Goal: Task Accomplishment & Management: Complete application form

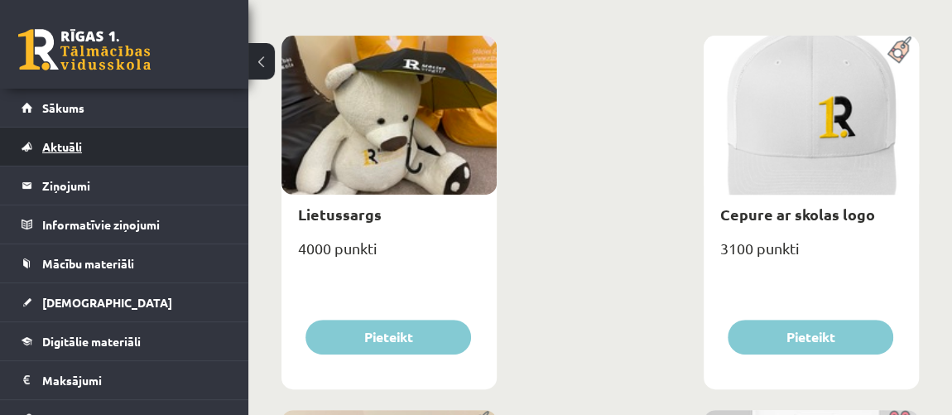
scroll to position [225, 0]
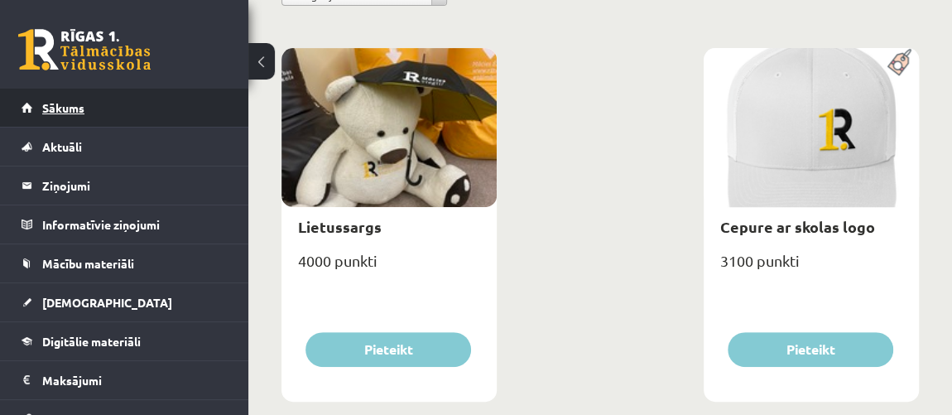
click at [62, 108] on span "Sākums" at bounding box center [63, 107] width 42 height 15
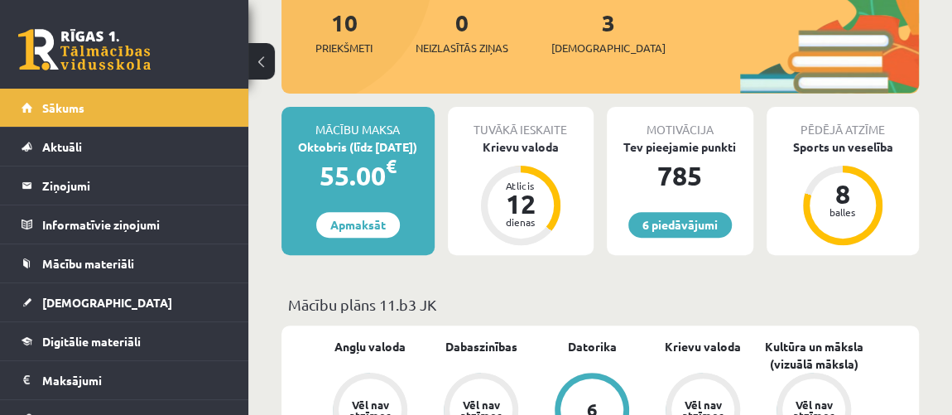
scroll to position [150, 0]
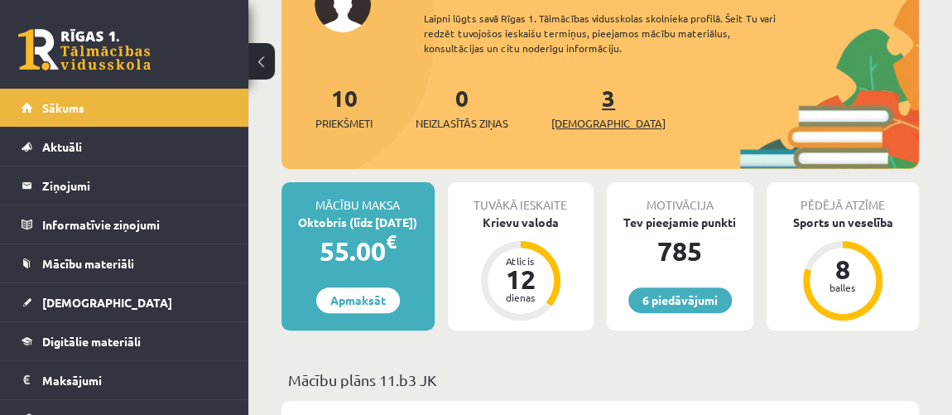
click at [575, 107] on link "3 Ieskaites" at bounding box center [608, 107] width 114 height 49
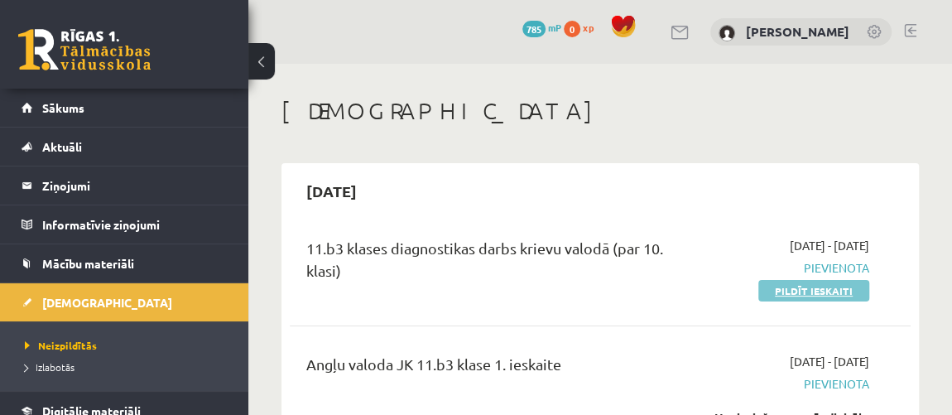
click at [832, 297] on link "Pildīt ieskaiti" at bounding box center [813, 291] width 111 height 22
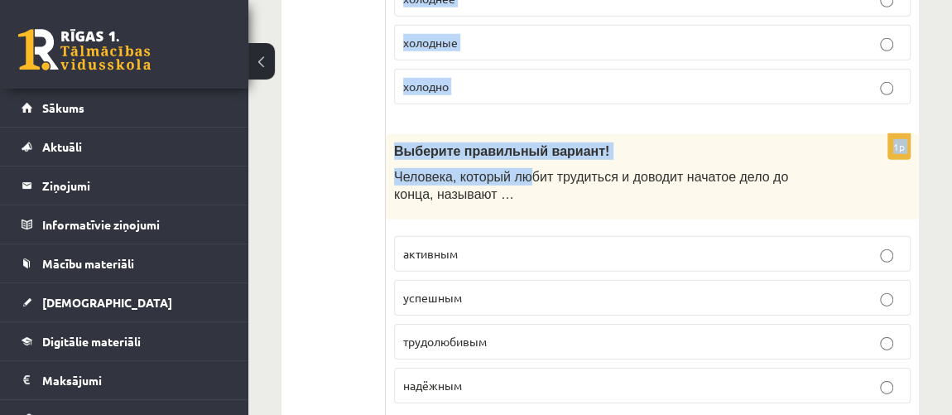
scroll to position [5589, 0]
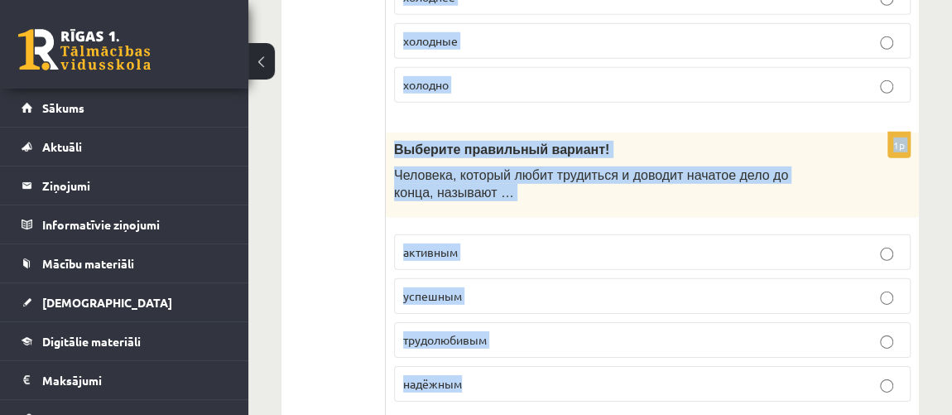
drag, startPoint x: 394, startPoint y: 103, endPoint x: 586, endPoint y: 375, distance: 332.4
copy form "Выберите правильный вариант! Андрей пришёл домой рано, а я ещё …. раньше ранее …"
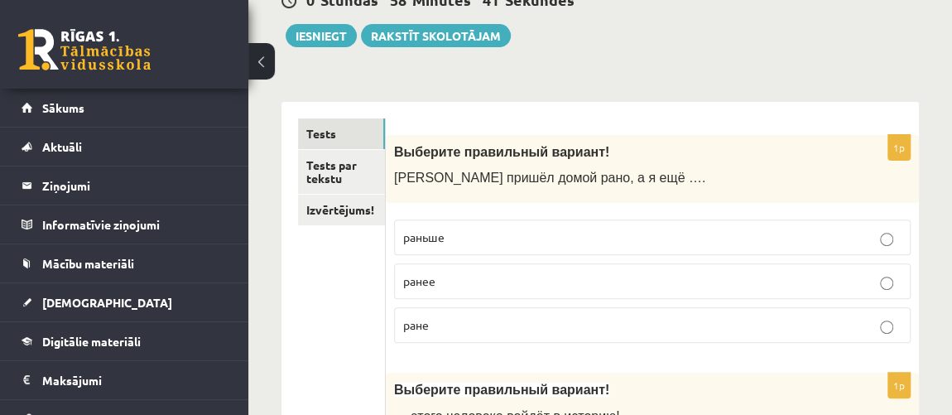
scroll to position [198, 0]
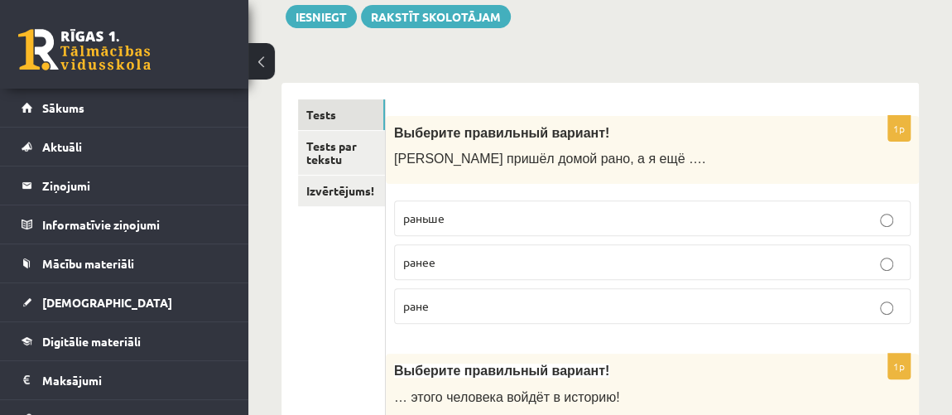
click at [865, 214] on p "раньше" at bounding box center [652, 217] width 498 height 17
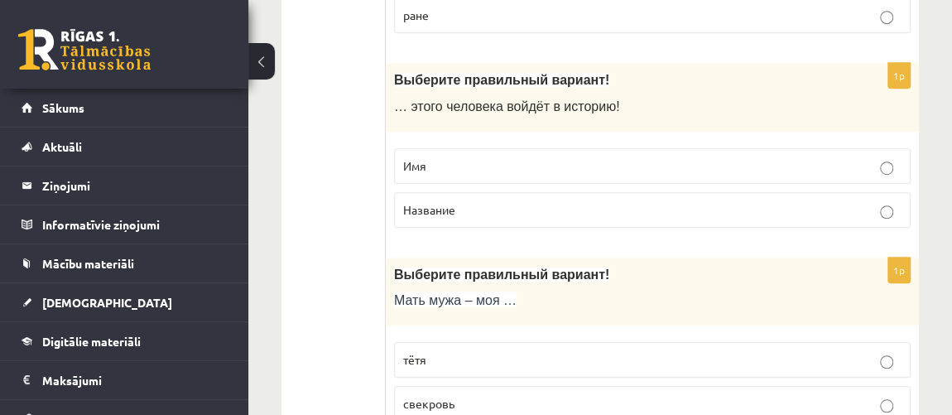
scroll to position [504, 0]
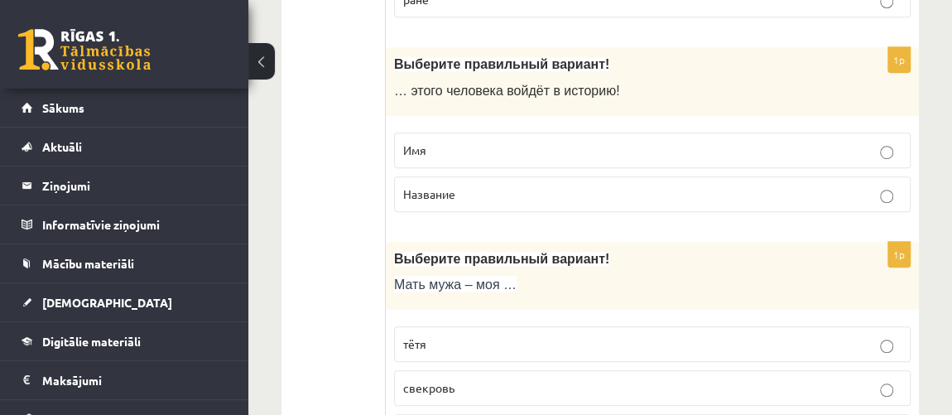
click at [617, 157] on label "Имя" at bounding box center [652, 150] width 516 height 36
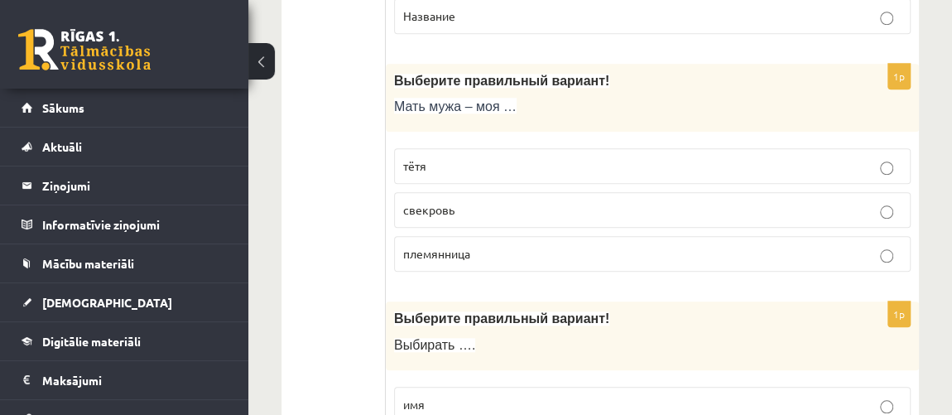
click at [582, 209] on p "свекровь" at bounding box center [652, 209] width 498 height 17
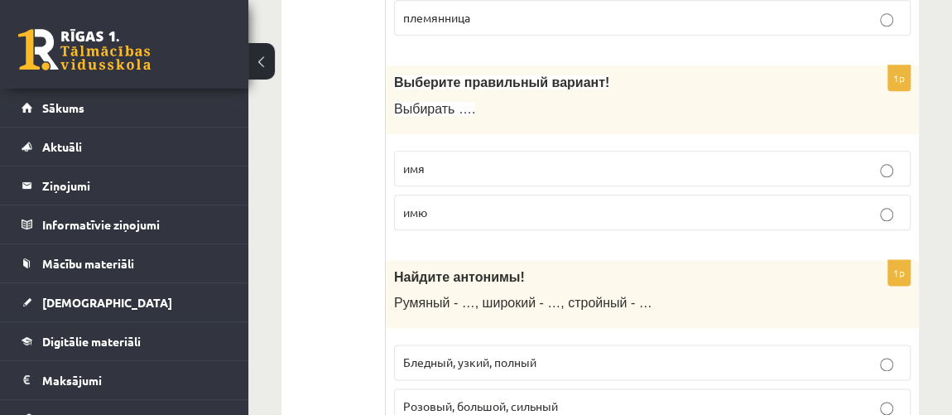
scroll to position [921, 0]
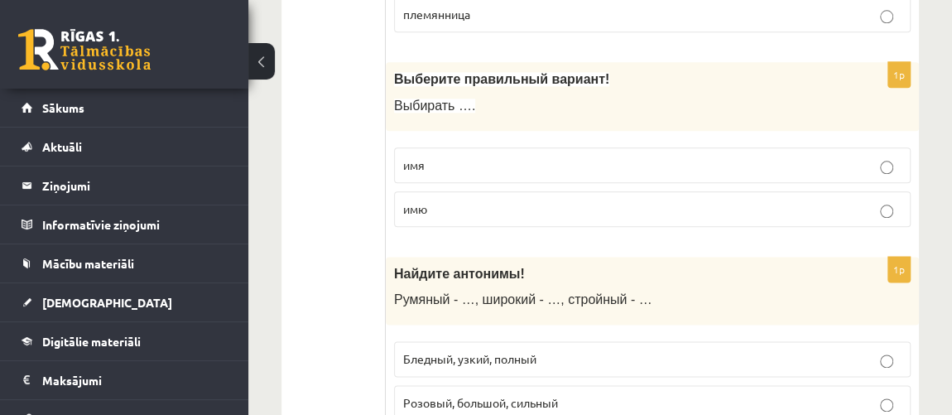
click at [604, 166] on p "имя" at bounding box center [652, 164] width 498 height 17
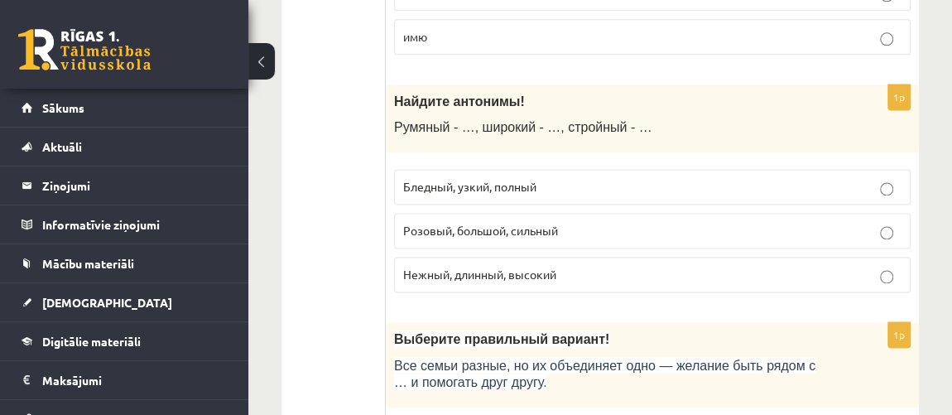
click at [624, 185] on p "Бледный, узкий, полный" at bounding box center [652, 186] width 498 height 17
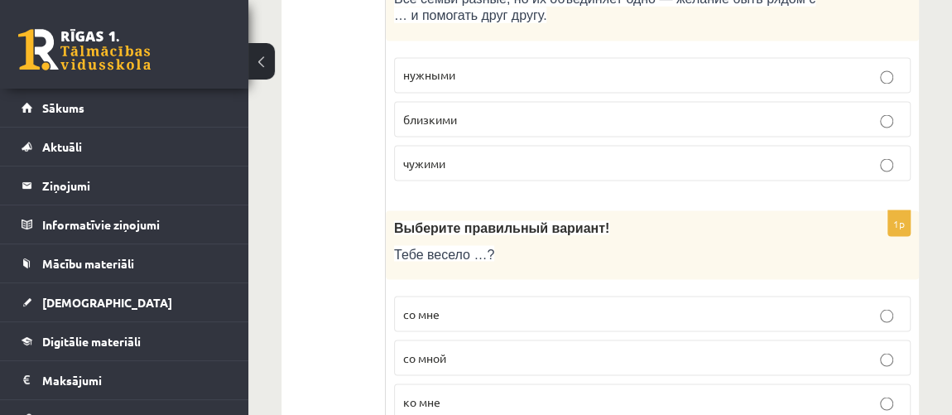
scroll to position [1465, 0]
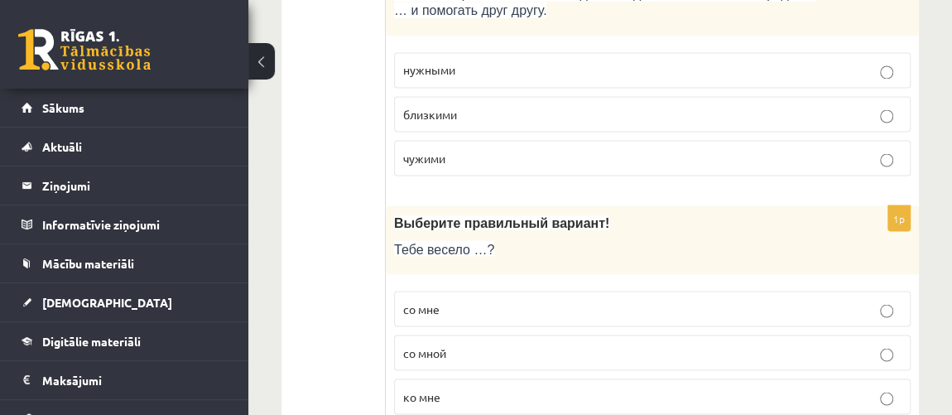
click at [587, 112] on p "близкими" at bounding box center [652, 113] width 498 height 17
click at [572, 345] on p "со мной" at bounding box center [652, 351] width 498 height 17
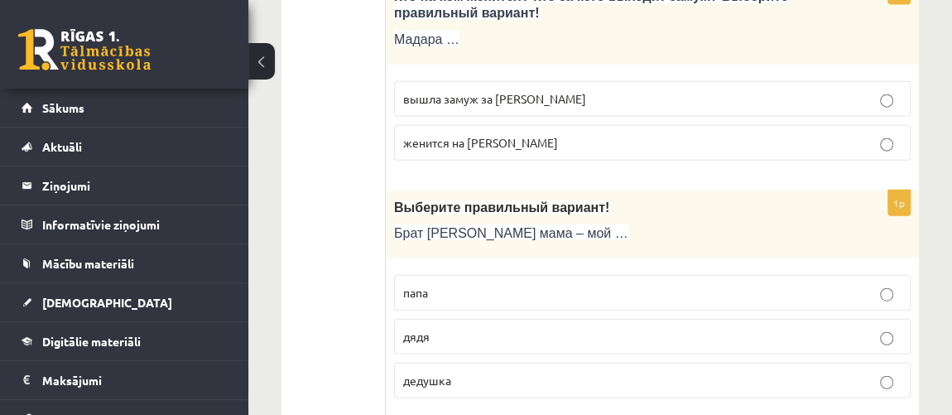
scroll to position [1920, 0]
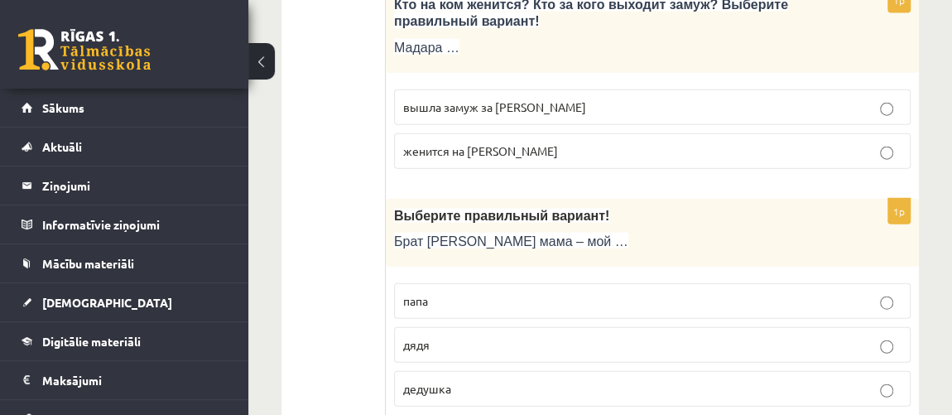
click at [583, 103] on label "вышла замуж за Марка" at bounding box center [652, 107] width 516 height 36
click at [532, 336] on p "дядя" at bounding box center [652, 344] width 498 height 17
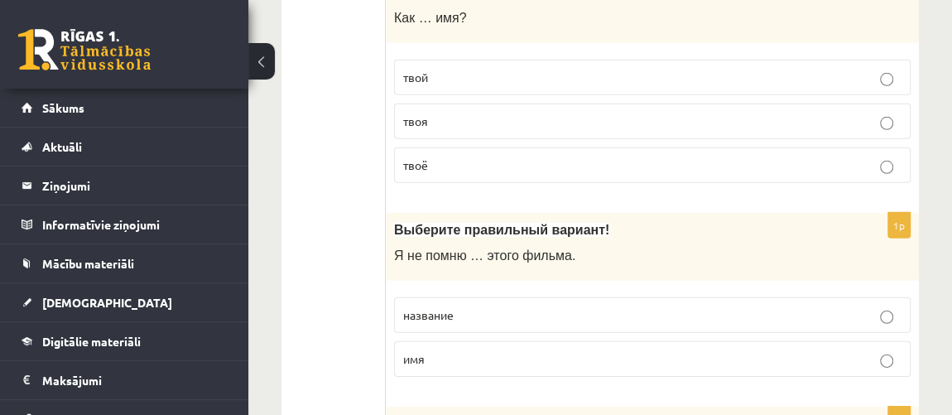
scroll to position [2381, 0]
click at [535, 157] on label "твоё" at bounding box center [652, 166] width 516 height 36
click at [552, 307] on p "название" at bounding box center [652, 315] width 498 height 17
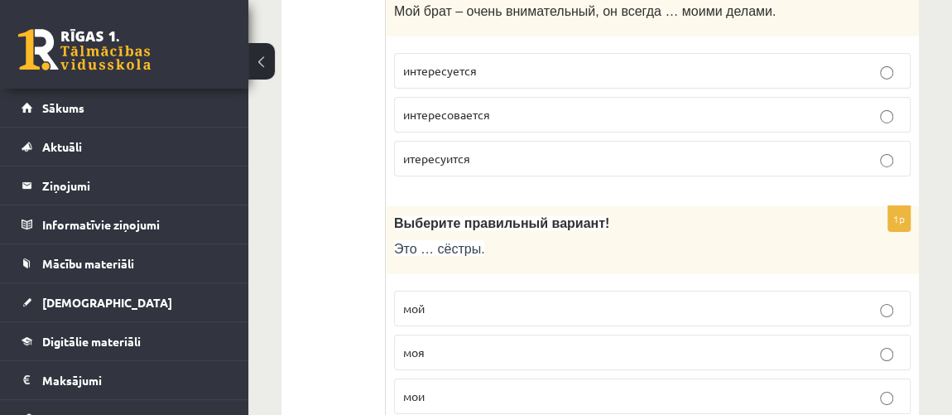
scroll to position [2813, 0]
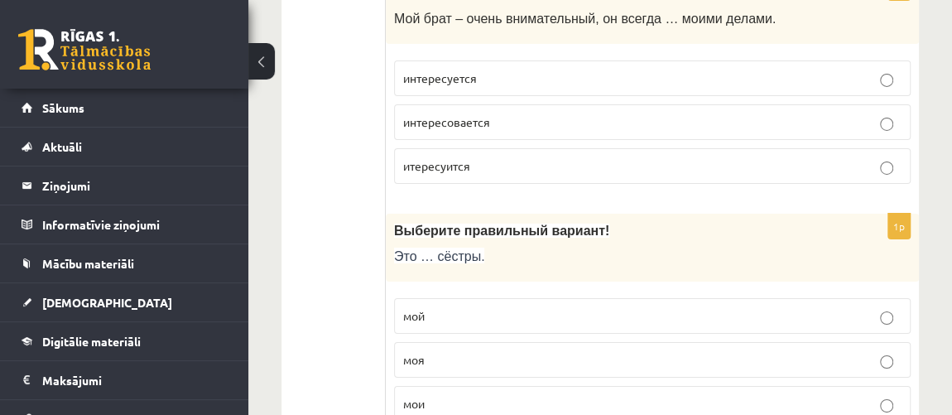
click at [421, 70] on span "интересуется" at bounding box center [440, 77] width 74 height 15
click at [678, 351] on p "моя" at bounding box center [652, 359] width 498 height 17
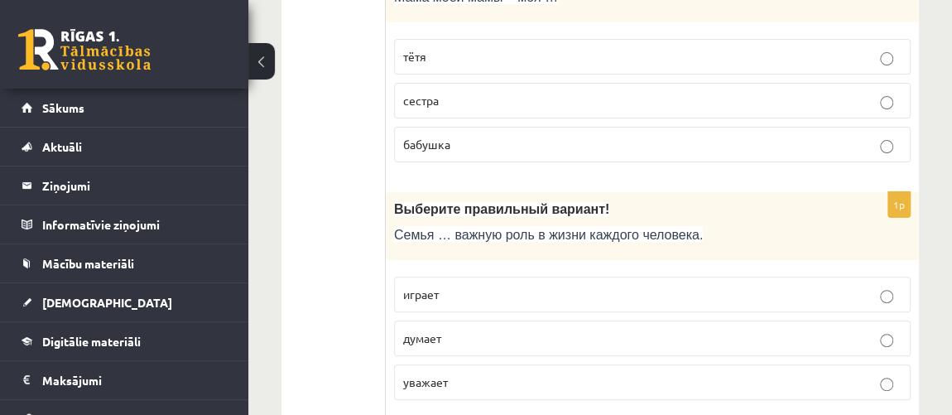
scroll to position [3317, 0]
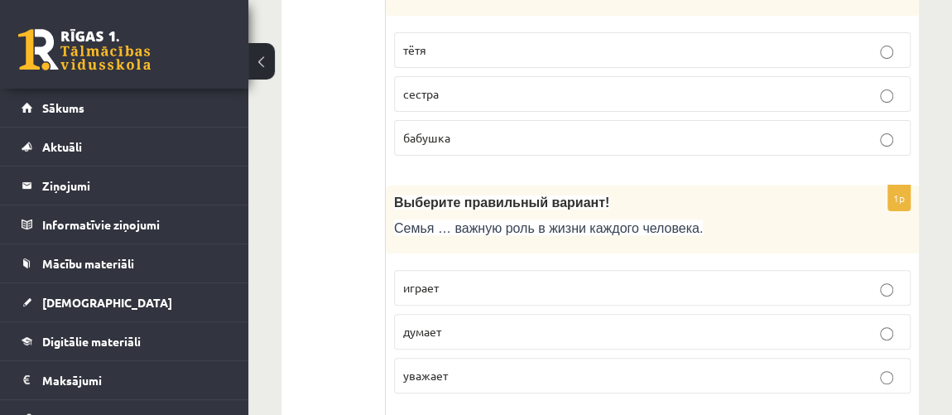
click at [528, 129] on p "бабушка" at bounding box center [652, 137] width 498 height 17
click at [511, 272] on label "играет" at bounding box center [652, 288] width 516 height 36
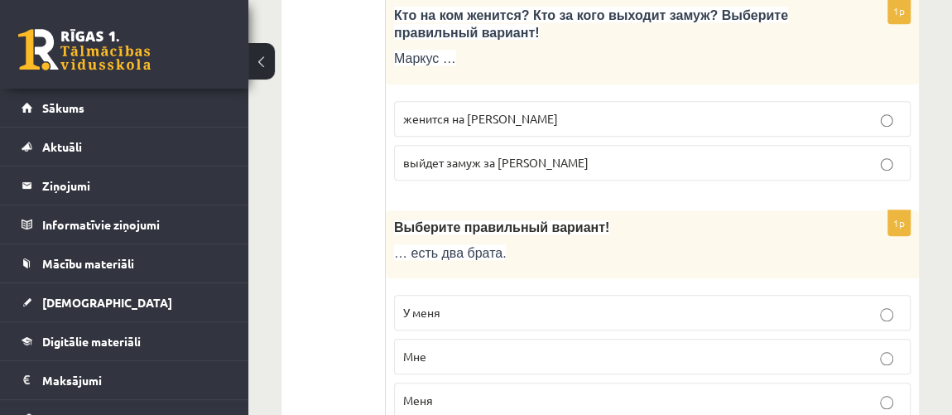
scroll to position [3742, 0]
click at [672, 109] on p "женится на Агнии" at bounding box center [652, 117] width 498 height 17
click at [590, 294] on label "У меня" at bounding box center [652, 312] width 516 height 36
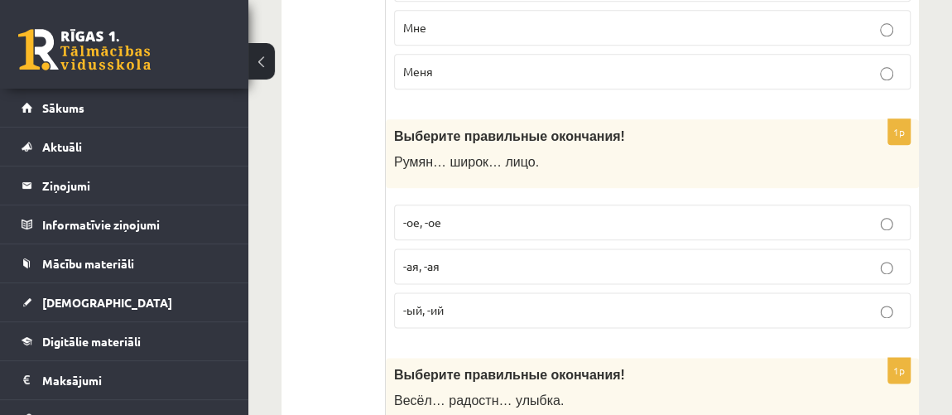
scroll to position [4071, 0]
click at [590, 213] on p "-ое, -ое" at bounding box center [652, 221] width 498 height 17
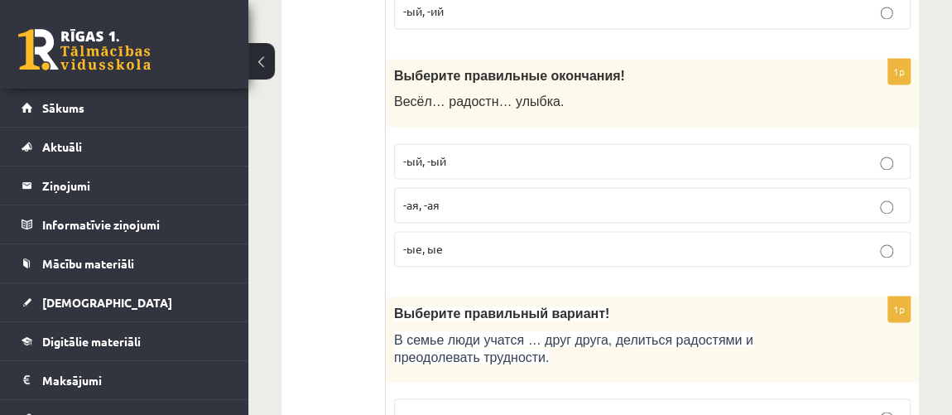
scroll to position [4372, 0]
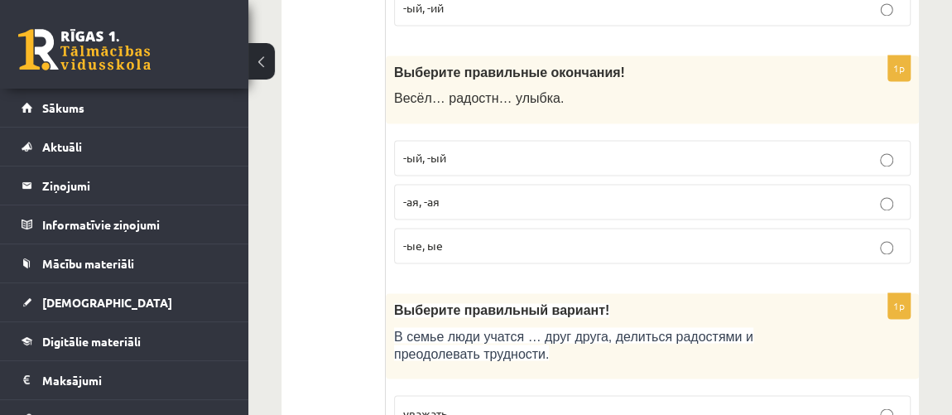
click at [566, 184] on label "-ая, -ая" at bounding box center [652, 202] width 516 height 36
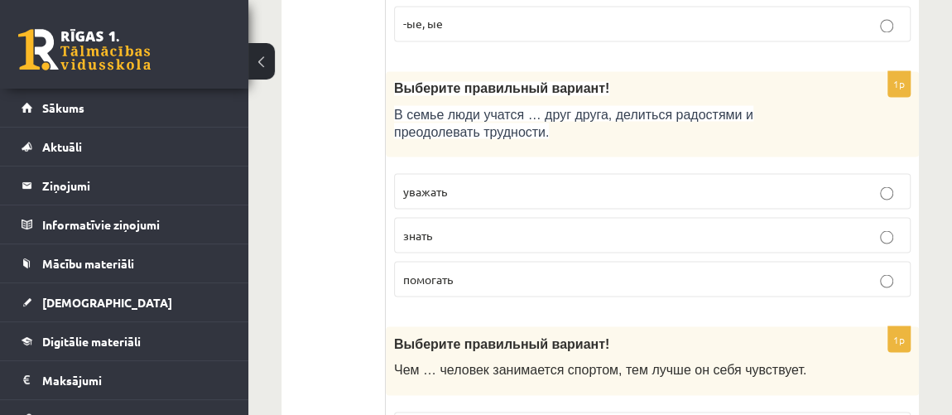
click at [606, 182] on p "уважать" at bounding box center [652, 190] width 498 height 17
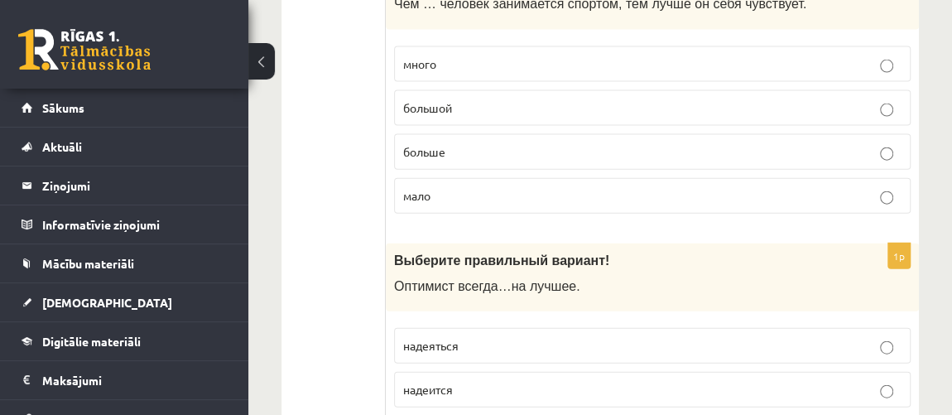
scroll to position [4960, 0]
click at [419, 143] on span "больше" at bounding box center [424, 150] width 42 height 15
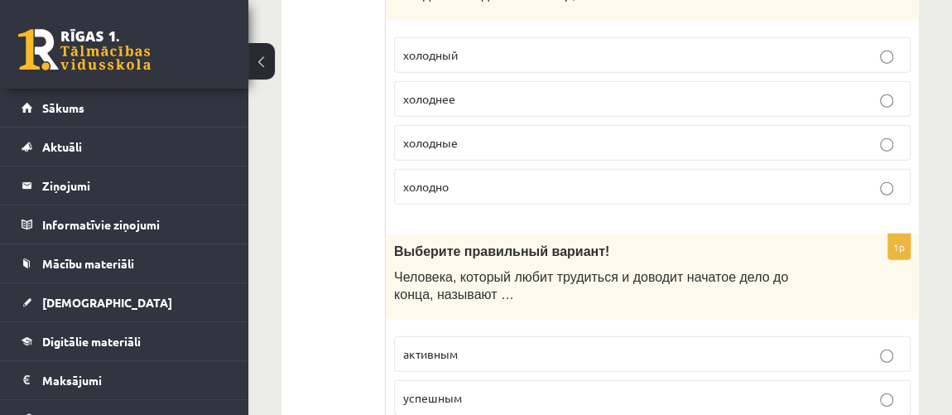
scroll to position [5485, 0]
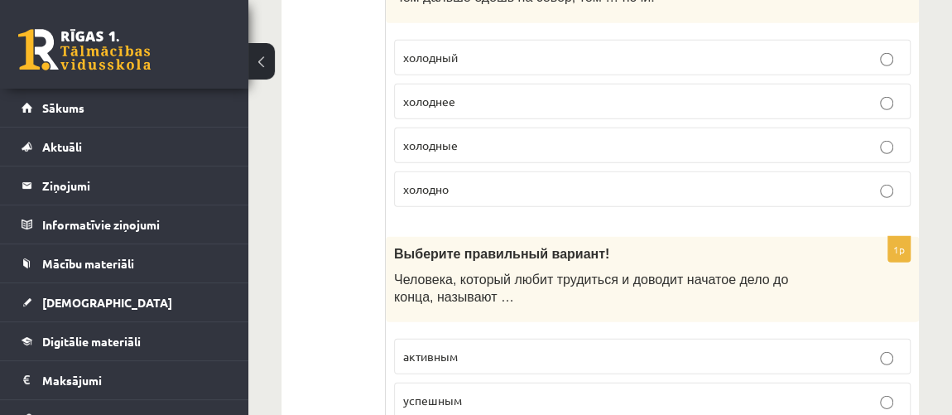
click at [693, 93] on p "холоднее" at bounding box center [652, 101] width 498 height 17
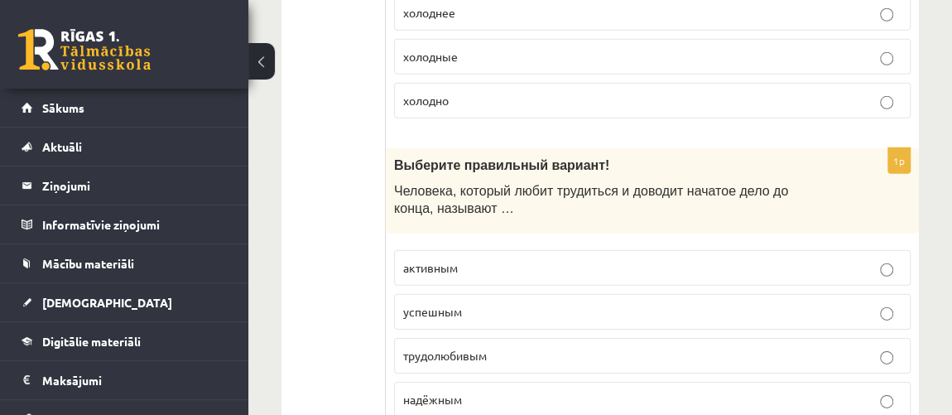
scroll to position [5573, 0]
click at [544, 347] on p "трудолюбивым" at bounding box center [652, 355] width 498 height 17
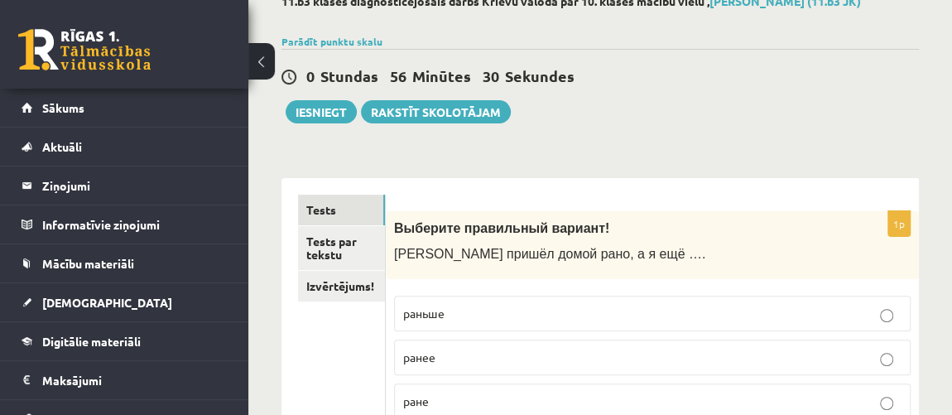
scroll to position [123, 0]
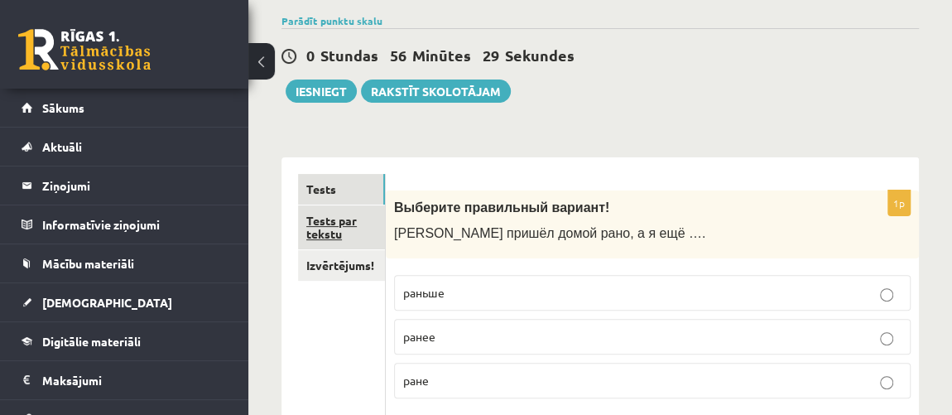
click at [329, 233] on link "Tests par tekstu" at bounding box center [341, 227] width 87 height 45
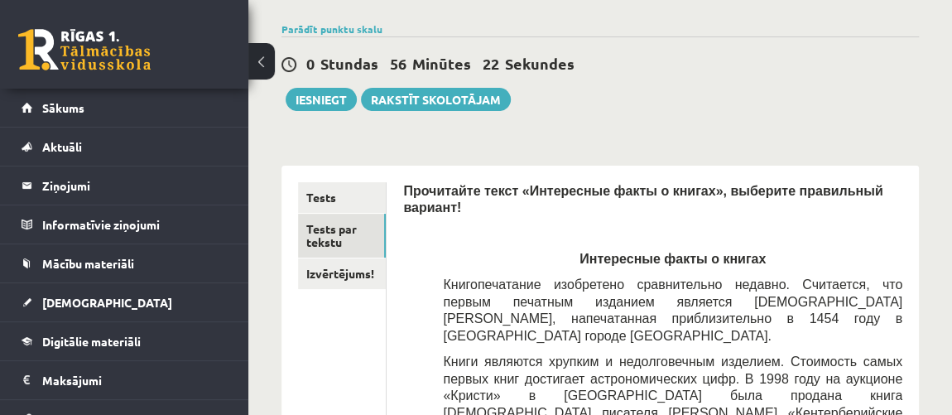
scroll to position [108, 0]
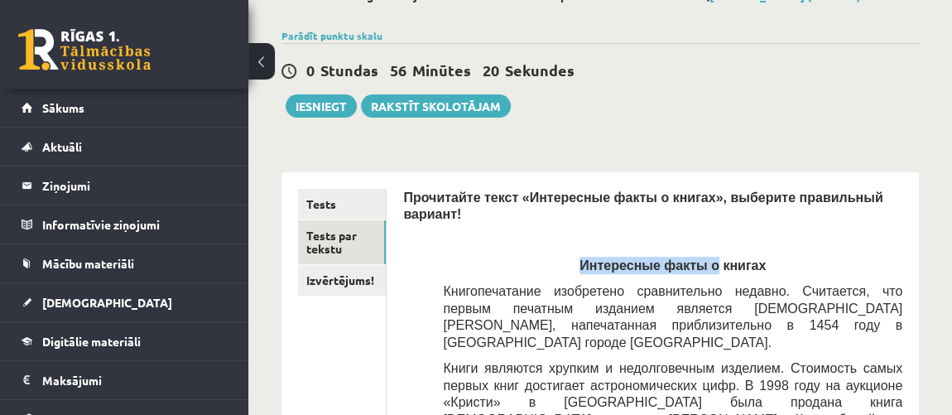
drag, startPoint x: 583, startPoint y: 243, endPoint x: 714, endPoint y: 237, distance: 131.7
click at [712, 256] on p "Интересные факты о книгах" at bounding box center [672, 264] width 459 height 17
click at [757, 256] on p "Интересные факты о книгах" at bounding box center [672, 264] width 459 height 17
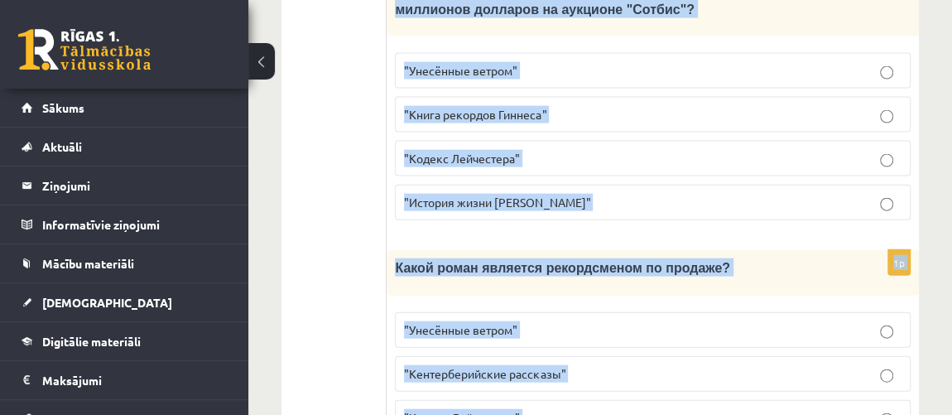
scroll to position [2051, 0]
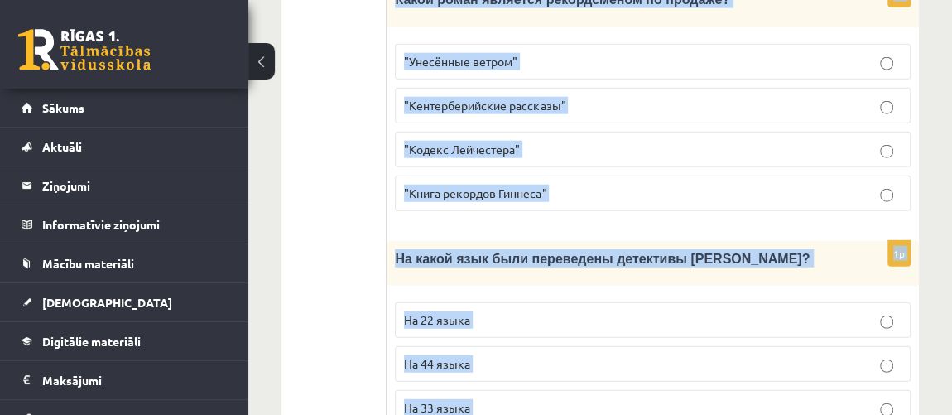
drag, startPoint x: 583, startPoint y: 248, endPoint x: 769, endPoint y: 361, distance: 218.2
copy form "Интересные факты о книгах Книгопечатание изобретено сравнительно недавно. Счита…"
click at [598, 98] on fieldset ""Унесённые ветром" "Кентерберийские рассказы" "Кодекс Лейчестера" "Книга рекорд…" at bounding box center [652, 126] width 515 height 180
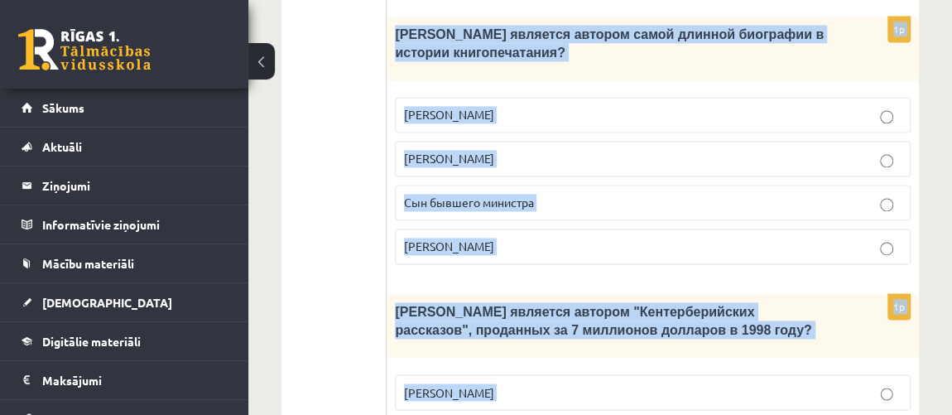
scroll to position [1073, 0]
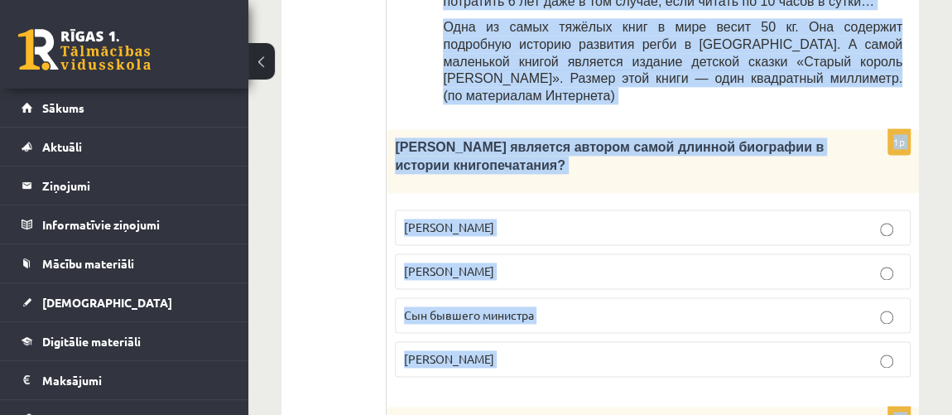
click at [608, 129] on div "1p Кто является автором самой длинной биографии в истории книгопечатания? Билл …" at bounding box center [652, 259] width 532 height 261
click at [605, 201] on fieldset "Билл Гейтс Лопе де Вега Сын бывшего министра Агата Кристи" at bounding box center [652, 291] width 515 height 180
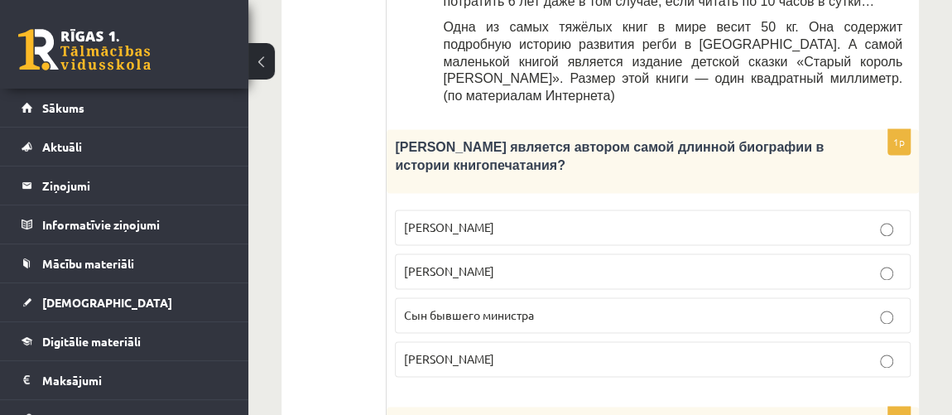
click at [323, 98] on ul "Tests Tests par tekstu Izvērtējums!" at bounding box center [342, 342] width 89 height 2237
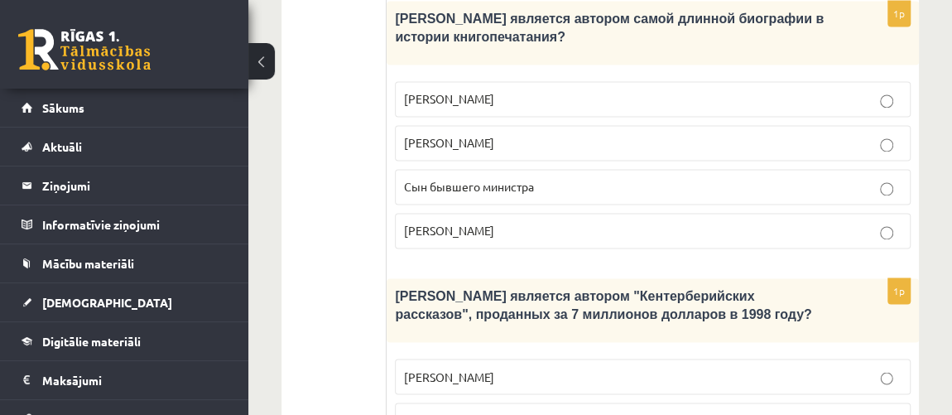
scroll to position [1224, 0]
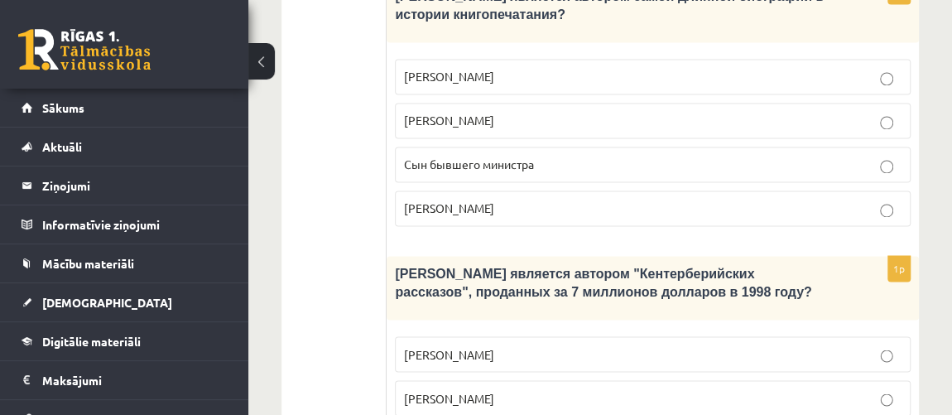
click at [466, 156] on span "Сын бывшего министра" at bounding box center [469, 163] width 130 height 15
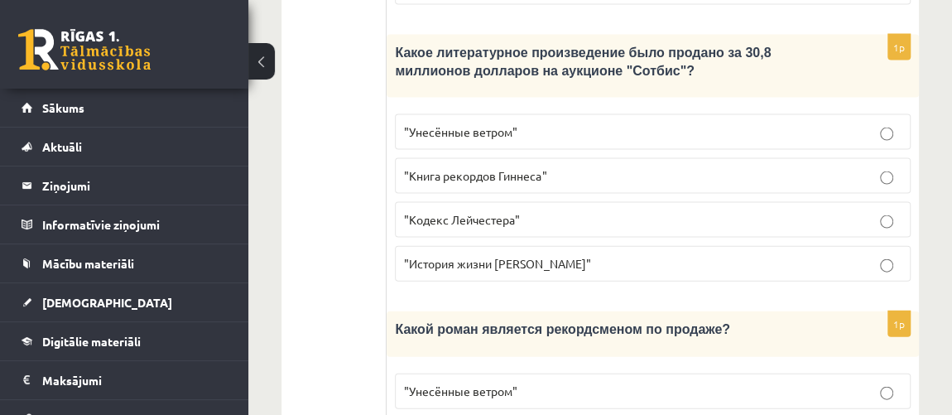
scroll to position [1721, 0]
click at [434, 256] on p ""История жизни Уинстона Черчилля"" at bounding box center [652, 264] width 497 height 17
click at [434, 212] on p ""Кодекс Лейчестера"" at bounding box center [652, 220] width 497 height 17
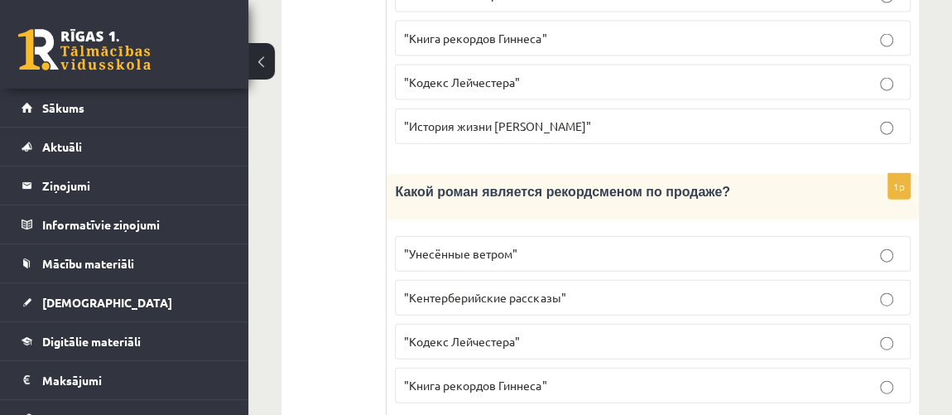
scroll to position [1863, 0]
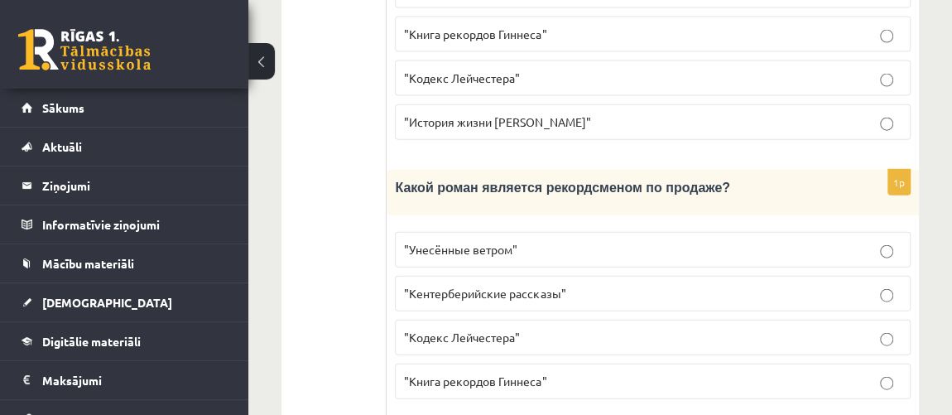
click at [431, 232] on label ""Унесённые ветром"" at bounding box center [652, 250] width 515 height 36
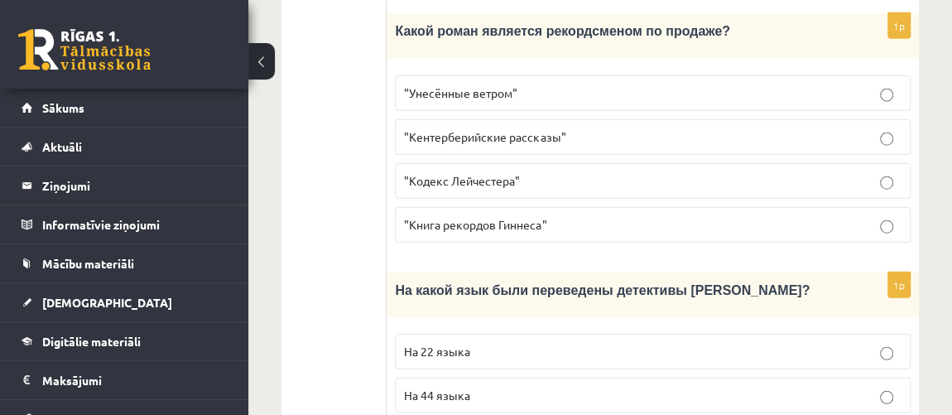
scroll to position [2051, 0]
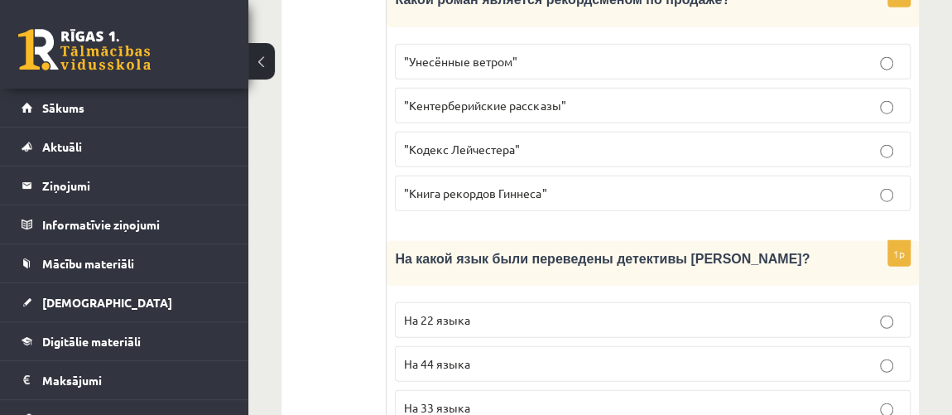
click at [425, 356] on span "На 44 языка" at bounding box center [437, 363] width 66 height 15
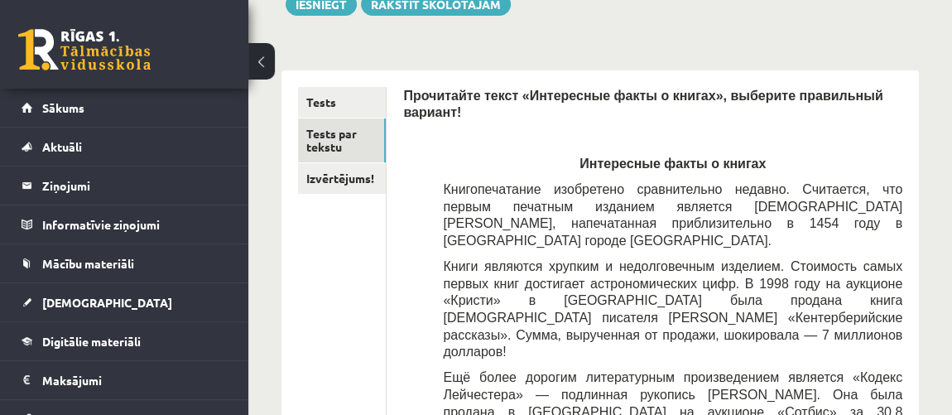
scroll to position [209, 0]
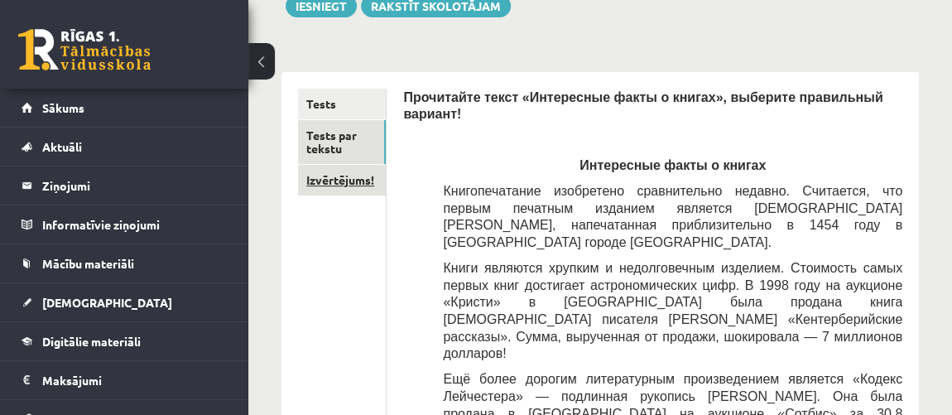
click at [323, 183] on link "Izvērtējums!" at bounding box center [342, 180] width 88 height 31
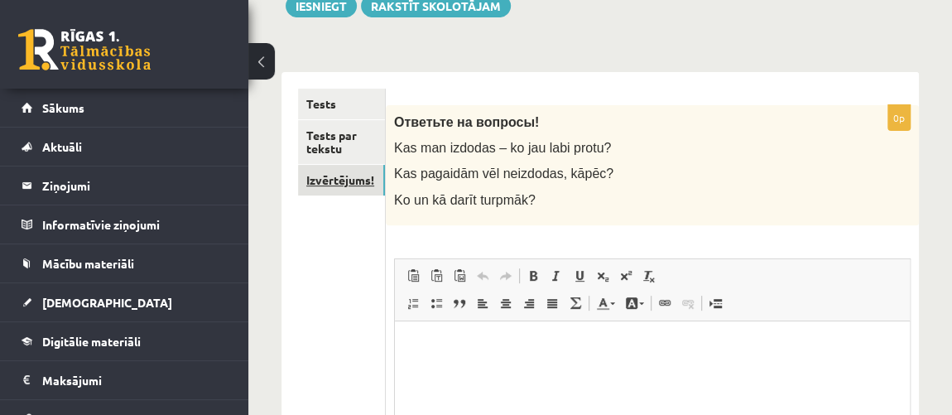
scroll to position [0, 0]
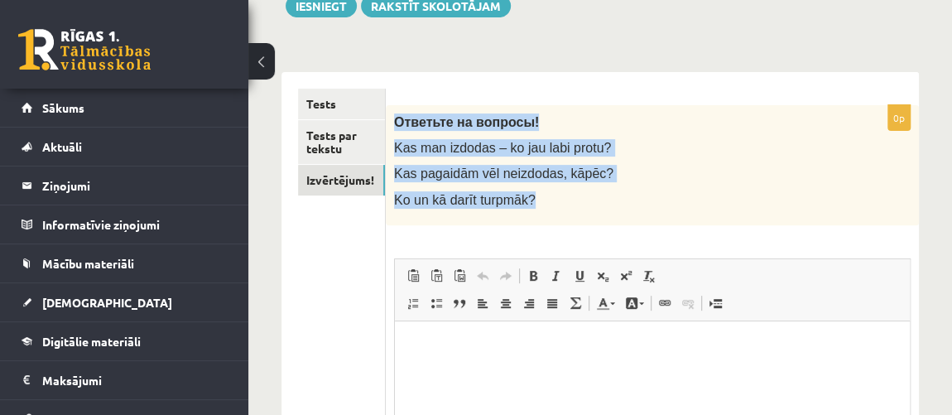
drag, startPoint x: 392, startPoint y: 123, endPoint x: 532, endPoint y: 204, distance: 161.2
click at [533, 210] on div "Ответьте на вопросы! Kas man izdodas – ko jau labi protu? Kas pagaidām vēl neiz…" at bounding box center [652, 165] width 533 height 120
copy div "Ответьте на вопросы! Kas man izdodas – ko jau labi protu? Kas pagaidām vēl neiz…"
click at [599, 85] on div "0p Ответьте на вопросы! Kas man izdodas – ko jau labi protu? Kas pagaidām vēl n…" at bounding box center [652, 345] width 533 height 547
click at [602, 118] on p "Ответьте на вопросы!" at bounding box center [611, 121] width 434 height 17
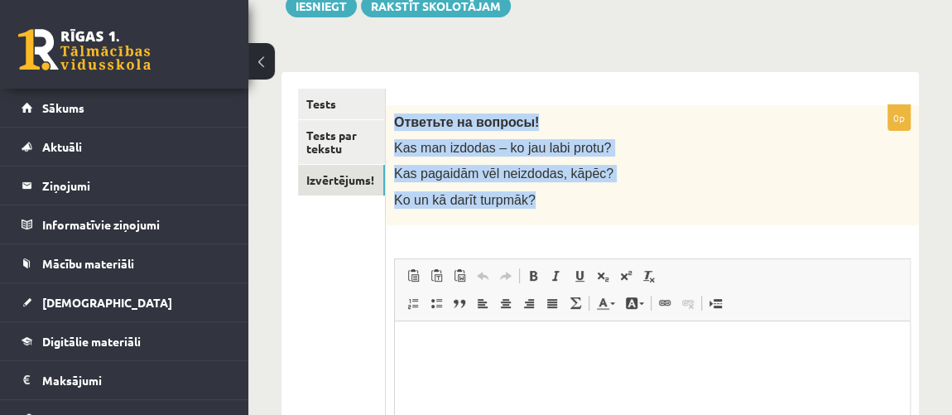
click at [602, 195] on p "Ko un kā darīt turpmāk?" at bounding box center [611, 199] width 434 height 17
click at [602, 194] on p "Ko un kā darīt turpmāk?" at bounding box center [611, 199] width 434 height 17
click at [655, 157] on div "Ответьте на вопросы! Kas man izdodas – ko jau labi protu? Kas pagaidām vēl neiz…" at bounding box center [652, 165] width 533 height 120
click at [642, 196] on p "Ko un kā darīt turpmāk?" at bounding box center [611, 199] width 434 height 17
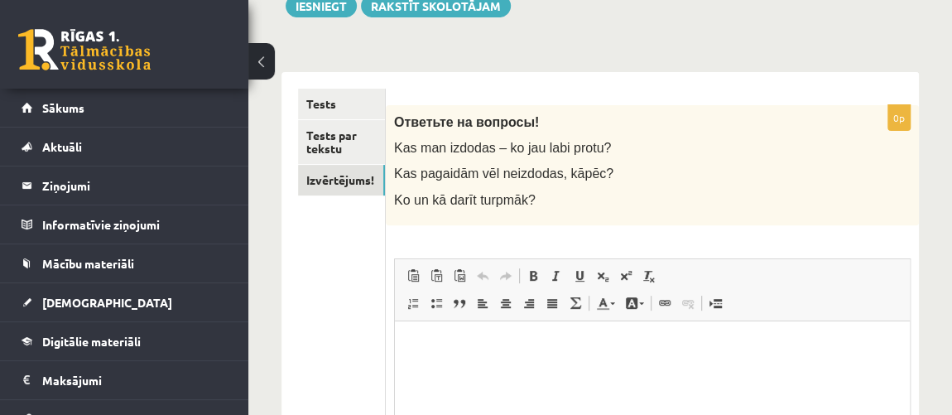
click at [515, 351] on p "Визуальный текстовый редактор, wiswyg-editor-user-answer-47024780089940" at bounding box center [652, 345] width 482 height 17
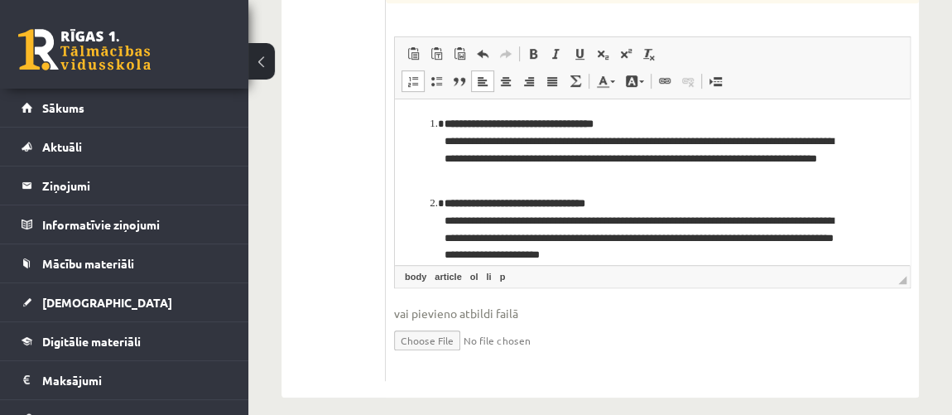
scroll to position [445, 0]
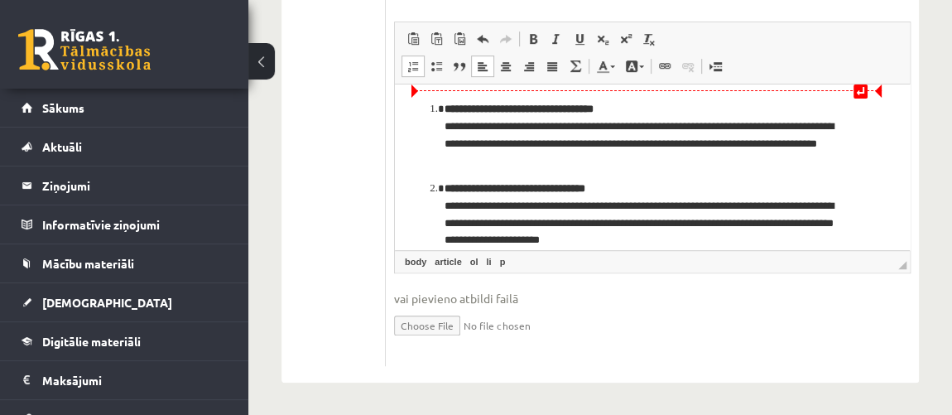
click at [634, 110] on p "**********" at bounding box center [646, 134] width 404 height 69
click at [650, 196] on p "**********" at bounding box center [646, 214] width 404 height 69
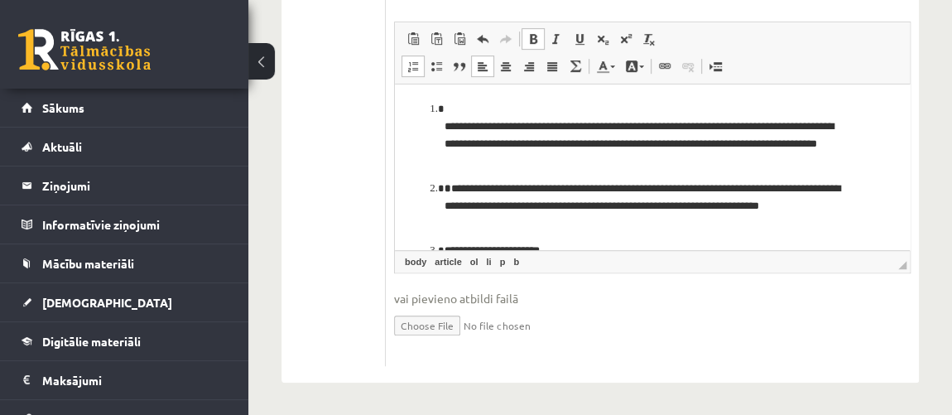
scroll to position [74, 0]
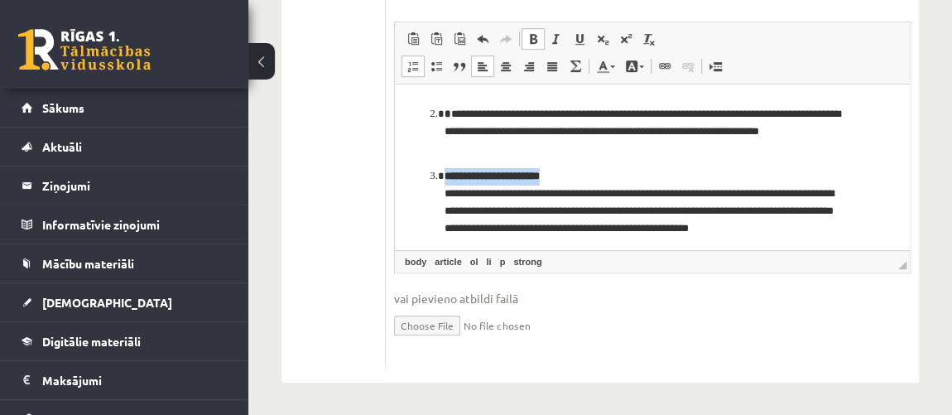
drag, startPoint x: 560, startPoint y: 176, endPoint x: 442, endPoint y: 175, distance: 118.3
click at [444, 175] on li "**********" at bounding box center [651, 210] width 415 height 86
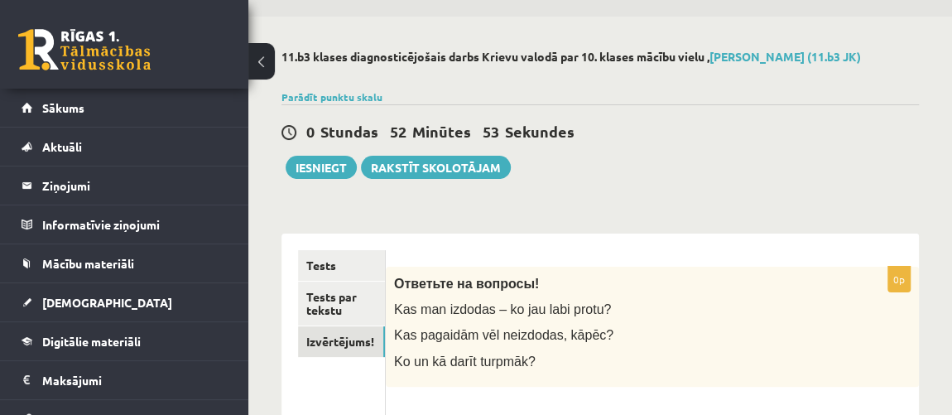
scroll to position [46, 0]
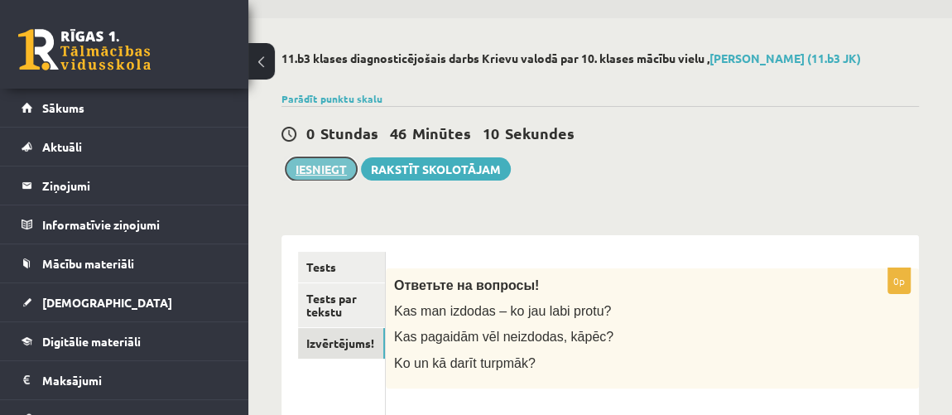
click at [336, 159] on button "Iesniegt" at bounding box center [320, 168] width 71 height 23
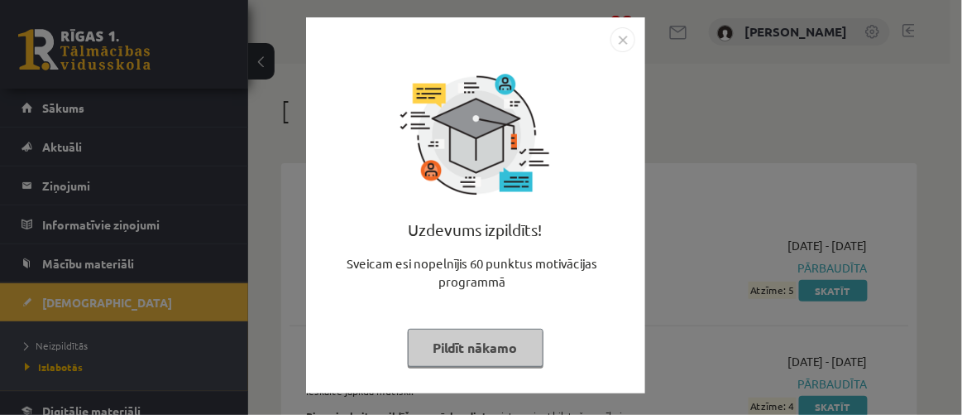
click at [490, 348] on button "Pildīt nākamo" at bounding box center [476, 347] width 136 height 38
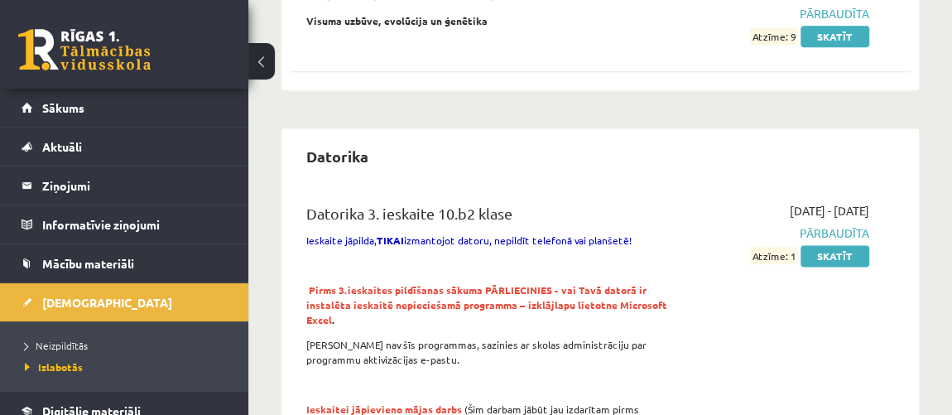
scroll to position [1149, 0]
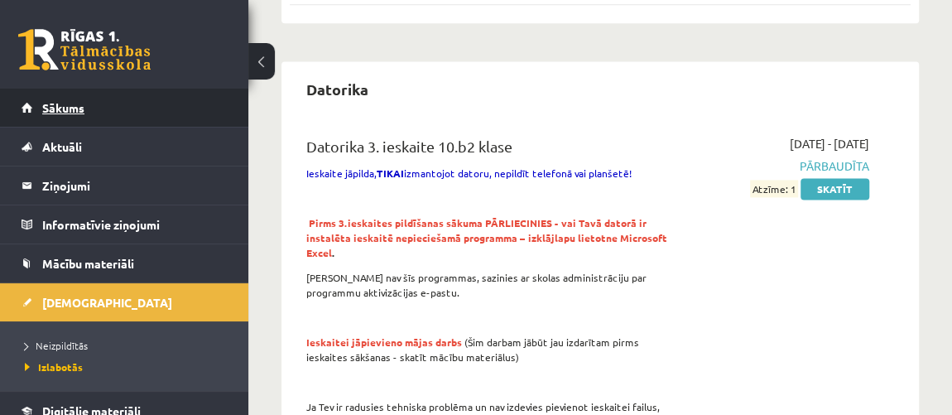
click at [41, 108] on link "Sākums" at bounding box center [125, 108] width 206 height 38
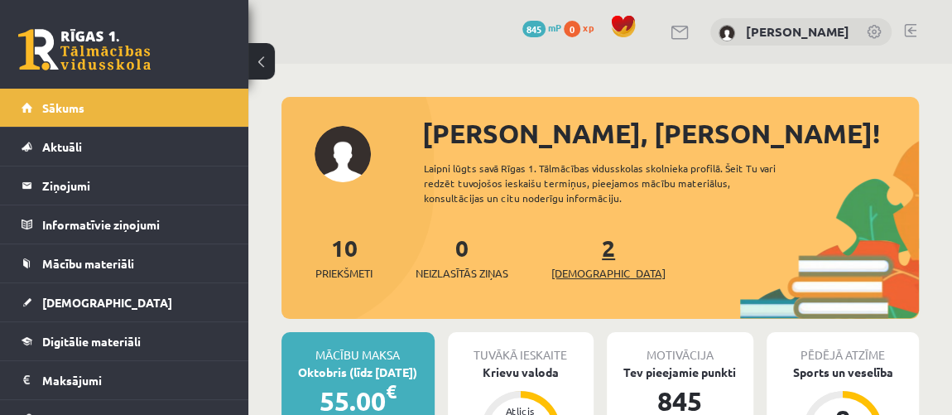
click at [570, 272] on span "[DEMOGRAPHIC_DATA]" at bounding box center [608, 273] width 114 height 17
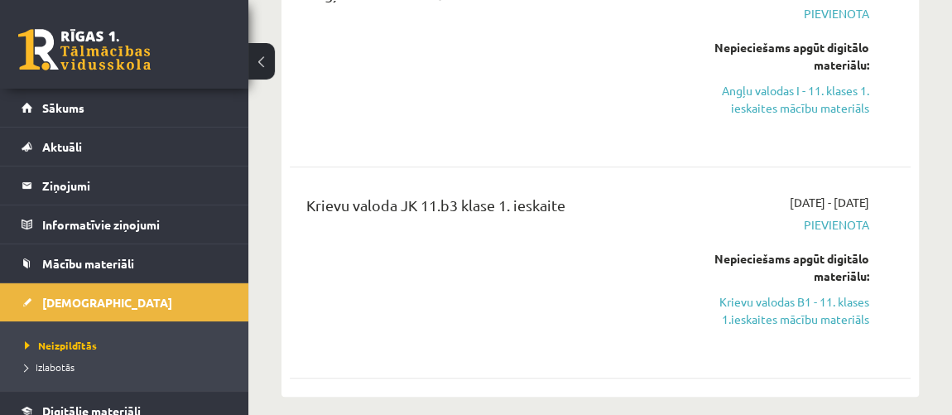
scroll to position [150, 0]
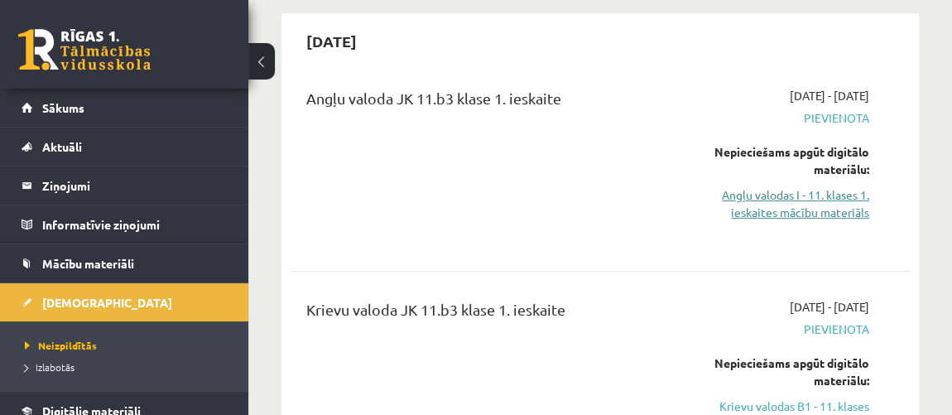
click at [813, 214] on link "Angļu valodas I - 11. klases 1. ieskaites mācību materiāls" at bounding box center [783, 203] width 171 height 35
click at [793, 201] on link "Angļu valodas I - 11. klases 1. ieskaites mācību materiāls" at bounding box center [783, 203] width 171 height 35
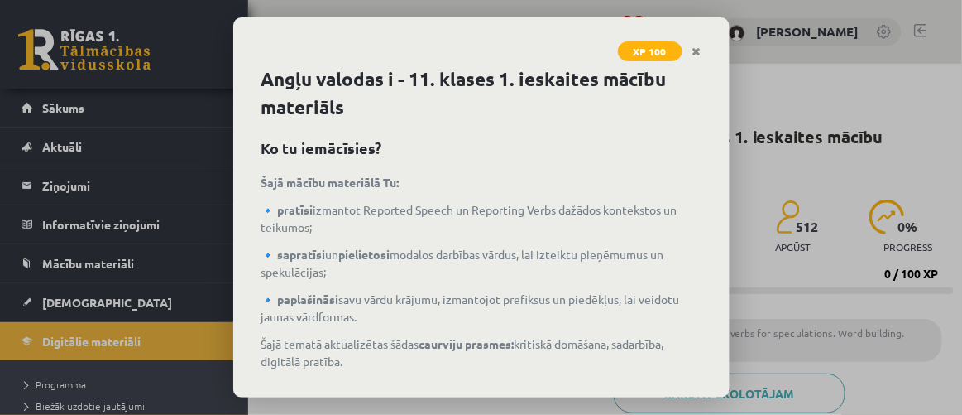
drag, startPoint x: 0, startPoint y: 0, endPoint x: 515, endPoint y: -26, distance: 515.3
click at [515, 0] on html "0 Dāvanas 845 mP 0 xp [PERSON_NAME] Sākums Aktuāli Kā mācīties eSKOLĀ Kontakti …" at bounding box center [481, 207] width 962 height 415
click at [701, 47] on icon "Close" at bounding box center [697, 52] width 9 height 12
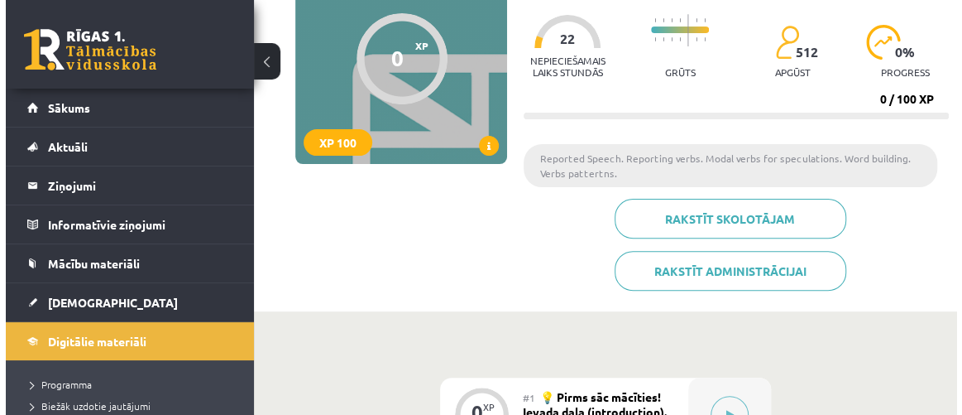
scroll to position [300, 0]
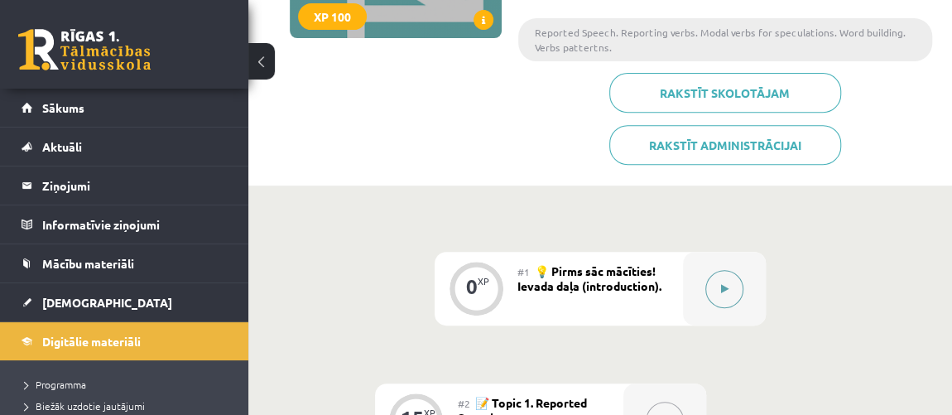
click at [726, 291] on icon at bounding box center [724, 289] width 7 height 10
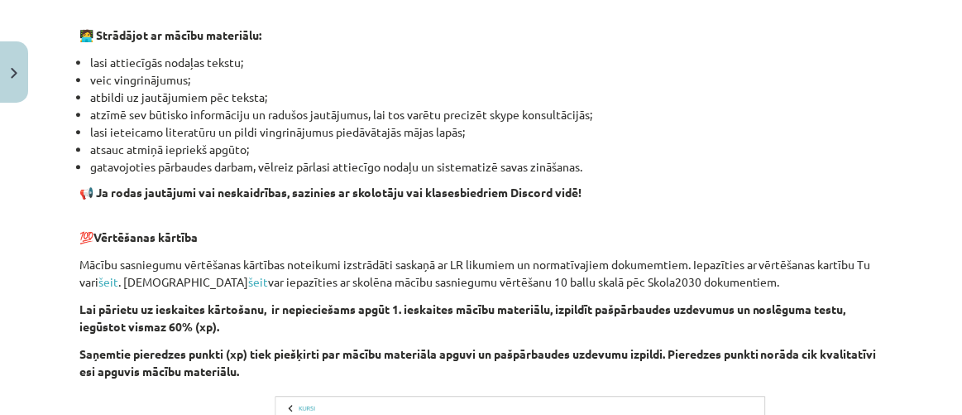
scroll to position [1323, 0]
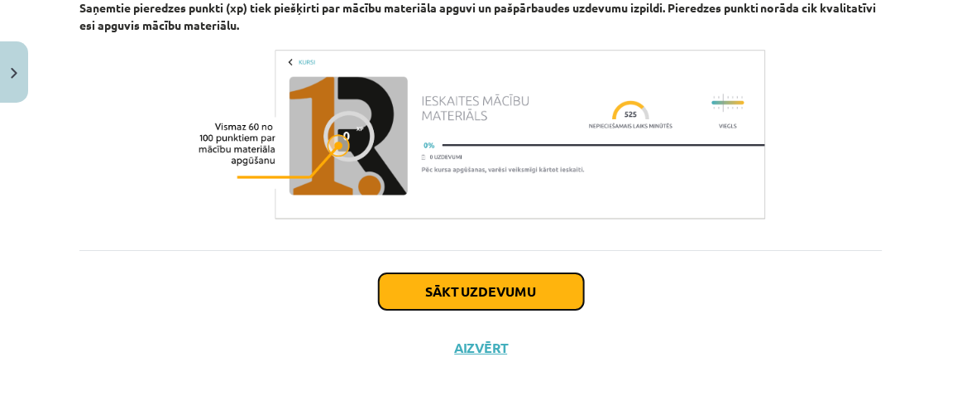
click at [545, 289] on button "Sākt uzdevumu" at bounding box center [481, 291] width 205 height 36
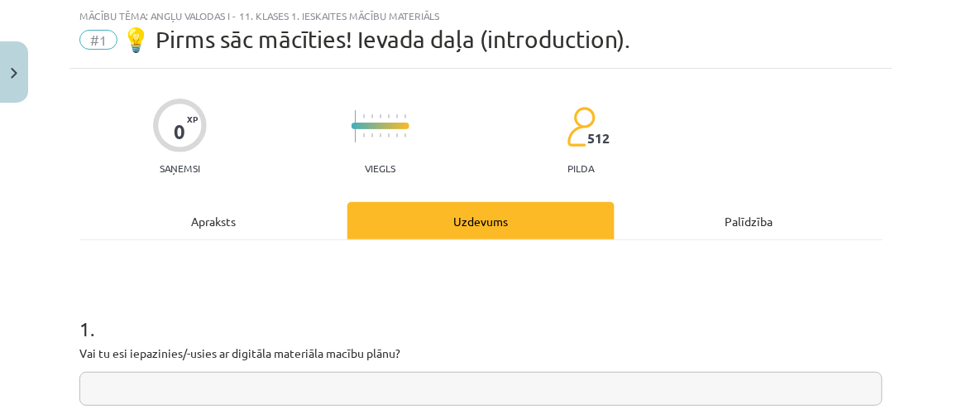
scroll to position [213, 0]
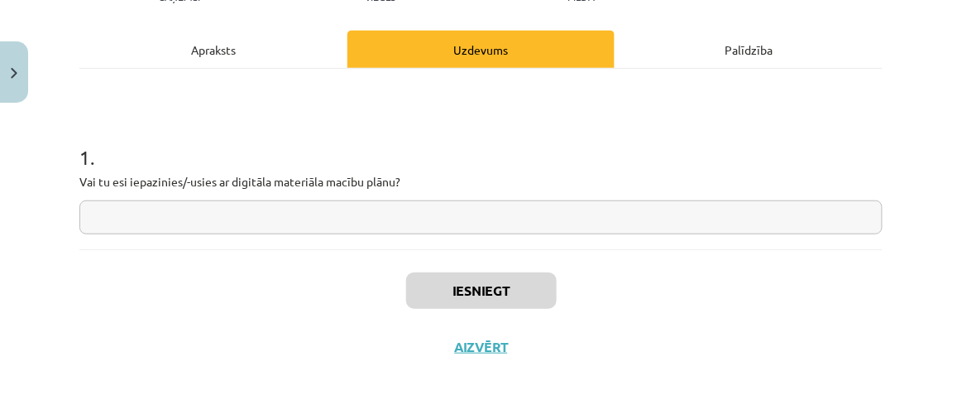
click at [257, 196] on div "1 . Vai tu esi iepazinies/-usies ar digitāla materiāla macību plānu?" at bounding box center [480, 175] width 803 height 117
click at [256, 212] on input "text" at bounding box center [480, 217] width 803 height 34
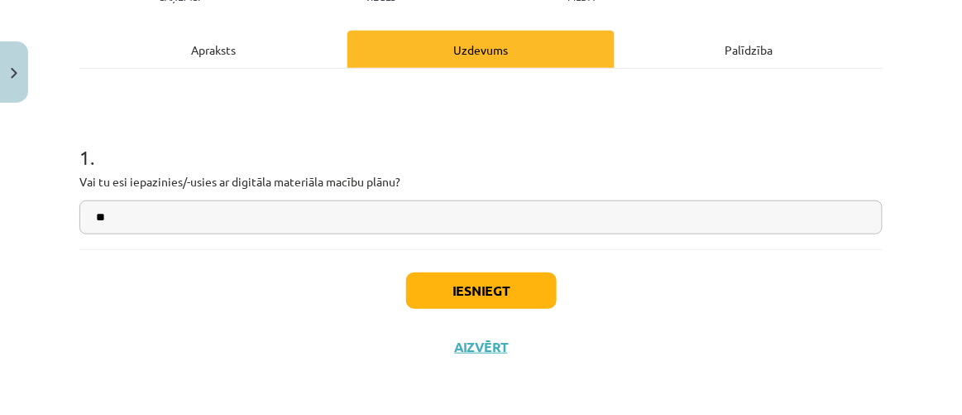
type input "*"
type input "**"
click at [491, 304] on button "Iesniegt" at bounding box center [481, 290] width 151 height 36
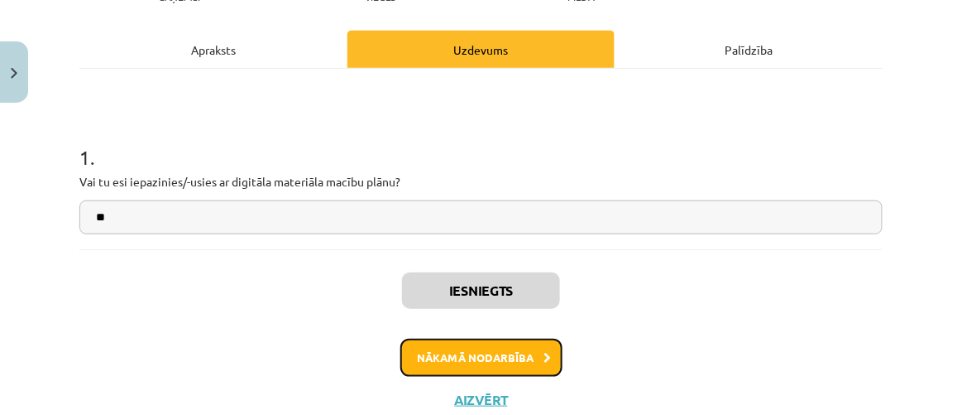
click at [468, 348] on button "Nākamā nodarbība" at bounding box center [481, 357] width 162 height 38
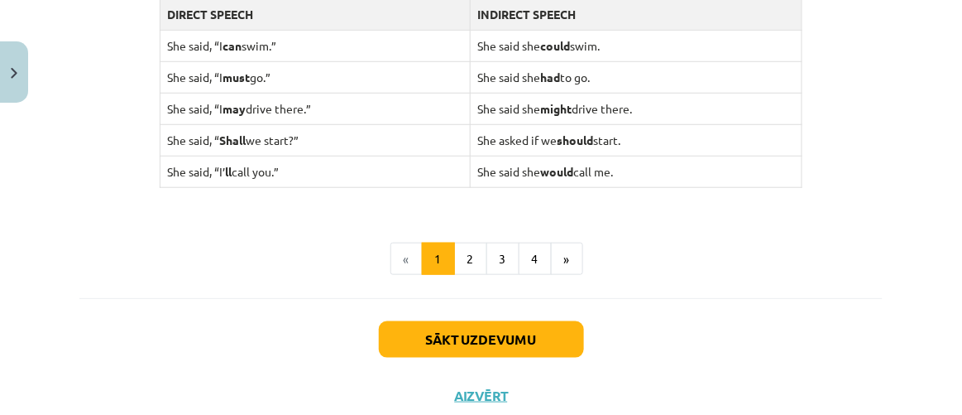
scroll to position [1738, 0]
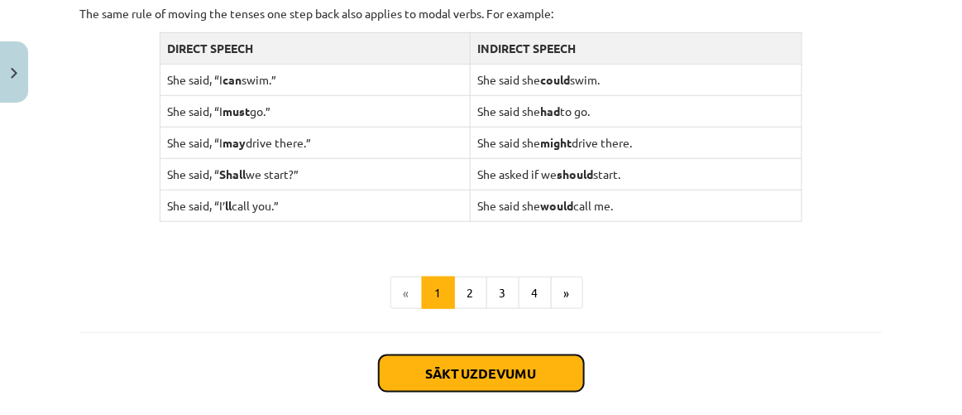
click at [519, 362] on button "Sākt uzdevumu" at bounding box center [481, 373] width 205 height 36
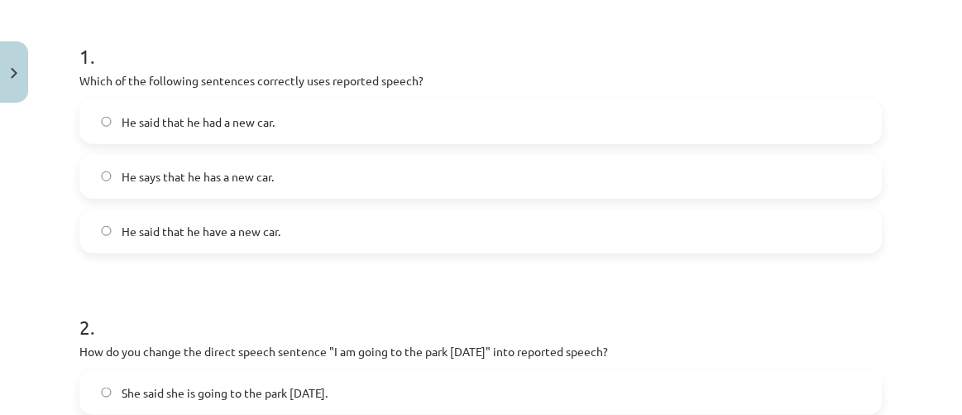
scroll to position [41, 0]
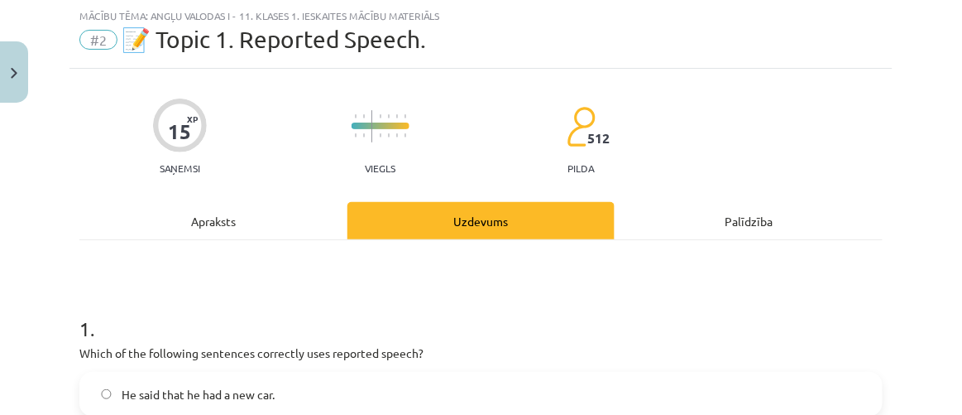
drag, startPoint x: 81, startPoint y: 347, endPoint x: 161, endPoint y: 326, distance: 82.1
click at [161, 326] on div "1 . Which of the following sentences correctly uses reported speech? He said th…" at bounding box center [480, 406] width 803 height 237
drag, startPoint x: 93, startPoint y: 354, endPoint x: 135, endPoint y: 359, distance: 42.5
click at [135, 359] on p "Which of the following sentences correctly uses reported speech?" at bounding box center [480, 352] width 803 height 17
click at [168, 319] on h1 "1 ." at bounding box center [480, 313] width 803 height 51
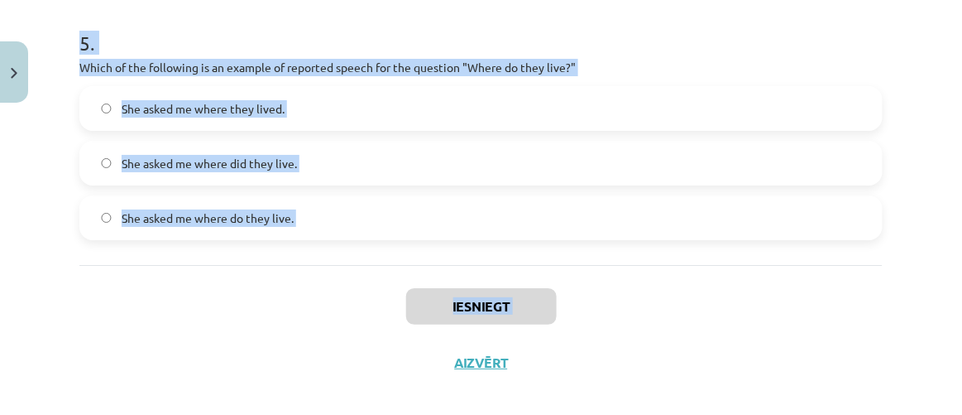
scroll to position [1425, 0]
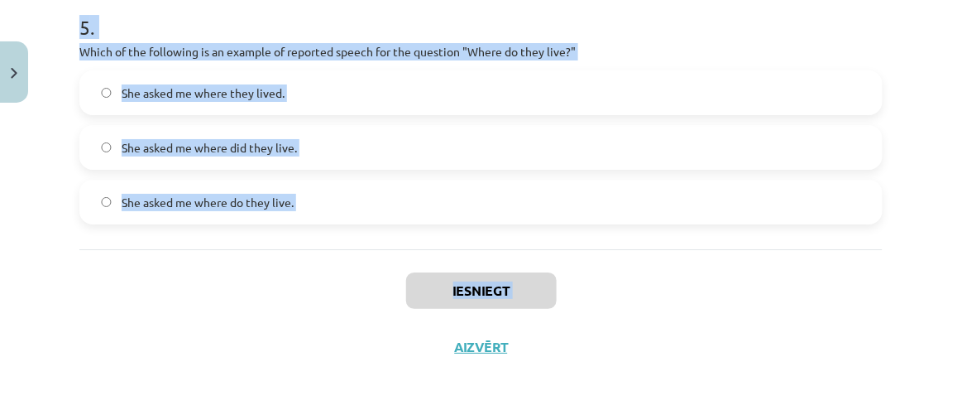
drag, startPoint x: 81, startPoint y: 354, endPoint x: 188, endPoint y: 334, distance: 108.6
copy div "Which of the following sentences correctly uses reported speech? He said that h…"
click at [223, 22] on h1 "5 ." at bounding box center [480, 12] width 803 height 51
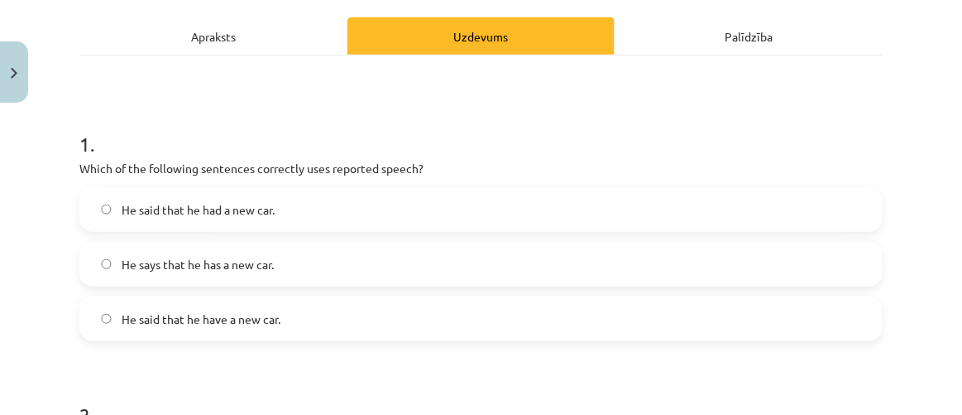
scroll to position [221, 0]
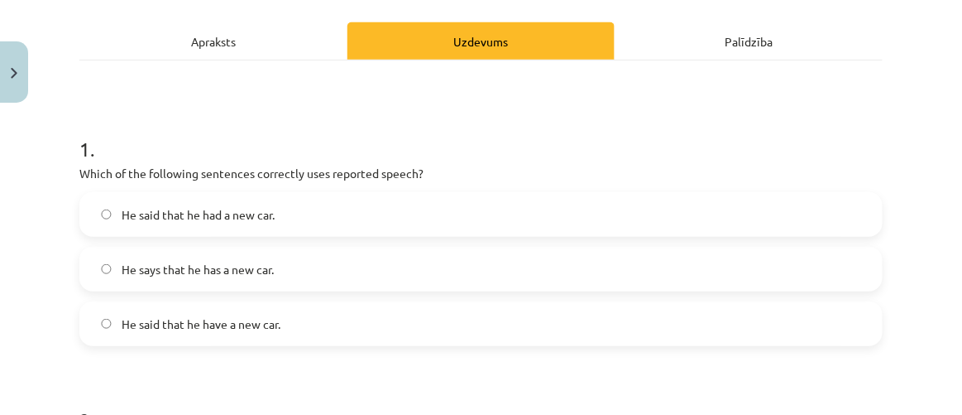
click at [372, 209] on label "He said that he had a new car." at bounding box center [481, 214] width 800 height 41
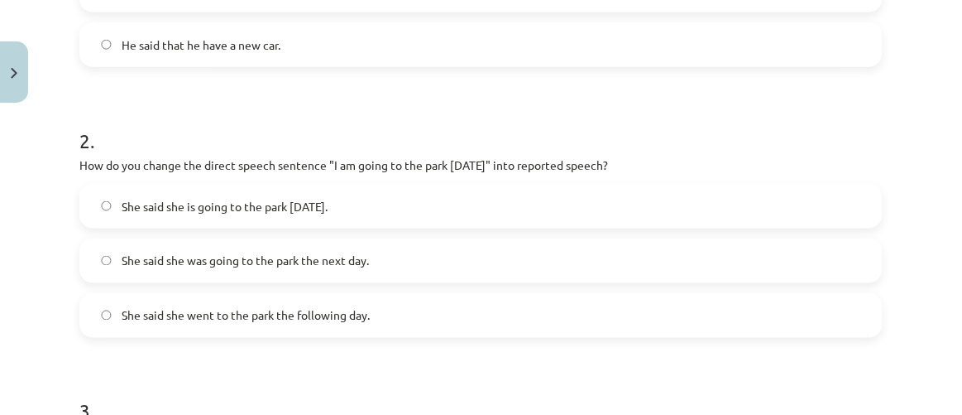
scroll to position [522, 0]
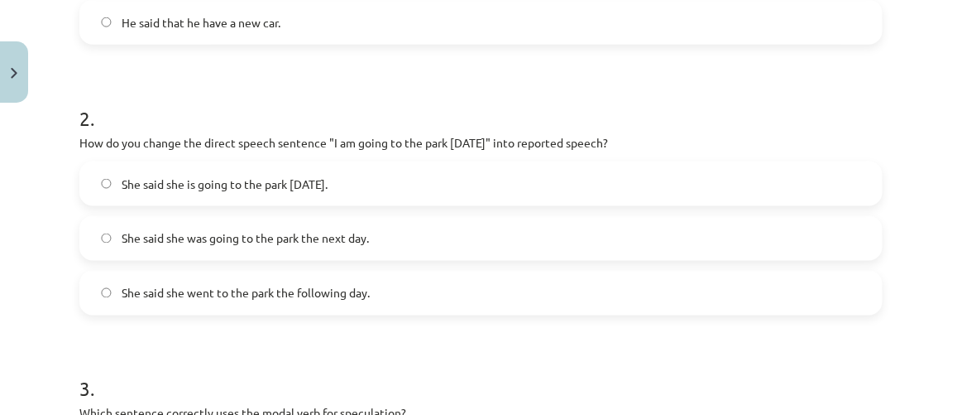
click at [393, 229] on label "She said she was going to the park the next day." at bounding box center [481, 238] width 800 height 41
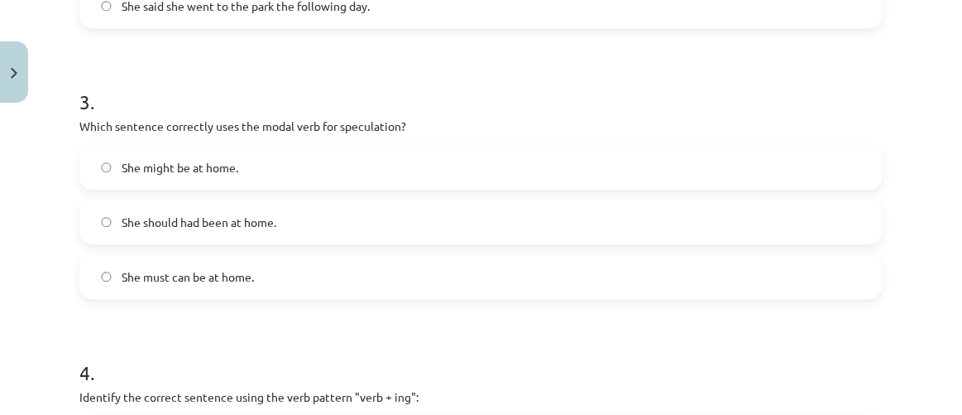
scroll to position [823, 0]
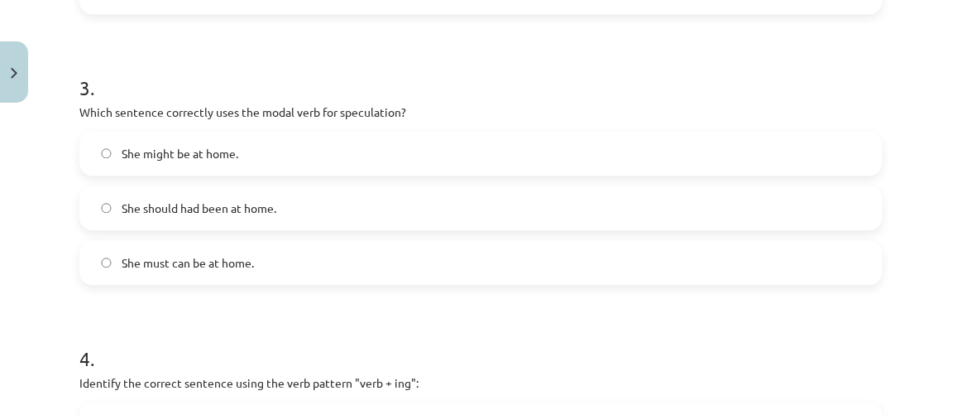
click at [285, 148] on label "She might be at home." at bounding box center [481, 152] width 800 height 41
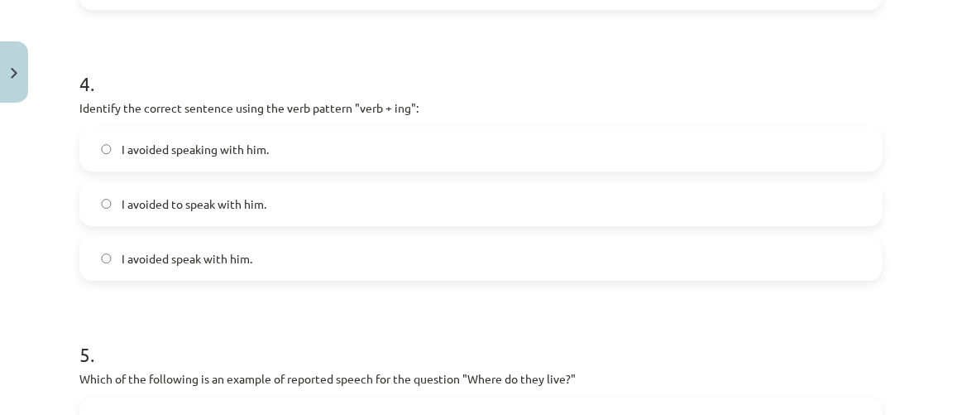
scroll to position [1124, 0]
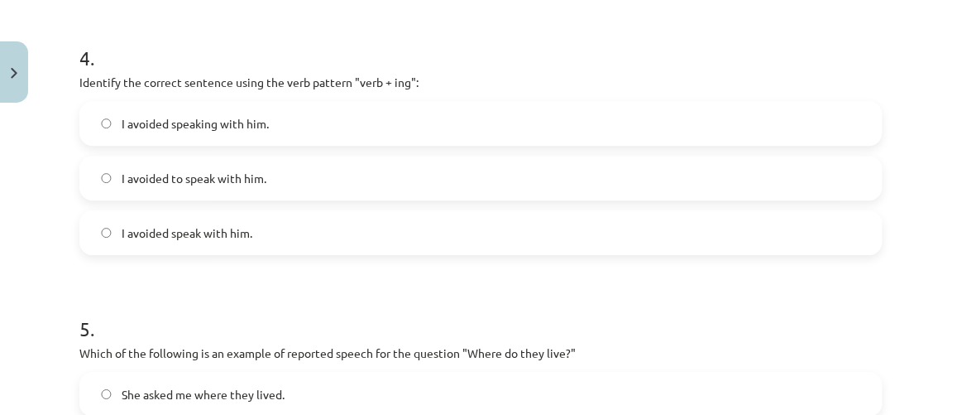
click at [273, 111] on label "I avoided speaking with him." at bounding box center [481, 123] width 800 height 41
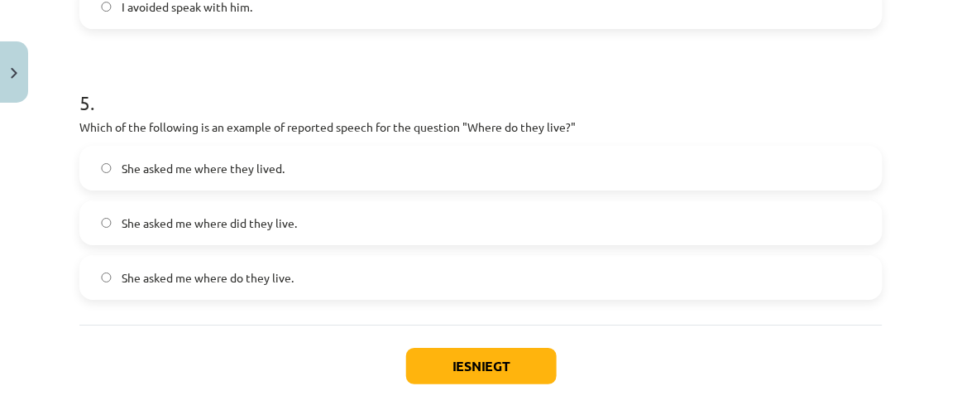
scroll to position [1425, 0]
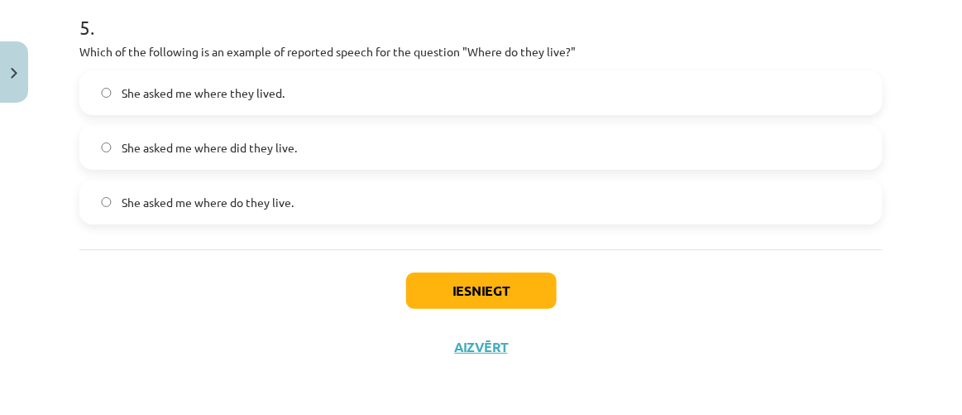
click at [344, 100] on label "She asked me where they lived." at bounding box center [481, 92] width 800 height 41
click at [500, 297] on button "Iesniegt" at bounding box center [481, 290] width 151 height 36
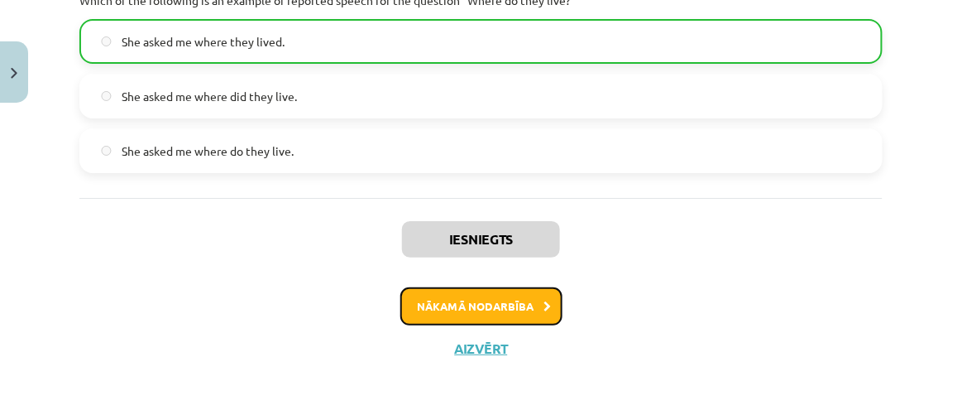
click at [496, 293] on button "Nākamā nodarbība" at bounding box center [481, 306] width 162 height 38
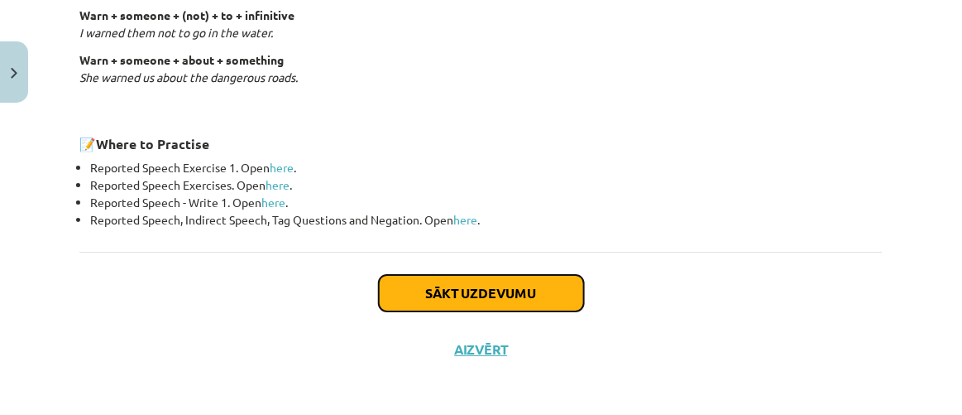
click at [499, 290] on button "Sākt uzdevumu" at bounding box center [481, 293] width 205 height 36
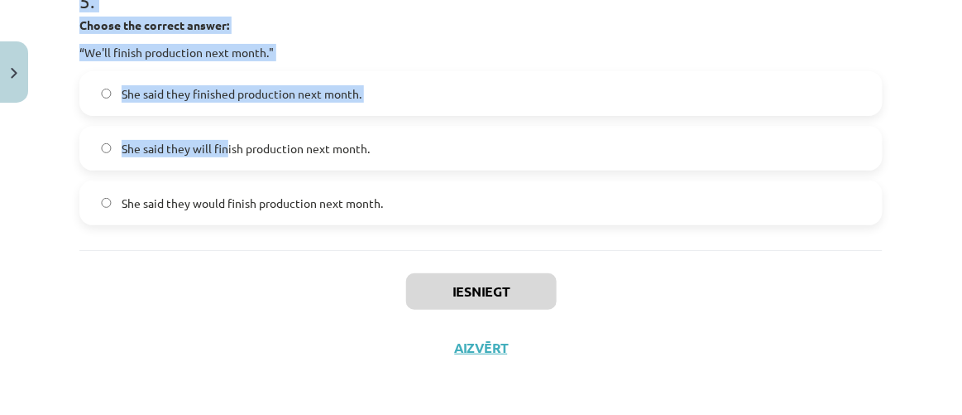
scroll to position [1561, 0]
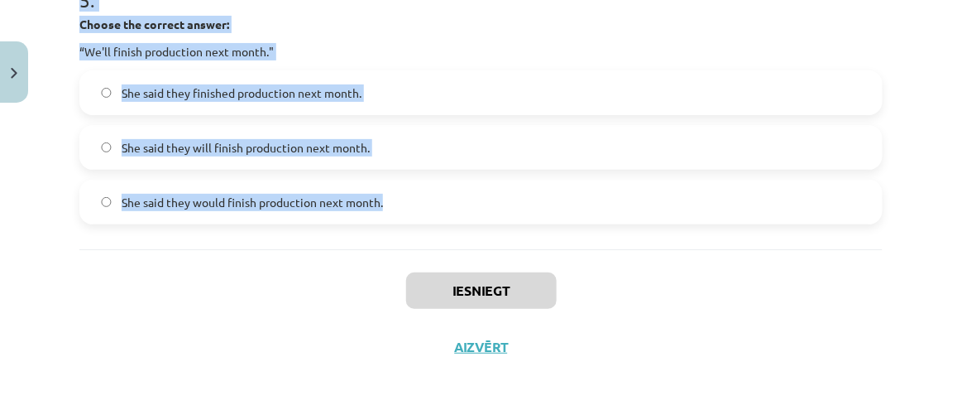
drag, startPoint x: 75, startPoint y: 153, endPoint x: 412, endPoint y: 209, distance: 341.4
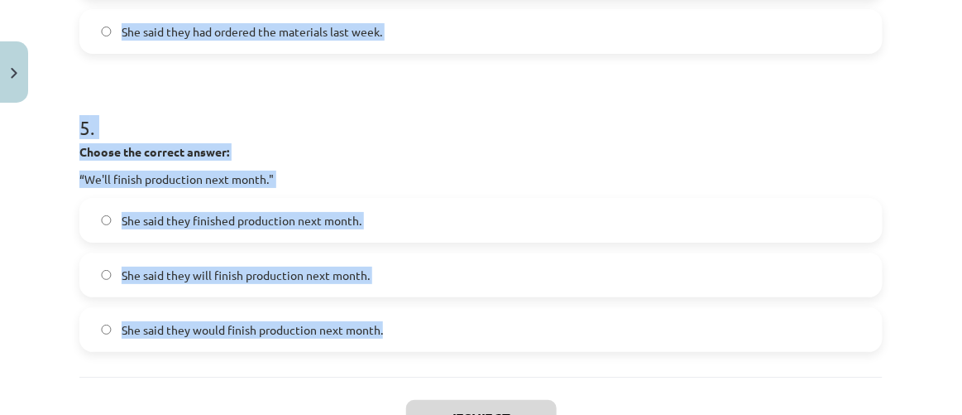
scroll to position [1411, 0]
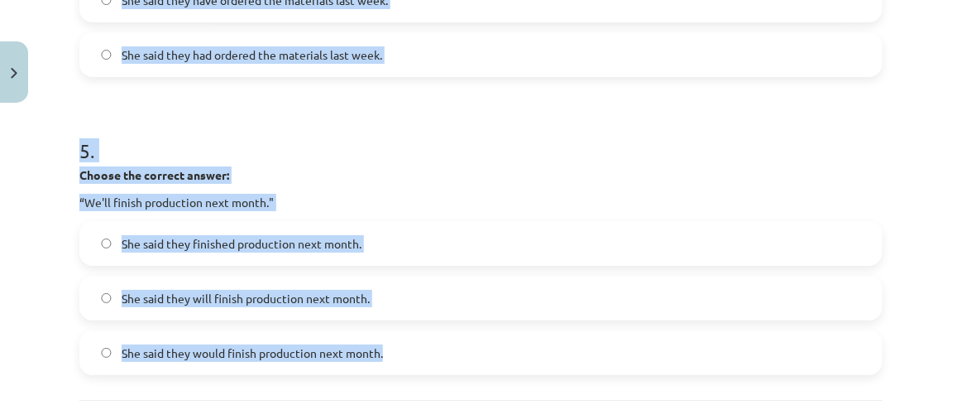
copy form ""I'm ready for the meeting." He said he had been ready for the meeting. He said…"
click at [221, 127] on h1 "5 ." at bounding box center [480, 135] width 803 height 51
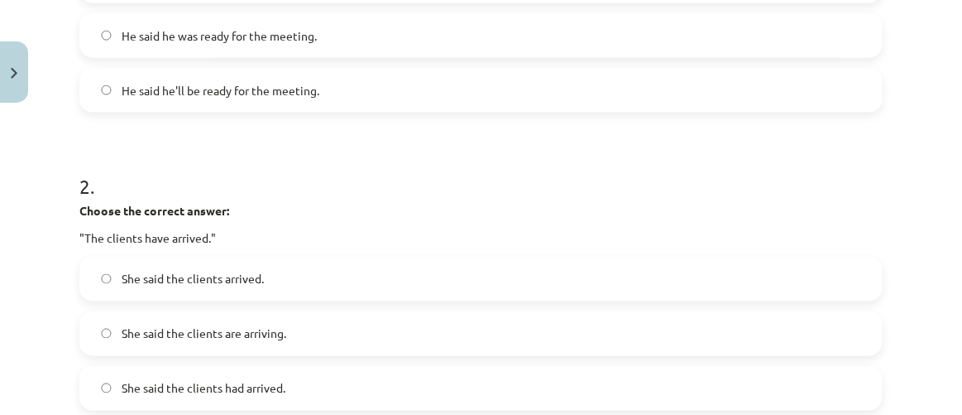
scroll to position [282, 0]
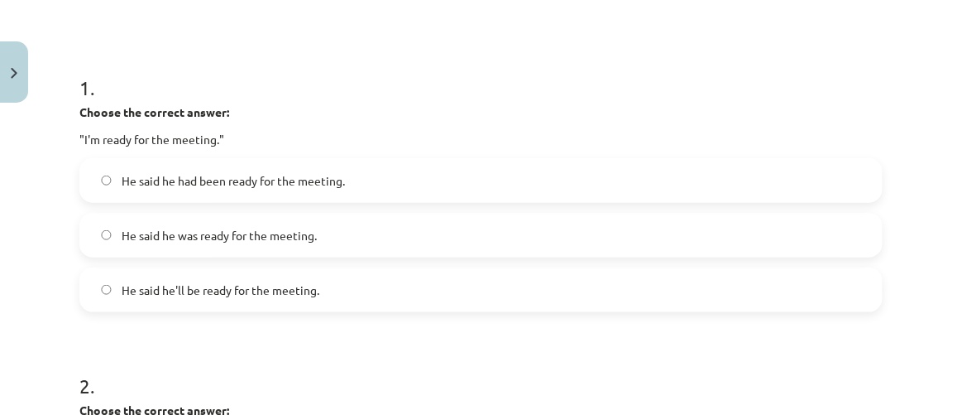
click at [253, 185] on span "He said he had been ready for the meeting." at bounding box center [233, 180] width 223 height 17
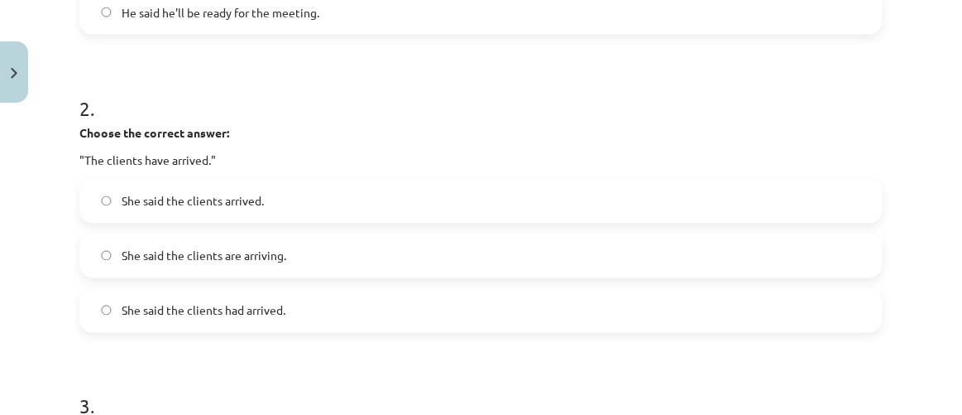
scroll to position [583, 0]
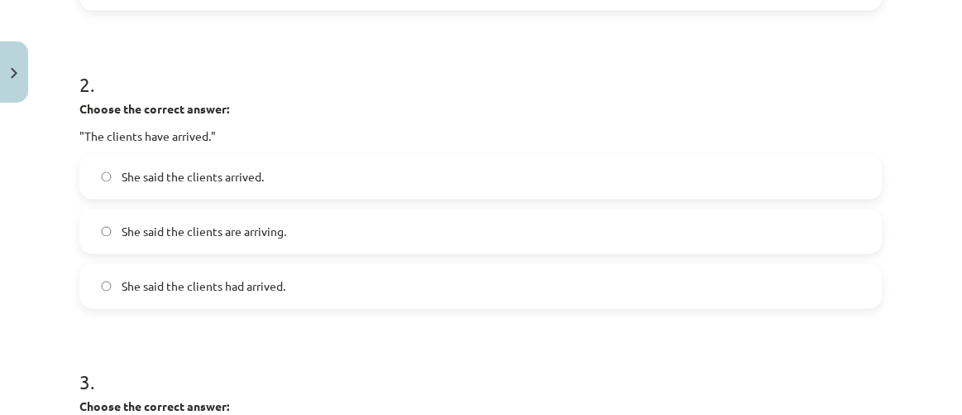
click at [319, 297] on label "She said the clients had arrived." at bounding box center [481, 286] width 800 height 41
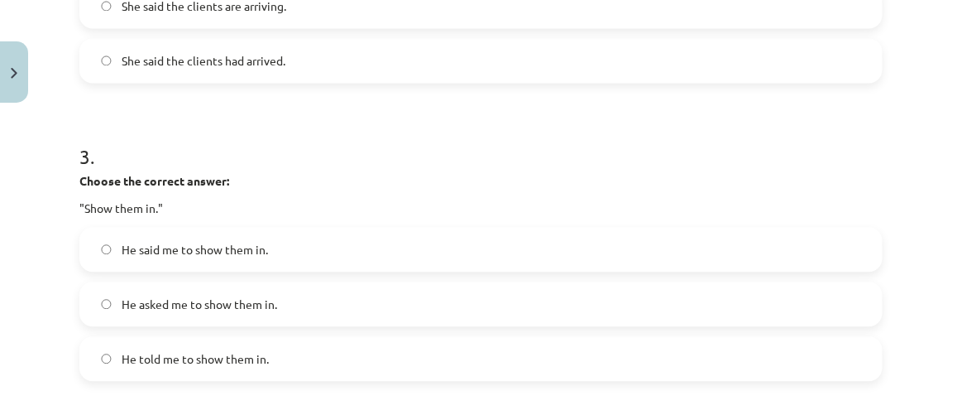
scroll to position [885, 0]
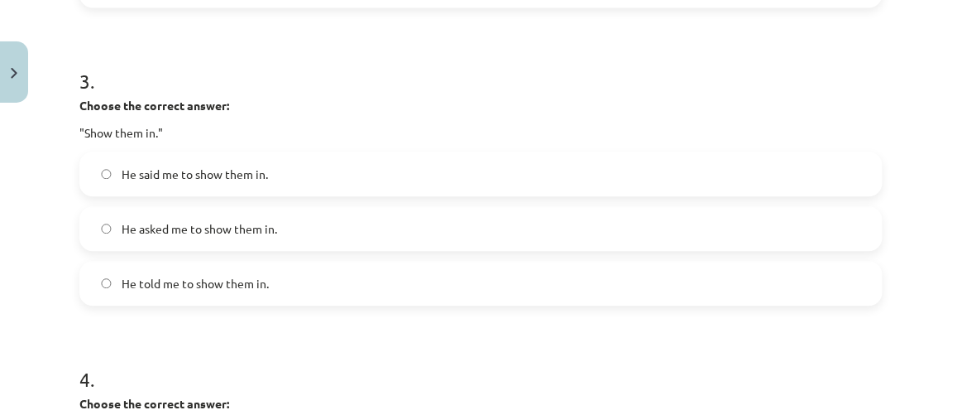
click at [252, 280] on span "He told me to show them in." at bounding box center [195, 283] width 147 height 17
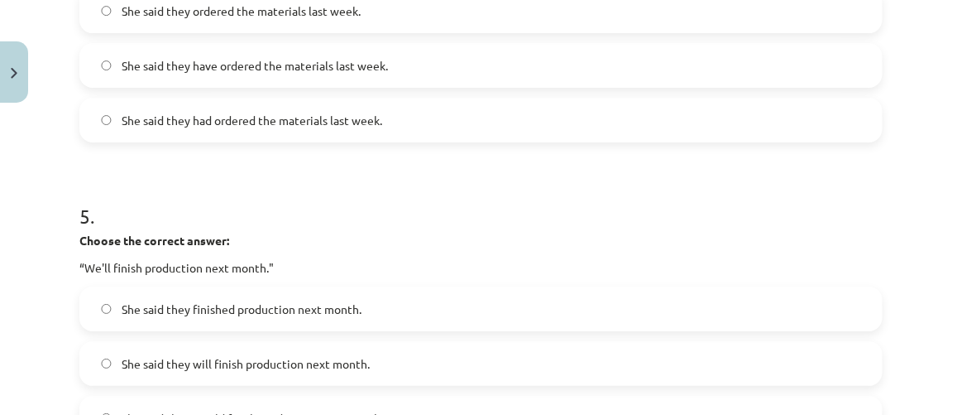
scroll to position [1411, 0]
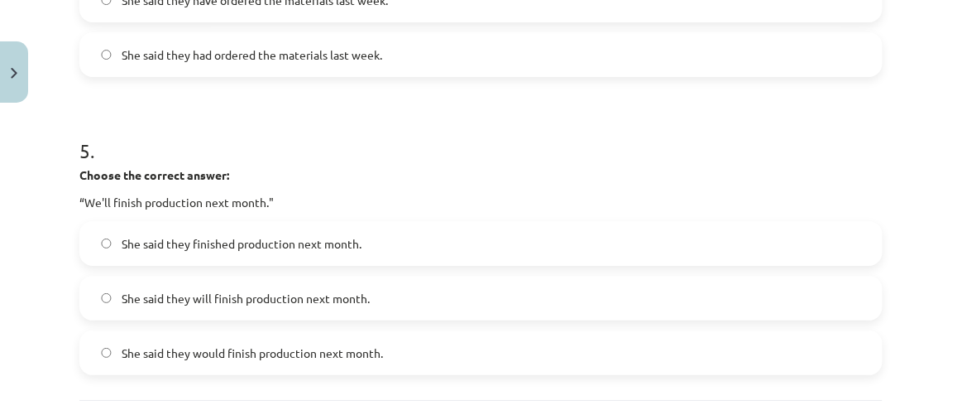
drag, startPoint x: 388, startPoint y: 35, endPoint x: 395, endPoint y: 27, distance: 10.0
click at [390, 30] on div "She said they ordered the materials last week. She said they have ordered the m…" at bounding box center [480, 0] width 803 height 154
click at [405, 43] on label "She said they had ordered the materials last week." at bounding box center [481, 54] width 800 height 41
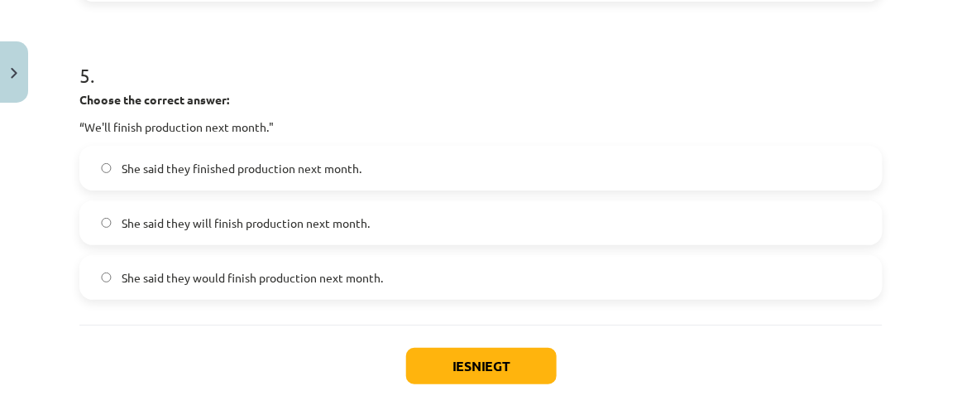
click at [473, 264] on label "She said they would finish production next month." at bounding box center [481, 276] width 800 height 41
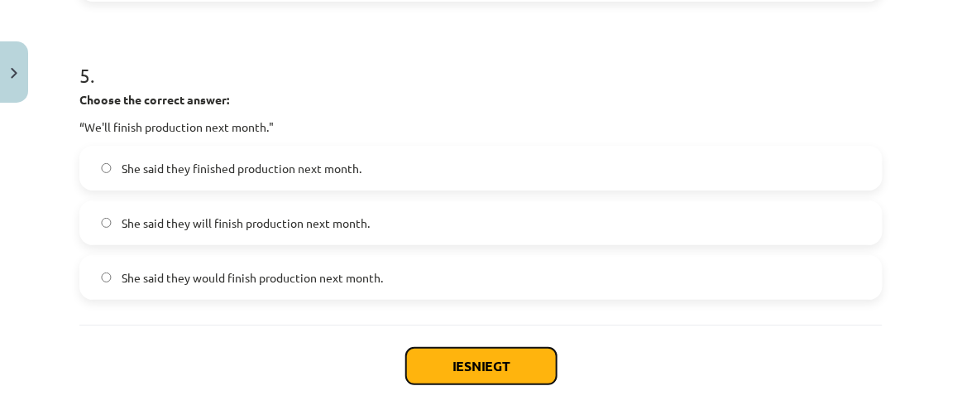
click at [459, 371] on button "Iesniegt" at bounding box center [481, 366] width 151 height 36
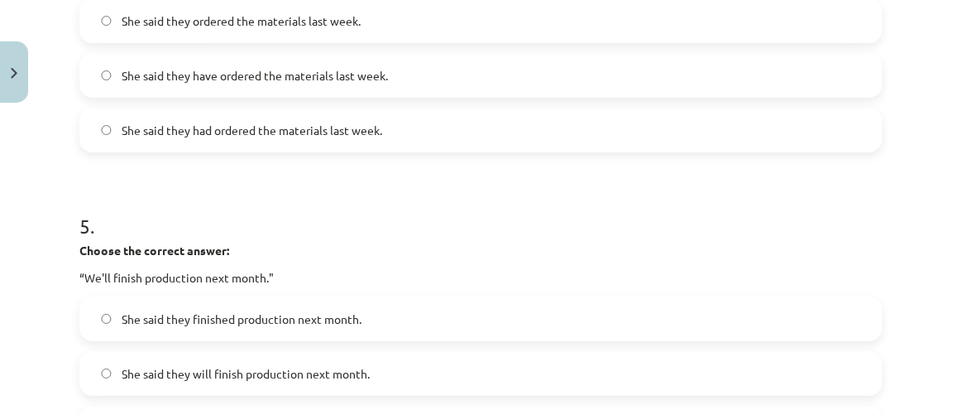
scroll to position [1260, 0]
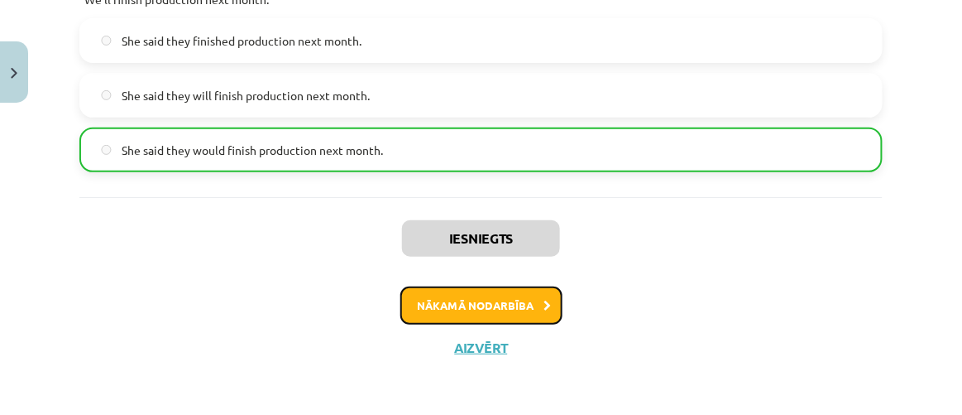
click at [505, 299] on button "Nākamā nodarbība" at bounding box center [481, 305] width 162 height 38
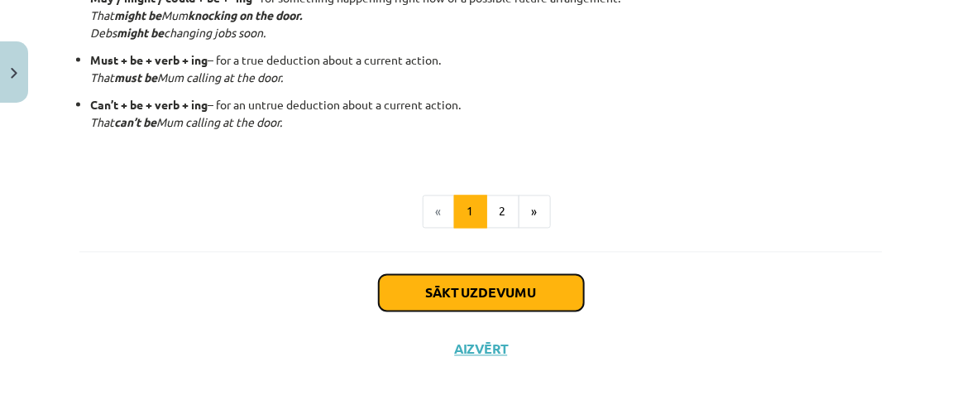
click at [516, 287] on button "Sākt uzdevumu" at bounding box center [481, 293] width 205 height 36
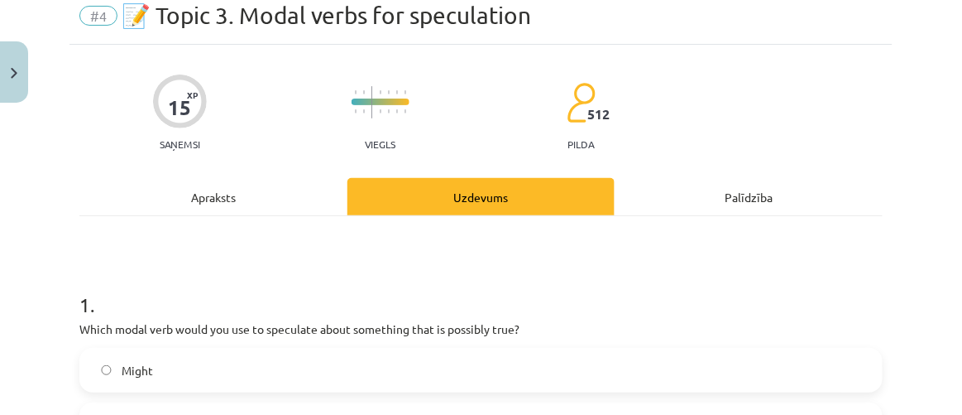
scroll to position [41, 0]
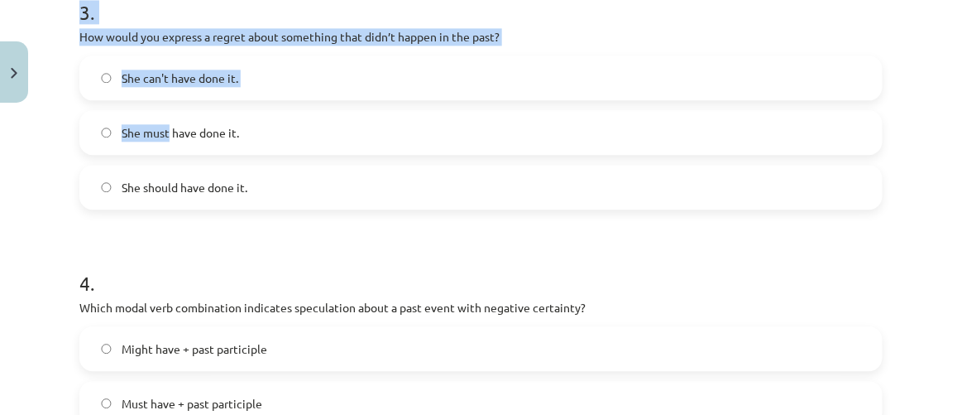
drag, startPoint x: 76, startPoint y: 354, endPoint x: 170, endPoint y: 332, distance: 96.9
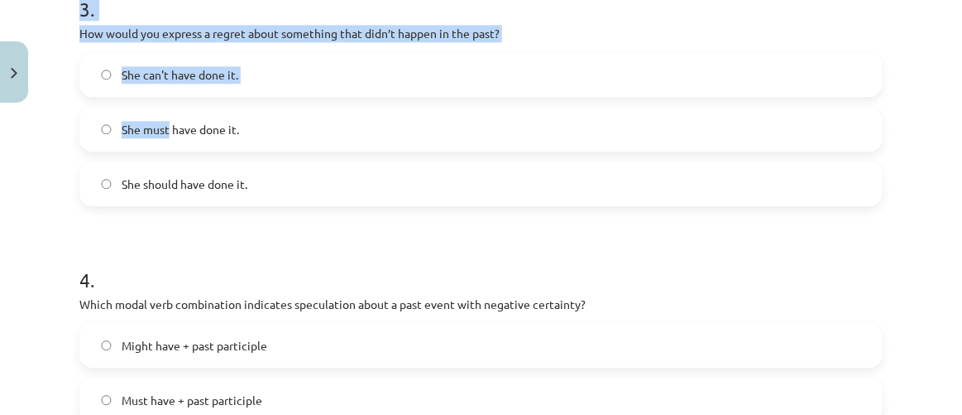
click at [170, 332] on div "15 XP Saņemsi Viegls 512 pilda Apraksts Uzdevums Palīdzība 1 . Which modal verb…" at bounding box center [481, 53] width 823 height 1690
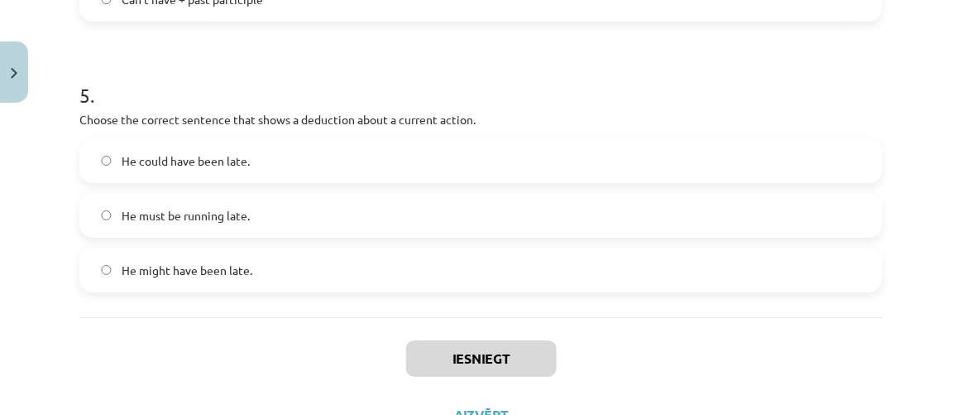
scroll to position [1395, 0]
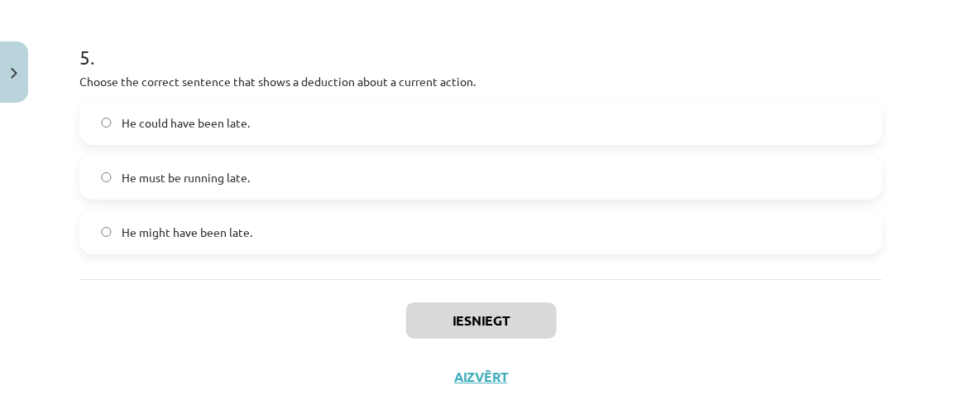
drag, startPoint x: 170, startPoint y: 332, endPoint x: 284, endPoint y: 223, distance: 157.4
click at [284, 223] on div "5 . Choose the correct sentence that shows a deduction about a current action. …" at bounding box center [480, 135] width 803 height 237
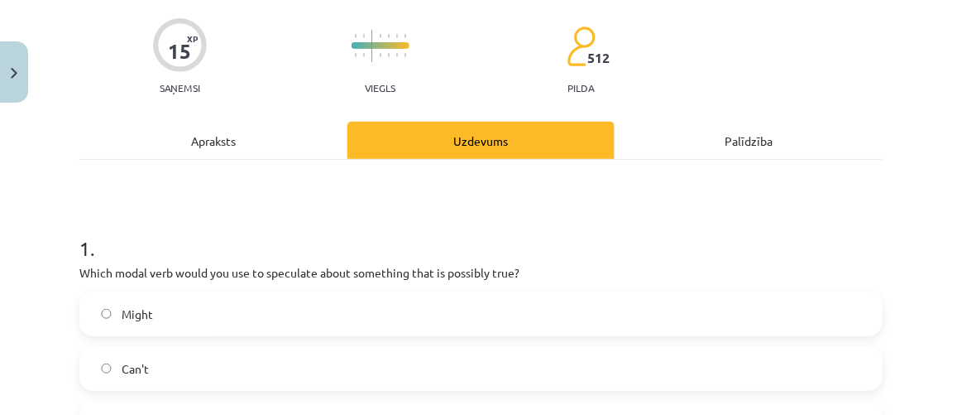
scroll to position [0, 0]
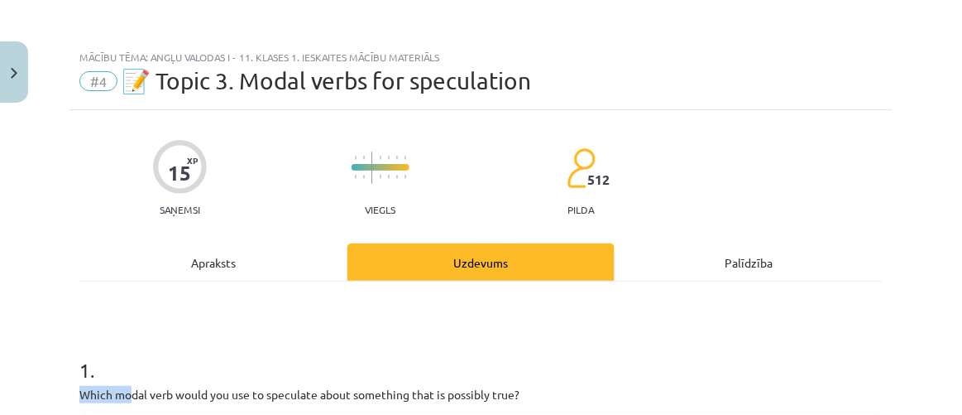
drag, startPoint x: 72, startPoint y: 389, endPoint x: 128, endPoint y: 383, distance: 56.6
click at [197, 334] on h1 "1 ." at bounding box center [480, 354] width 803 height 51
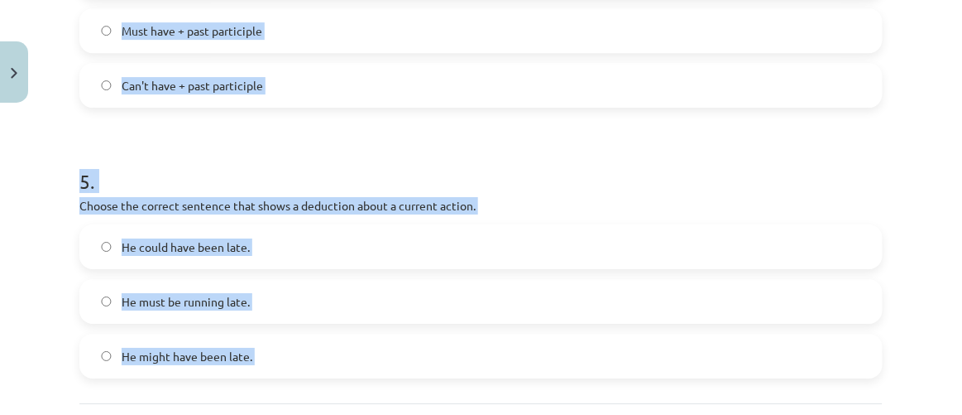
scroll to position [1425, 0]
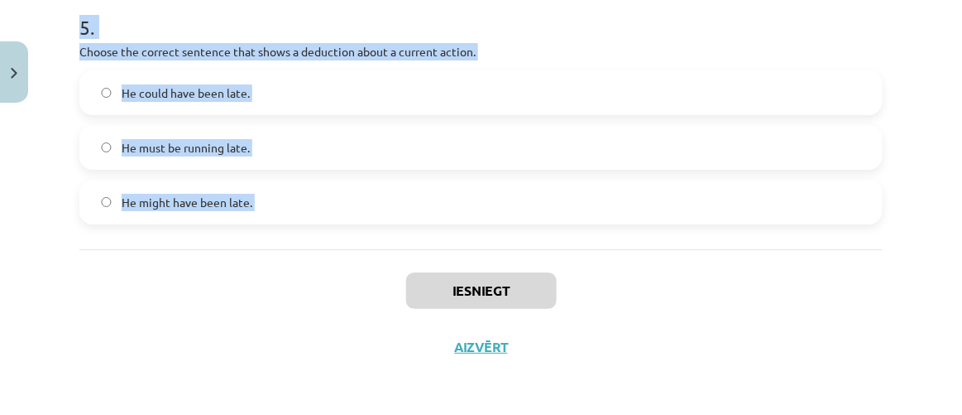
drag, startPoint x: 76, startPoint y: 317, endPoint x: 234, endPoint y: 306, distance: 158.4
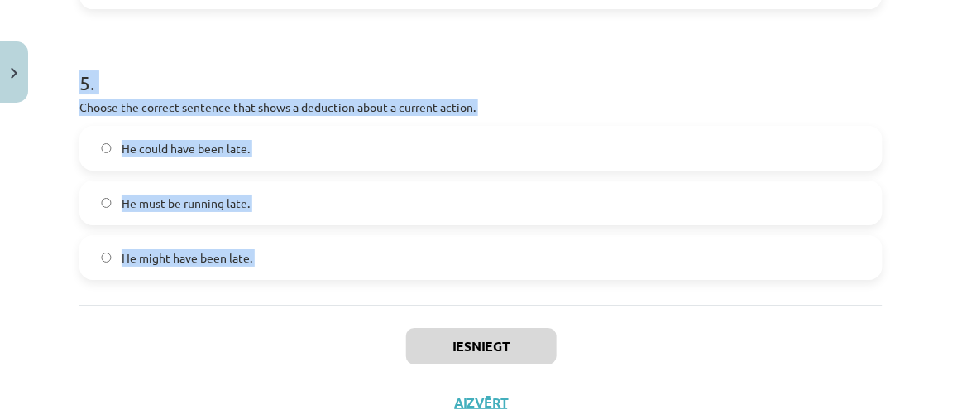
scroll to position [1350, 0]
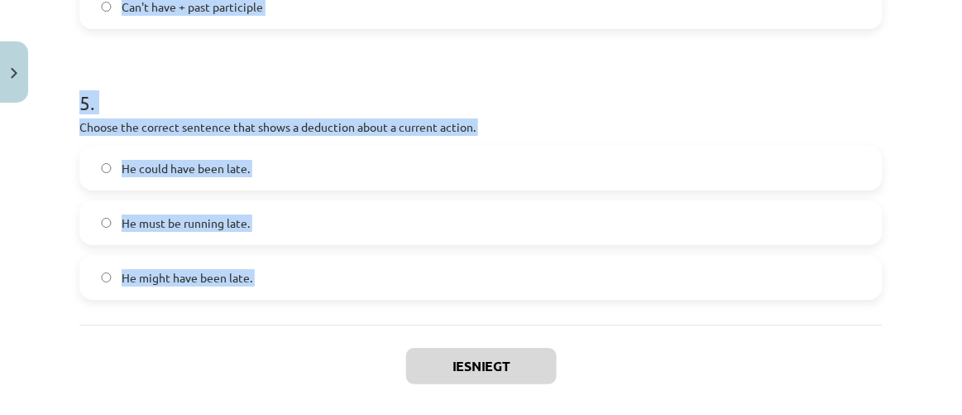
copy form "Which modal verb would you use to speculate about something that is possibly tr…"
click at [443, 74] on h1 "5 ." at bounding box center [480, 87] width 803 height 51
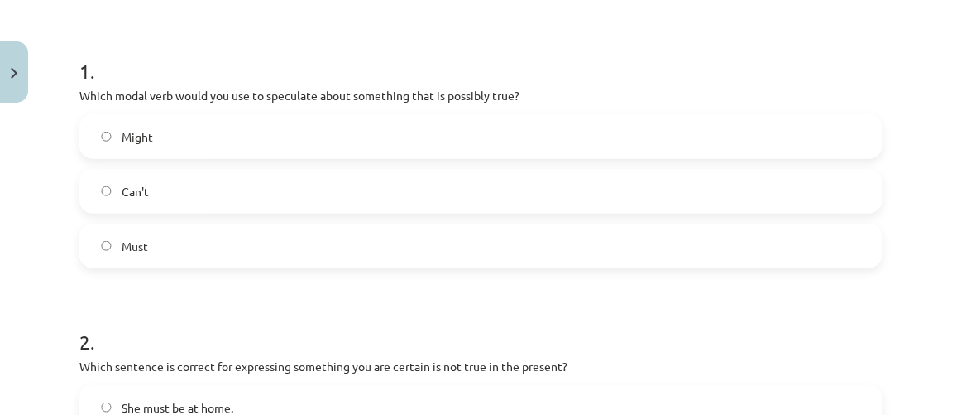
scroll to position [296, 0]
click at [278, 138] on label "Might" at bounding box center [481, 138] width 800 height 41
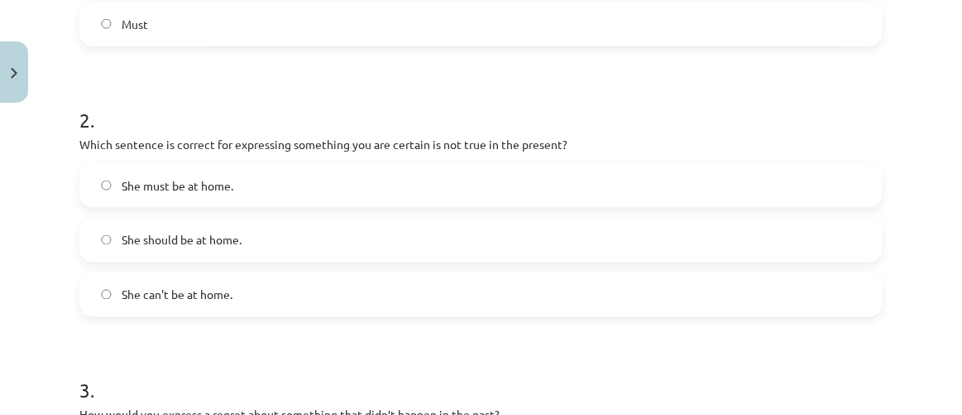
scroll to position [522, 0]
click at [189, 300] on label "She can't be at home." at bounding box center [481, 292] width 800 height 41
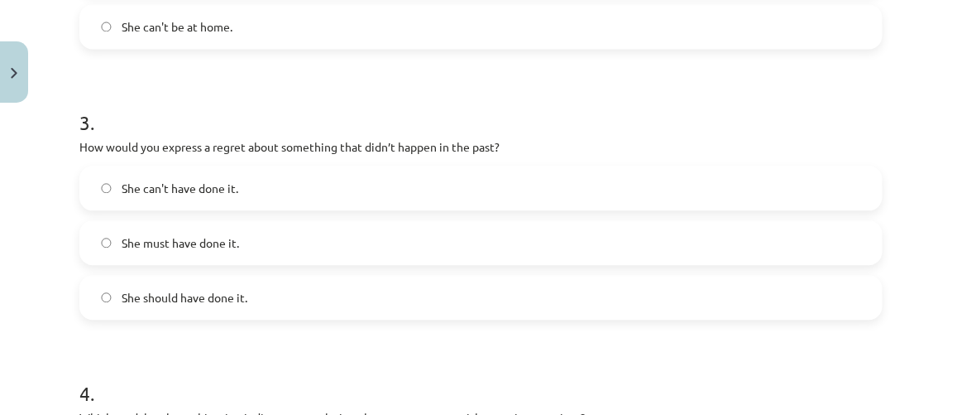
scroll to position [823, 0]
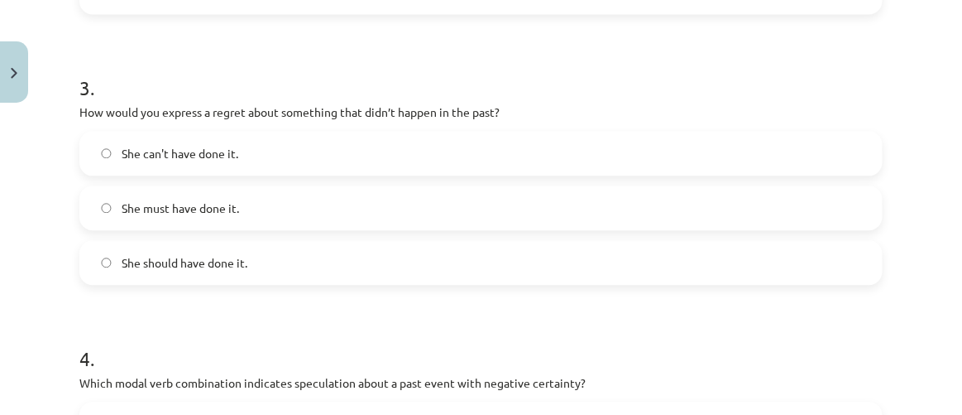
click at [249, 253] on label "She should have done it." at bounding box center [481, 262] width 800 height 41
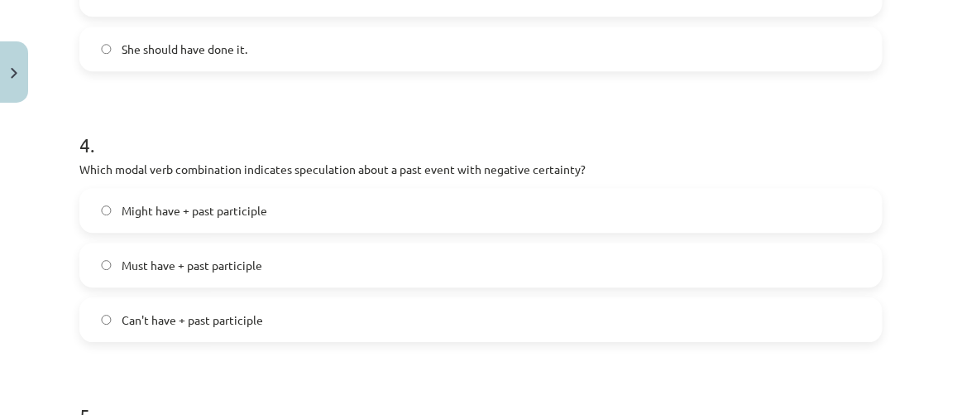
scroll to position [1124, 0]
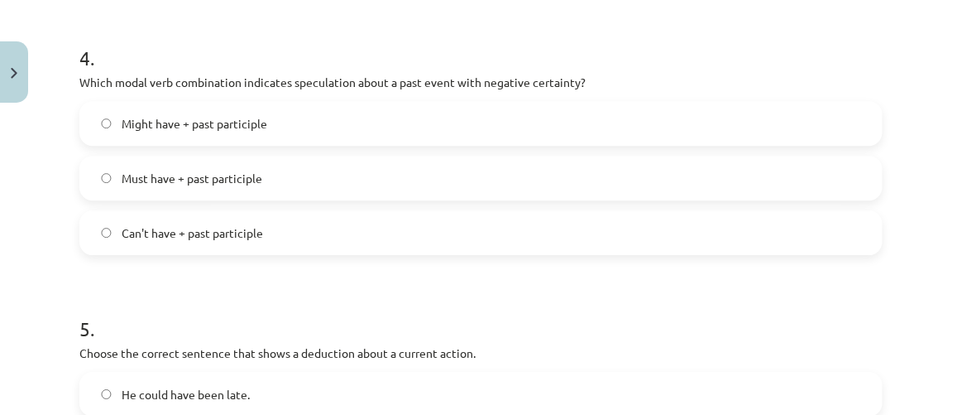
click at [278, 232] on label "Can't have + past participle" at bounding box center [481, 232] width 800 height 41
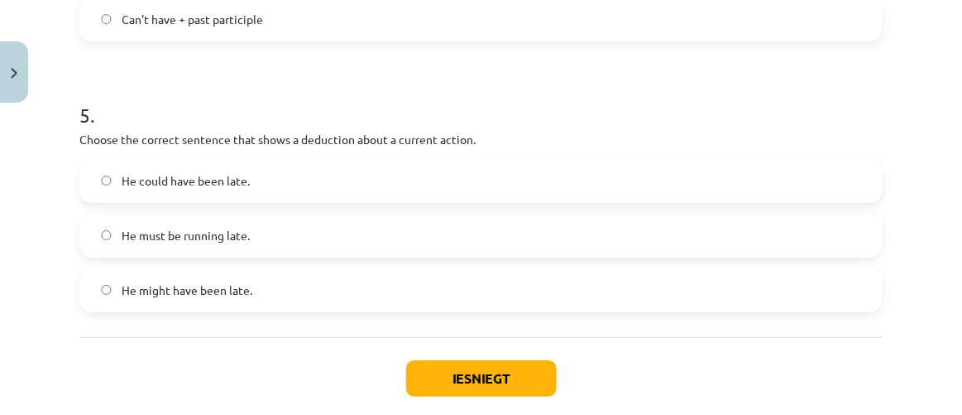
scroll to position [1350, 0]
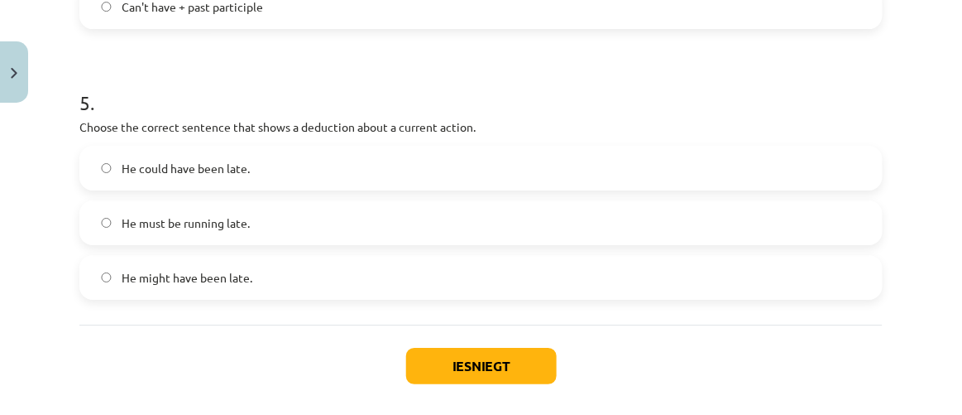
click at [322, 225] on label "He must be running late." at bounding box center [481, 222] width 800 height 41
click at [484, 367] on button "Iesniegt" at bounding box center [481, 366] width 151 height 36
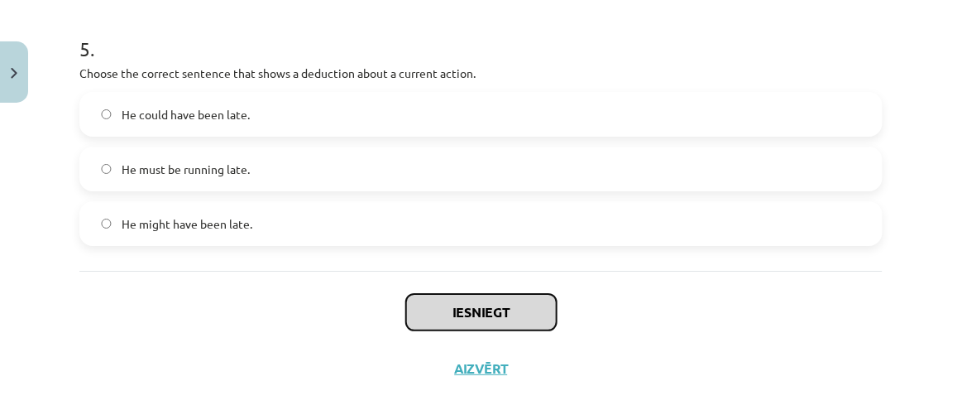
scroll to position [1425, 0]
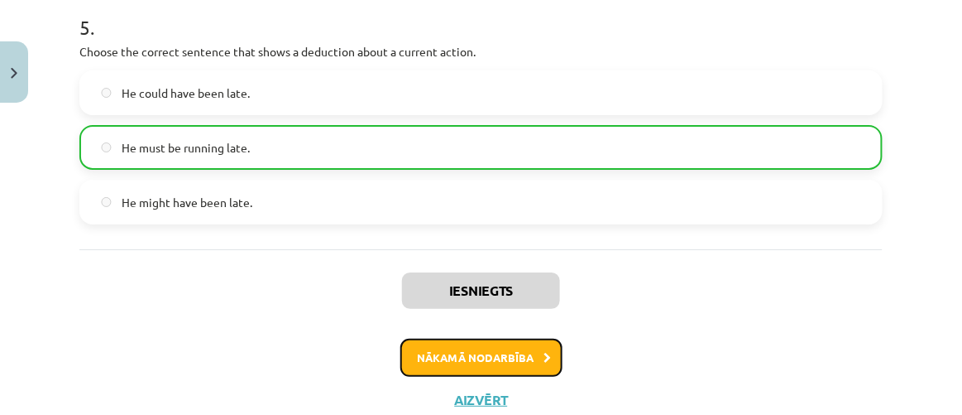
click at [439, 352] on button "Nākamā nodarbība" at bounding box center [481, 357] width 162 height 38
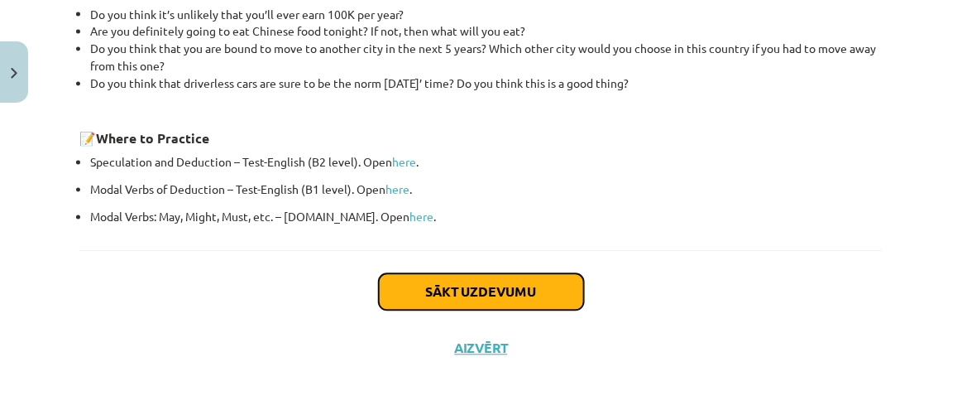
click at [472, 297] on button "Sākt uzdevumu" at bounding box center [481, 292] width 205 height 36
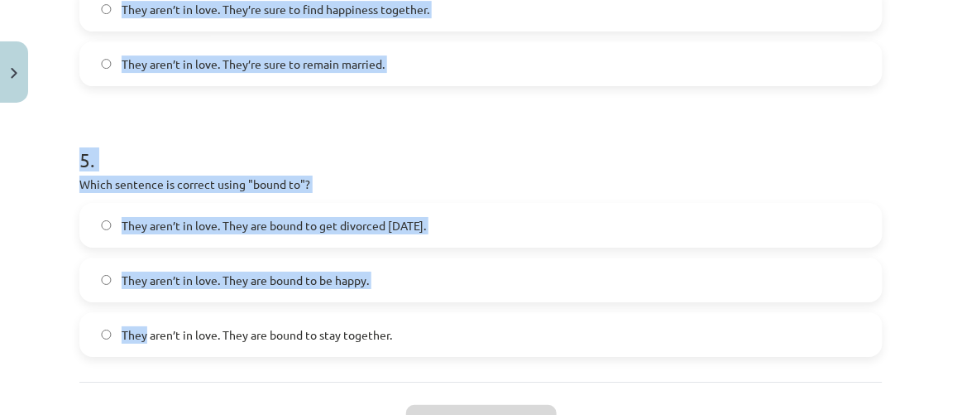
scroll to position [1452, 0]
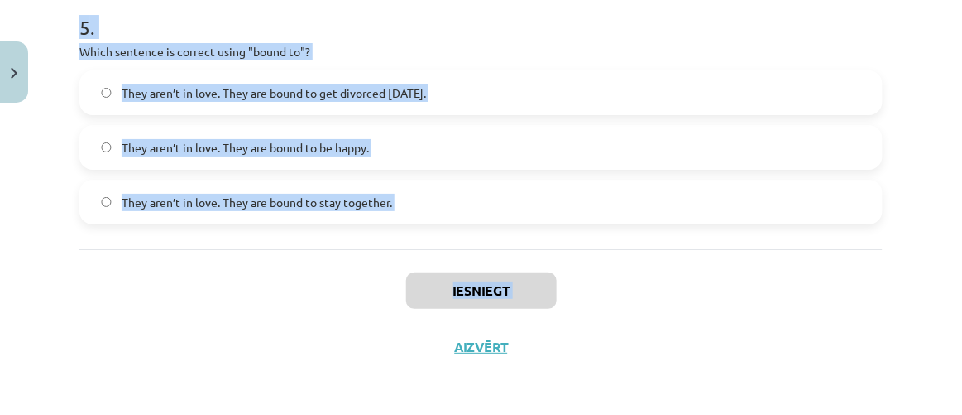
drag, startPoint x: 78, startPoint y: 350, endPoint x: 146, endPoint y: 349, distance: 68.7
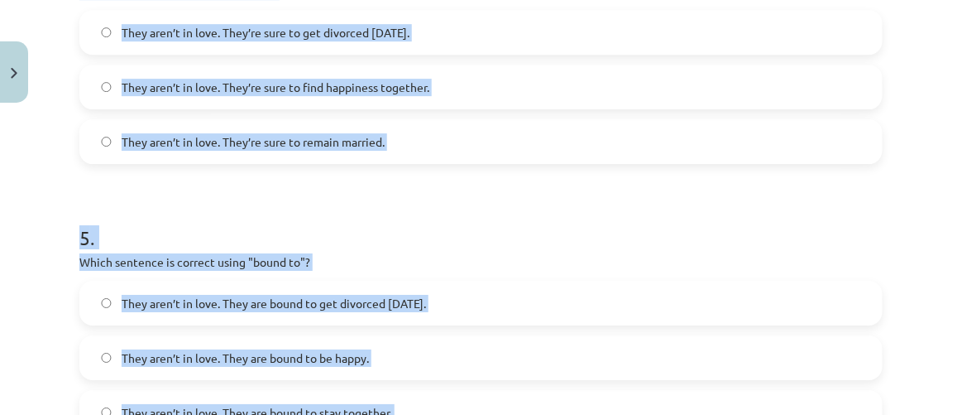
scroll to position [1226, 0]
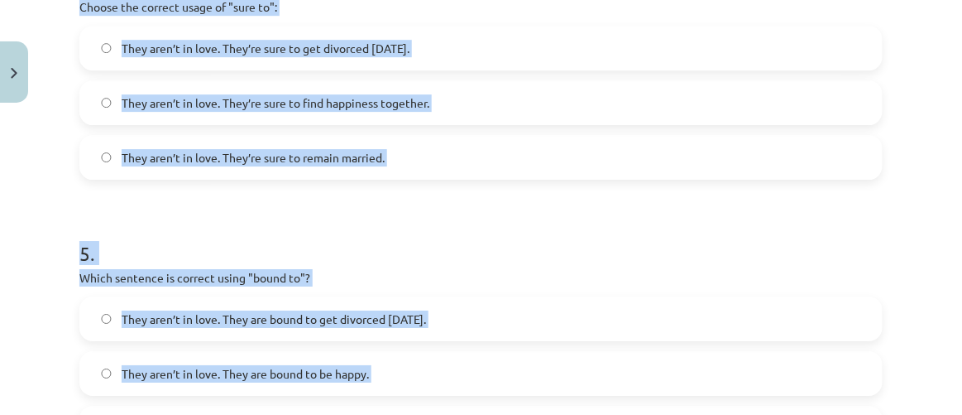
copy div "Choose the correct sentence using "probably" in an affirmative context: They ar…"
click at [276, 223] on h1 "5 ." at bounding box center [480, 238] width 803 height 51
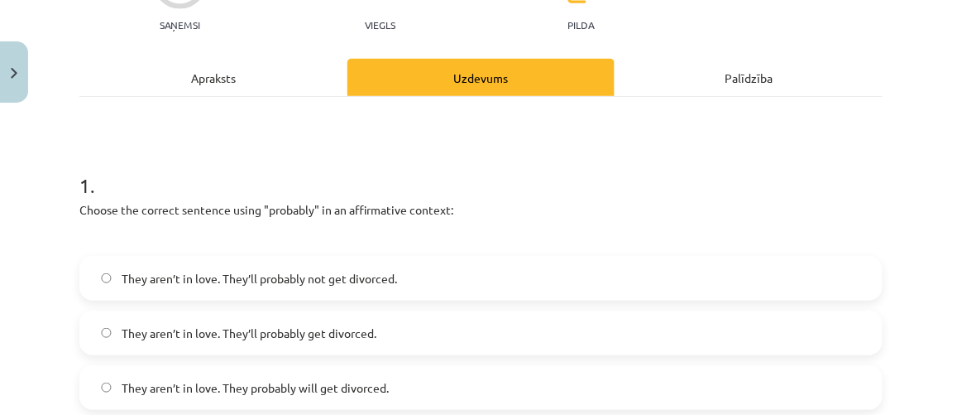
scroll to position [248, 0]
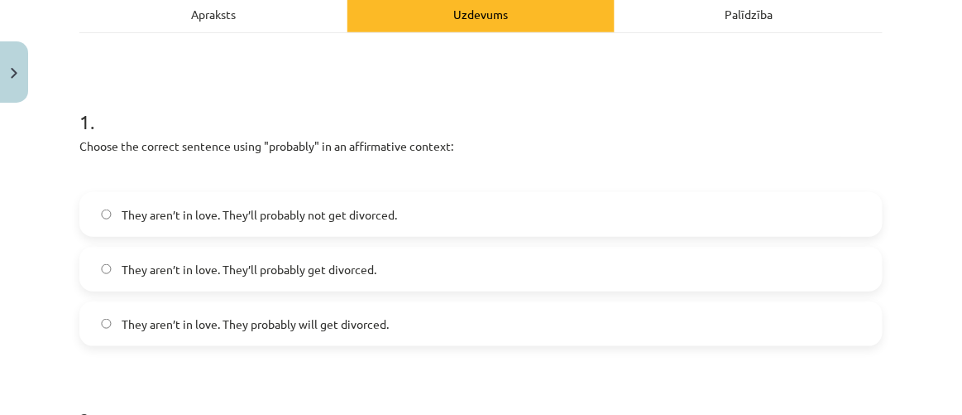
click at [464, 228] on label "They aren’t in love. They’ll probably not get divorced." at bounding box center [481, 214] width 800 height 41
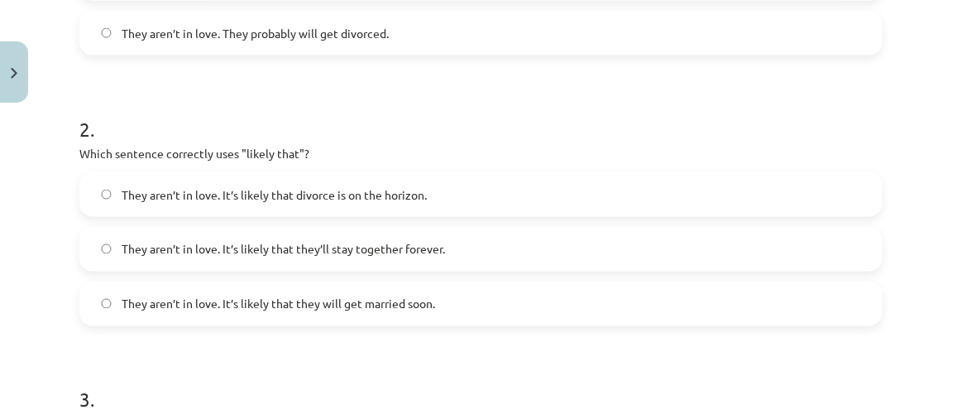
scroll to position [625, 0]
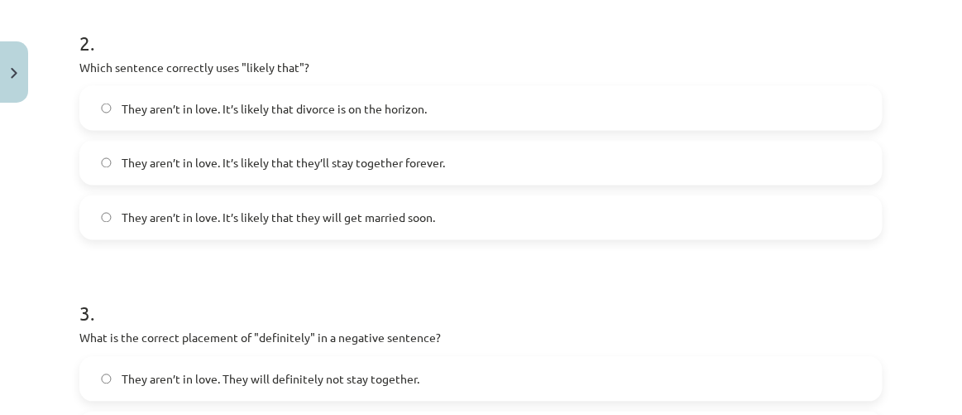
click at [354, 168] on span "They aren’t in love. It’s likely that they’ll stay together forever." at bounding box center [284, 163] width 324 height 17
click at [386, 109] on span "They aren’t in love. It’s likely that divorce is on the horizon." at bounding box center [274, 108] width 305 height 17
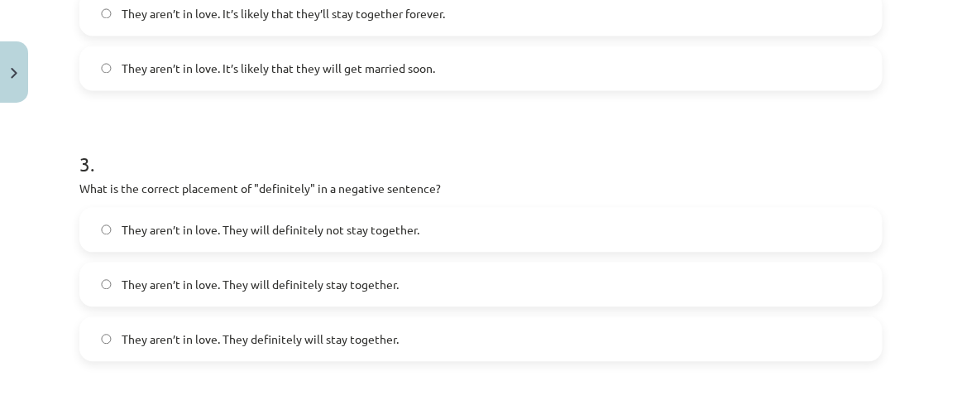
scroll to position [925, 0]
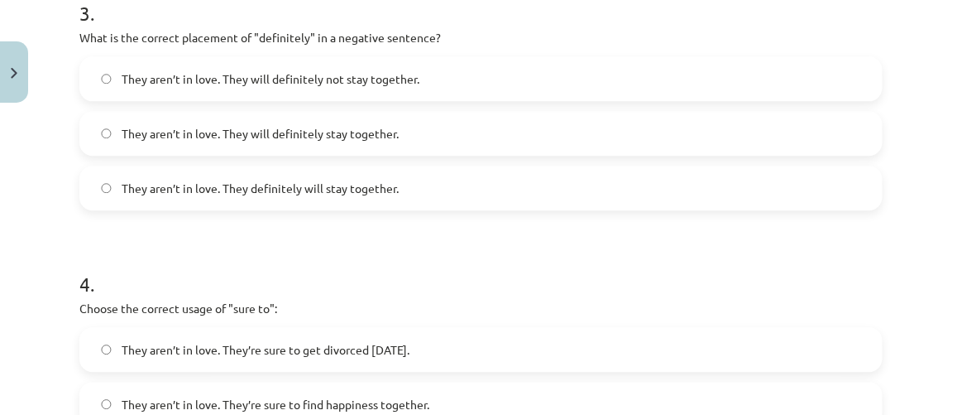
click at [406, 75] on span "They aren’t in love. They will definitely not stay together." at bounding box center [271, 78] width 298 height 17
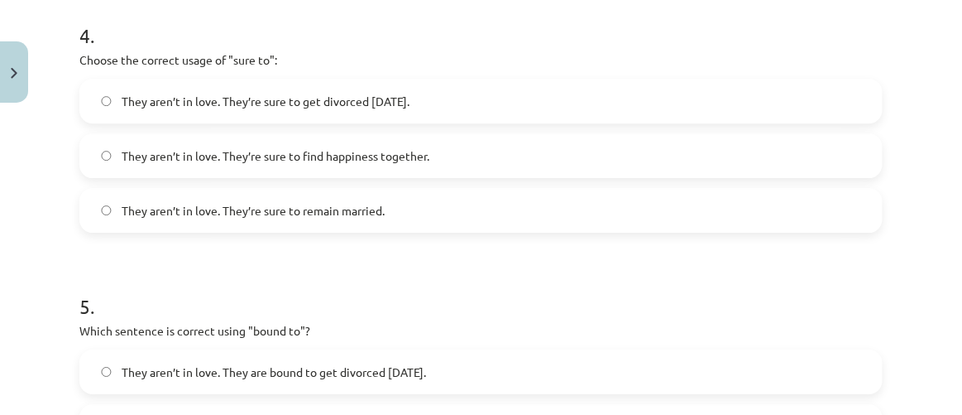
scroll to position [1151, 0]
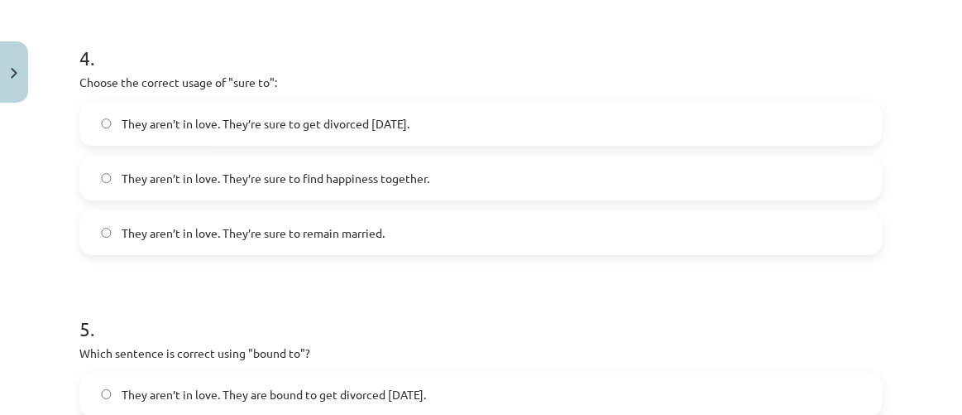
click at [410, 130] on span "They aren’t in love. They’re sure to get divorced within six months." at bounding box center [266, 123] width 288 height 17
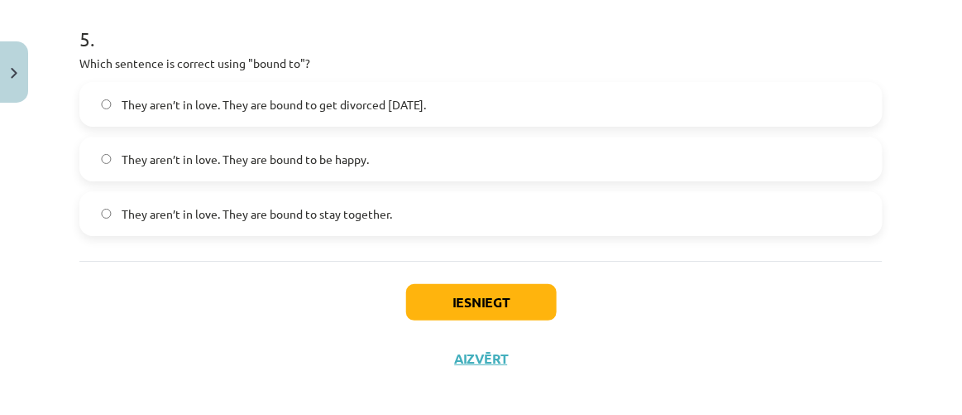
scroll to position [1452, 0]
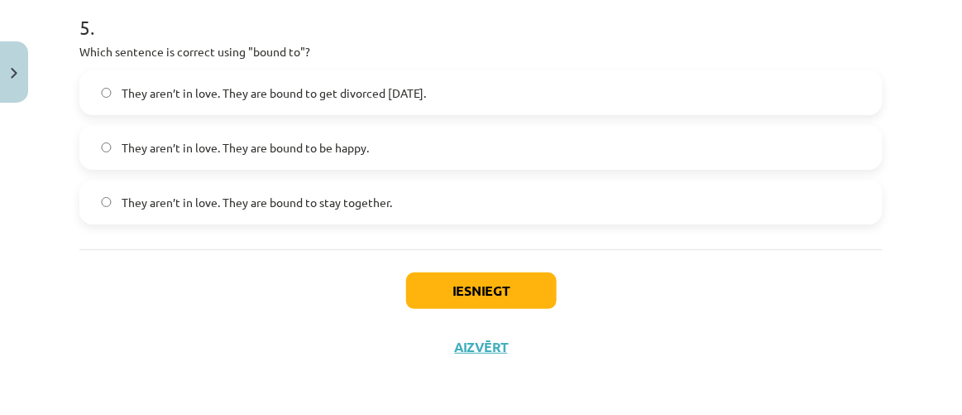
click at [426, 88] on span "They aren’t in love. They are bound to get divorced within six months." at bounding box center [274, 92] width 304 height 17
click at [494, 293] on button "Iesniegt" at bounding box center [481, 290] width 151 height 36
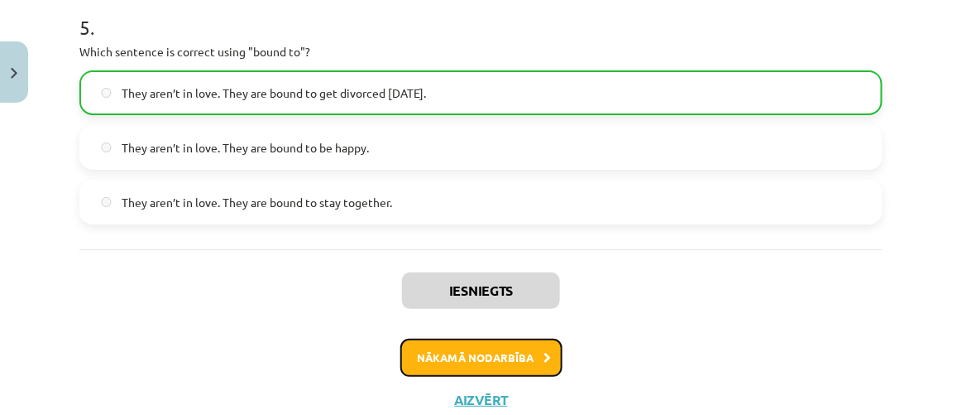
click at [481, 348] on button "Nākamā nodarbība" at bounding box center [481, 357] width 162 height 38
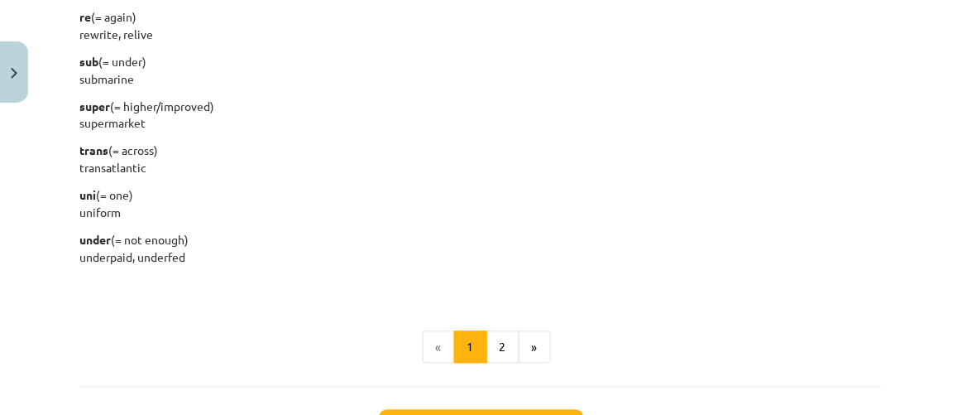
scroll to position [2282, 0]
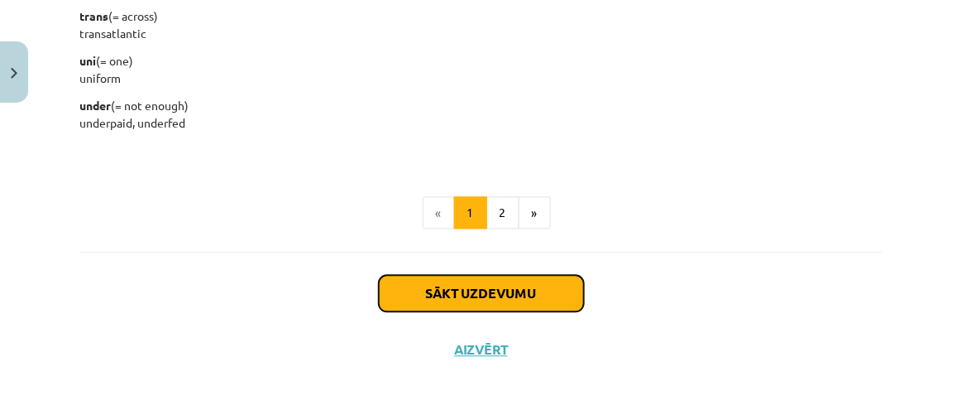
click at [501, 288] on button "Sākt uzdevumu" at bounding box center [481, 293] width 205 height 36
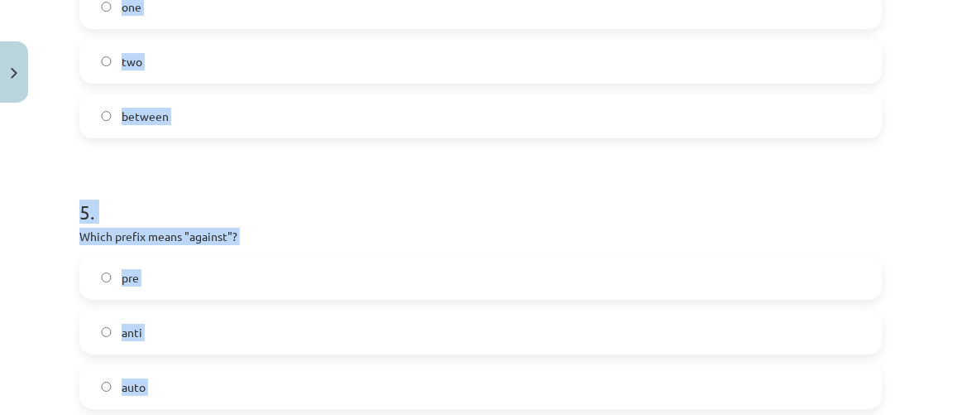
scroll to position [1452, 0]
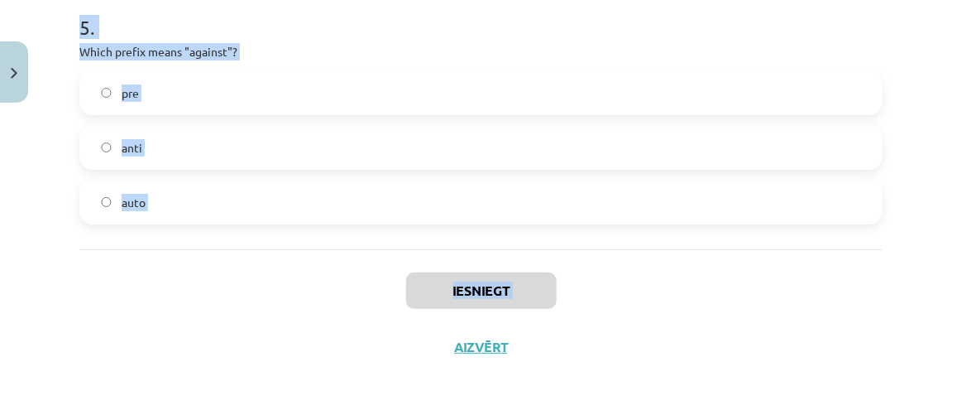
drag, startPoint x: 80, startPoint y: 193, endPoint x: 212, endPoint y: 322, distance: 184.3
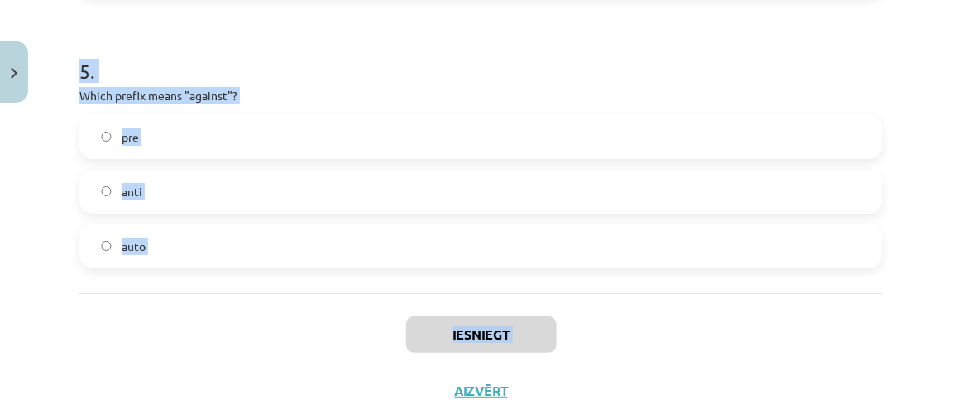
scroll to position [1377, 0]
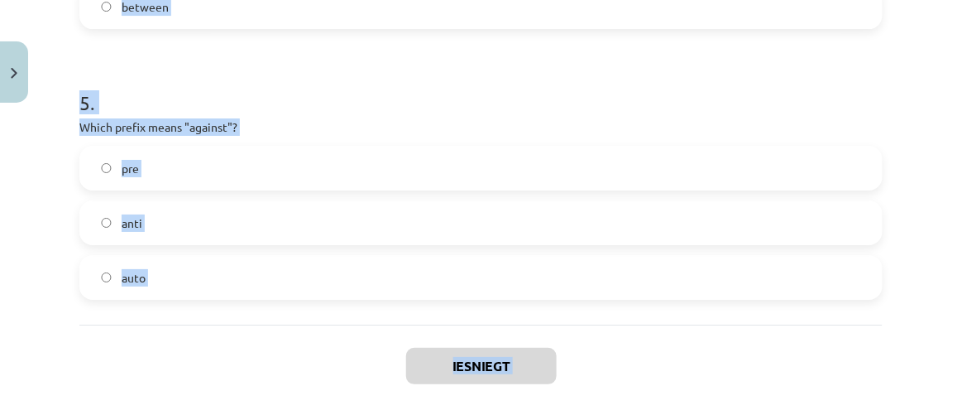
copy div "What does the prefix "sub-" mean? across above under 2 . Which of the following…"
click at [180, 83] on h1 "5 ." at bounding box center [480, 87] width 803 height 51
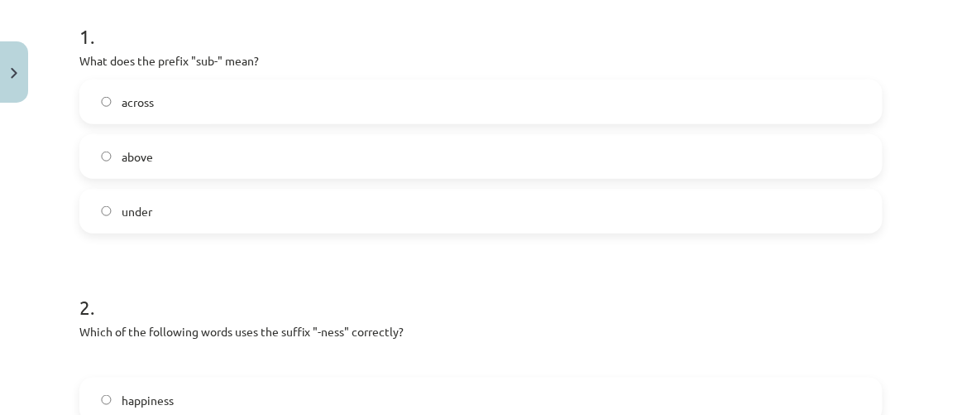
scroll to position [324, 0]
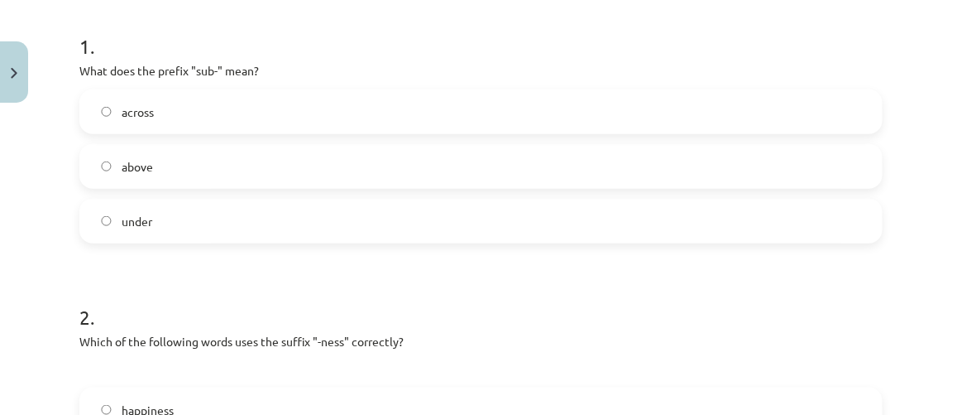
click at [188, 226] on label "under" at bounding box center [481, 220] width 800 height 41
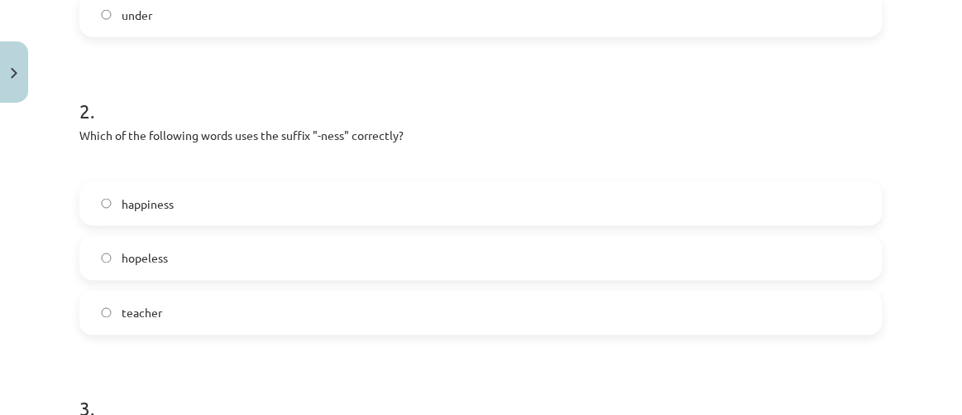
scroll to position [625, 0]
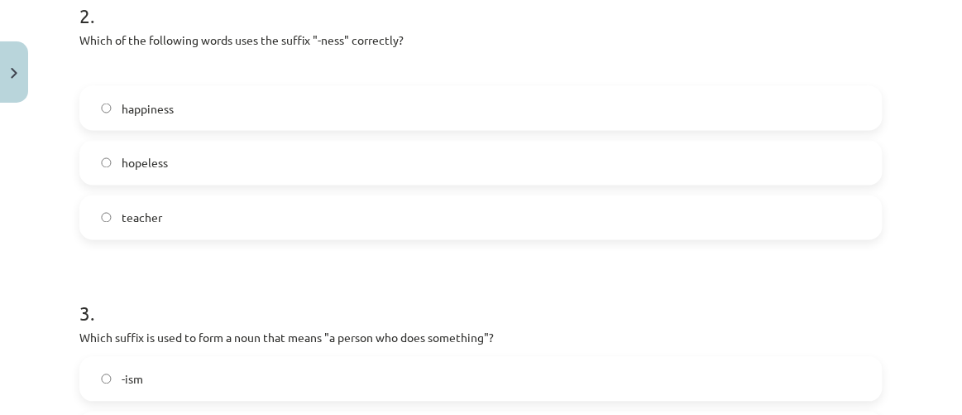
click at [413, 122] on label "happiness" at bounding box center [481, 108] width 800 height 41
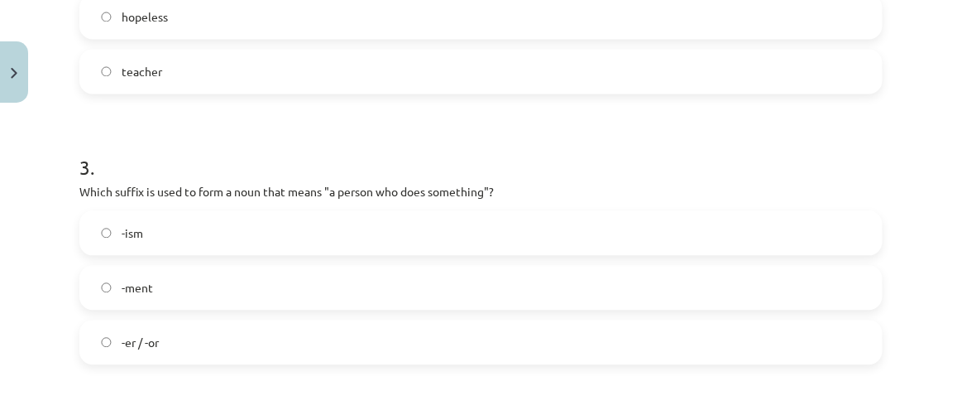
scroll to position [774, 0]
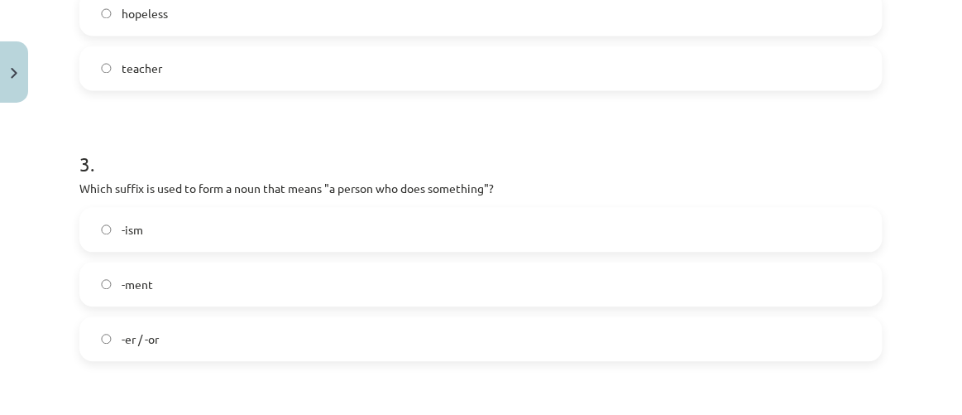
click at [172, 341] on label "-er / -or" at bounding box center [481, 338] width 800 height 41
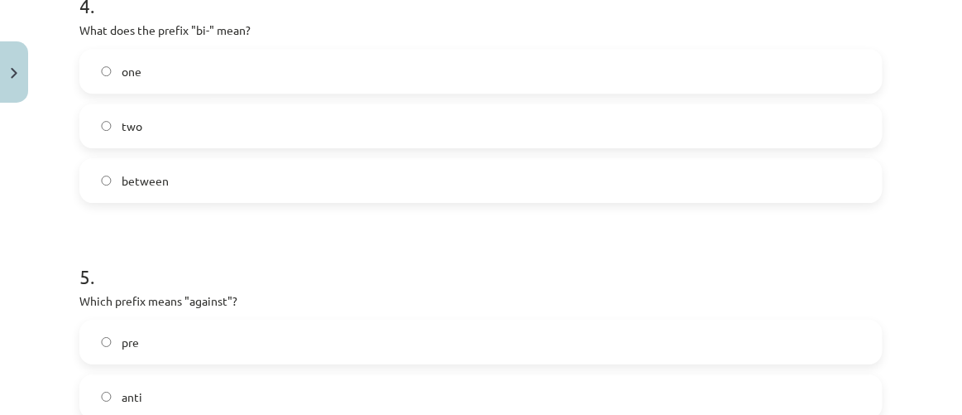
scroll to position [1226, 0]
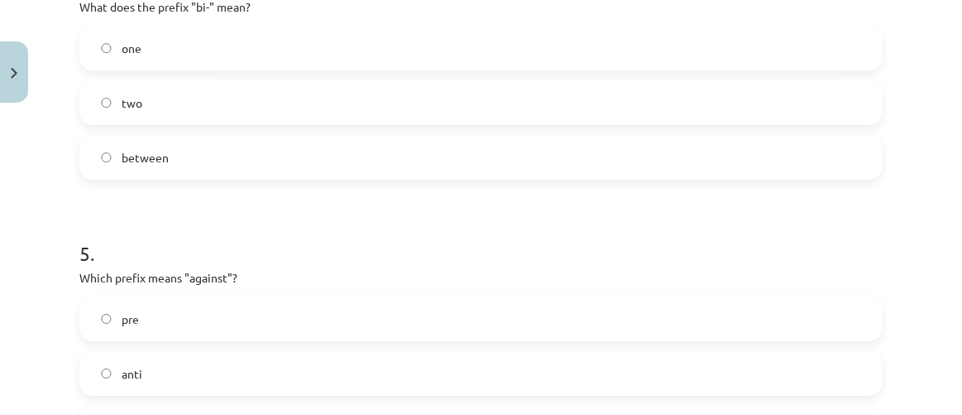
click at [266, 97] on label "two" at bounding box center [481, 102] width 800 height 41
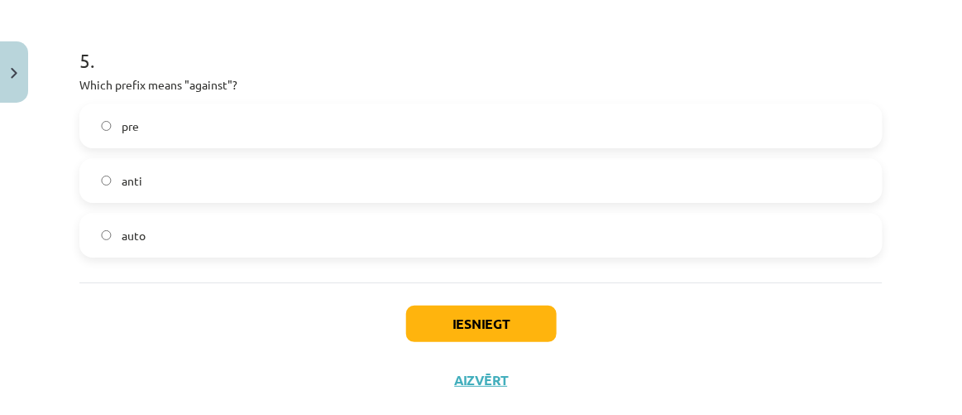
scroll to position [1452, 0]
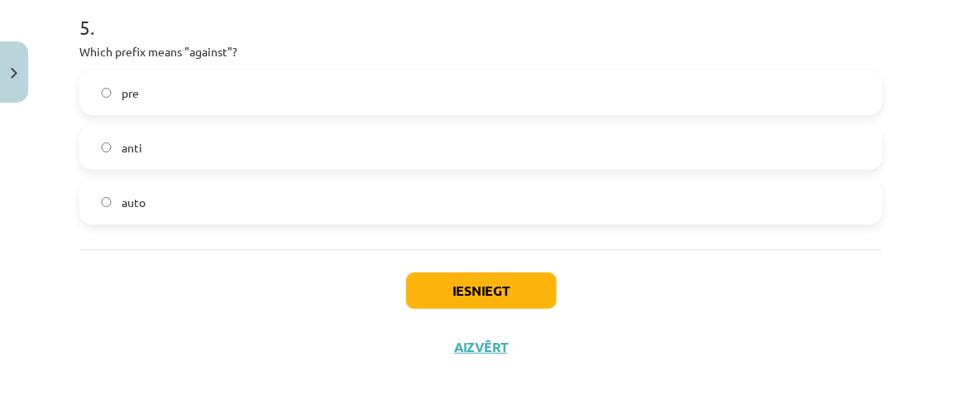
click at [255, 153] on label "anti" at bounding box center [481, 147] width 800 height 41
click at [488, 293] on button "Iesniegt" at bounding box center [481, 290] width 151 height 36
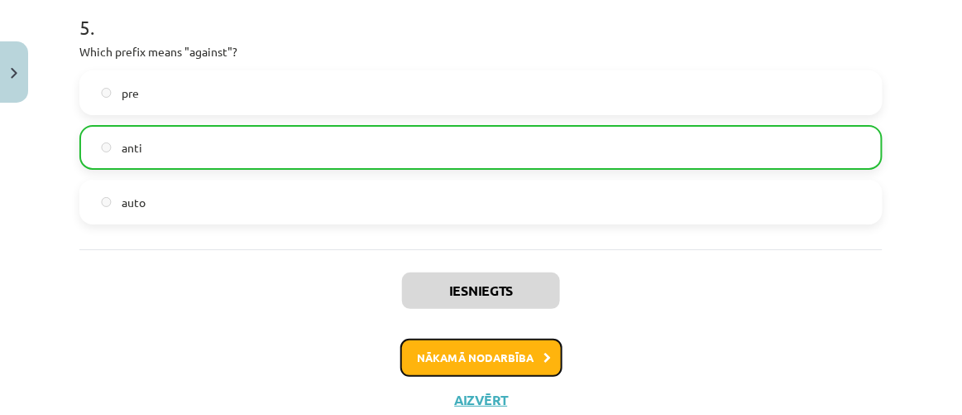
click at [524, 349] on button "Nākamā nodarbība" at bounding box center [481, 357] width 162 height 38
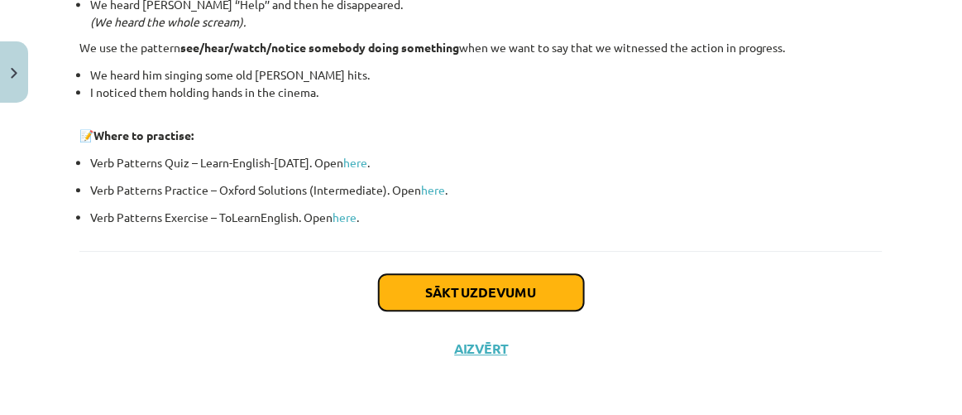
click at [528, 289] on button "Sākt uzdevumu" at bounding box center [481, 292] width 205 height 36
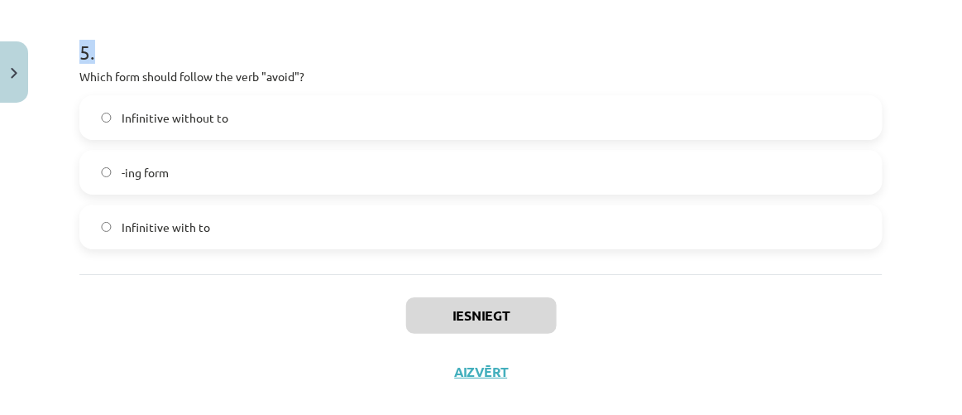
scroll to position [1374, 0]
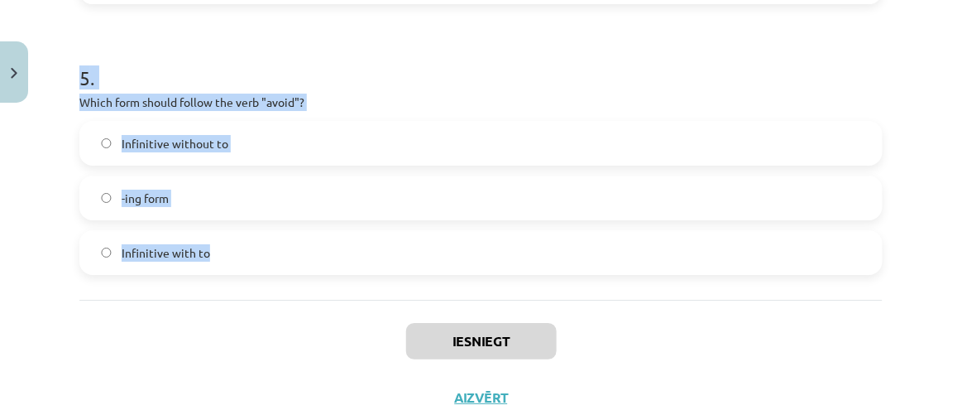
drag, startPoint x: 81, startPoint y: 120, endPoint x: 618, endPoint y: 237, distance: 549.7
copy form "What is the difference in meaning between "stop talking" and "stop to talk"? Bo…"
click at [356, 52] on h1 "5 ." at bounding box center [480, 62] width 803 height 51
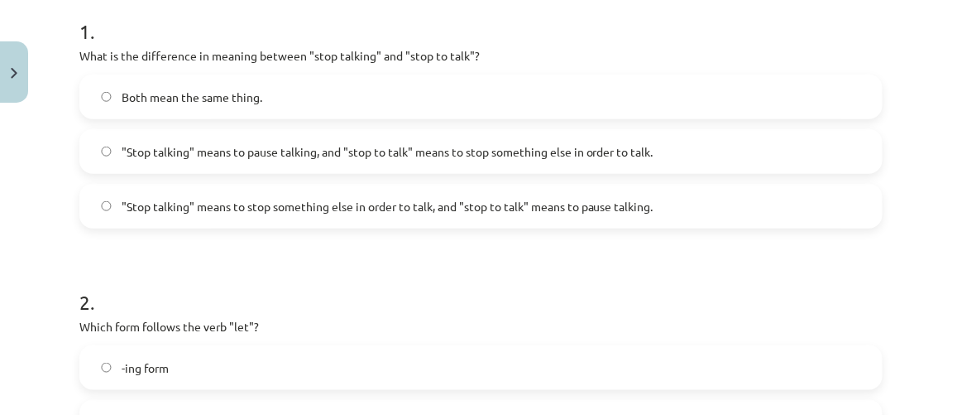
scroll to position [321, 0]
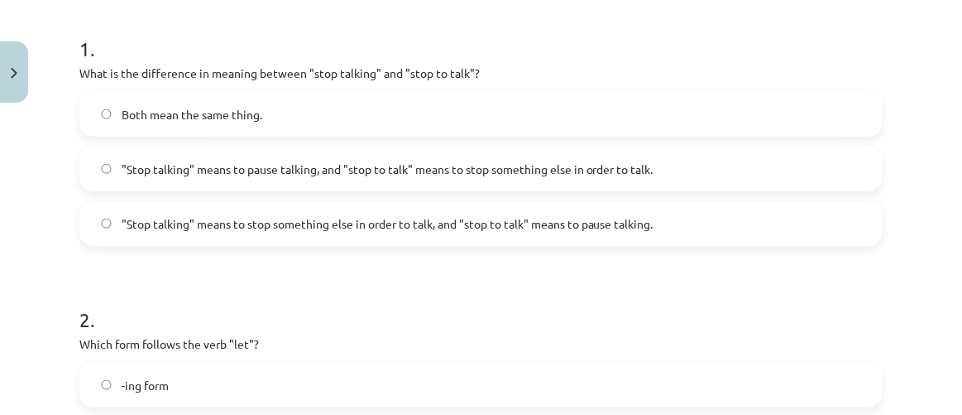
click at [703, 175] on label ""Stop talking" means to pause talking, and "stop to talk" means to stop somethi…" at bounding box center [481, 168] width 800 height 41
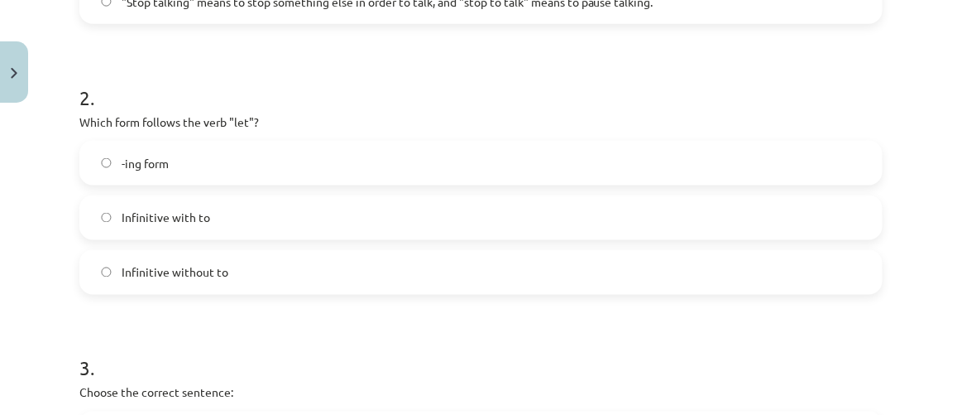
scroll to position [547, 0]
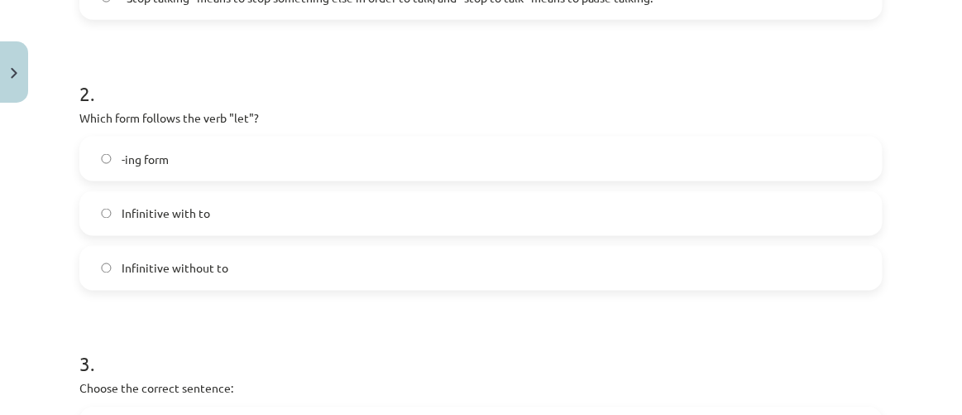
click at [266, 266] on label "Infinitive without to" at bounding box center [481, 267] width 800 height 41
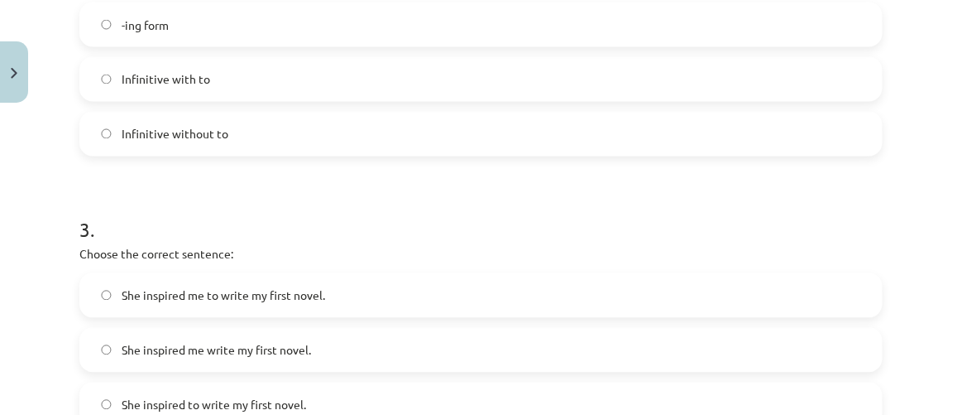
scroll to position [847, 0]
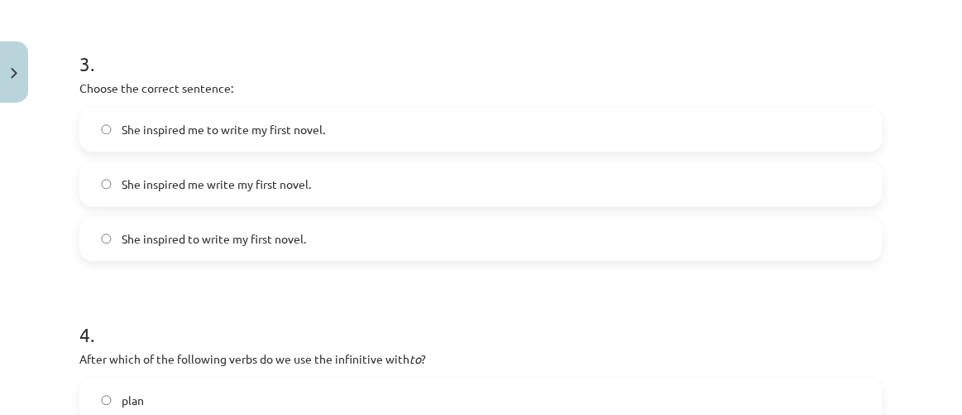
click at [247, 135] on span "She inspired me to write my first novel." at bounding box center [224, 129] width 204 height 17
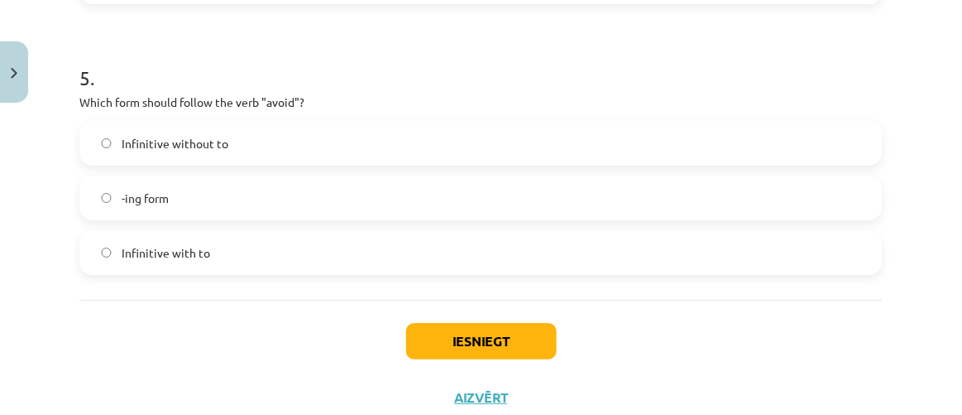
scroll to position [1224, 0]
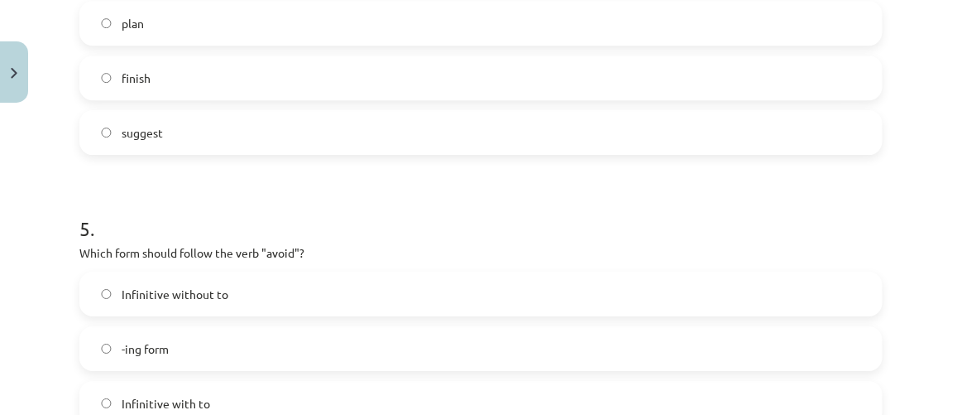
click at [287, 16] on label "plan" at bounding box center [481, 22] width 800 height 41
click at [205, 354] on label "-ing form" at bounding box center [481, 348] width 800 height 41
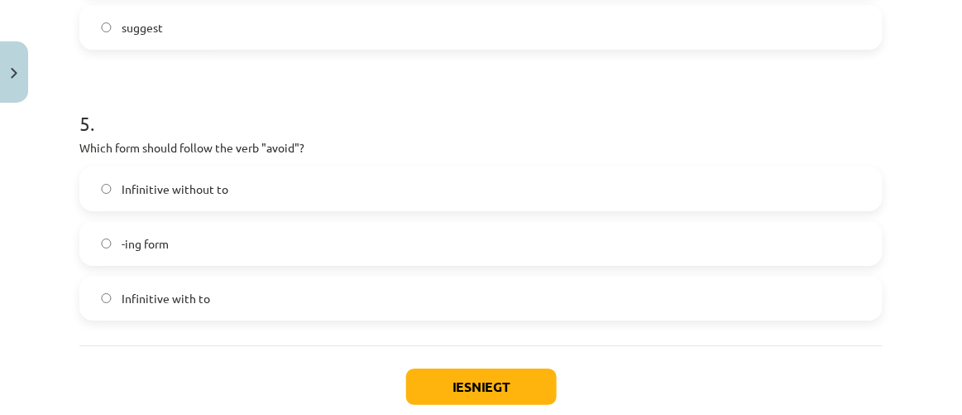
scroll to position [1425, 0]
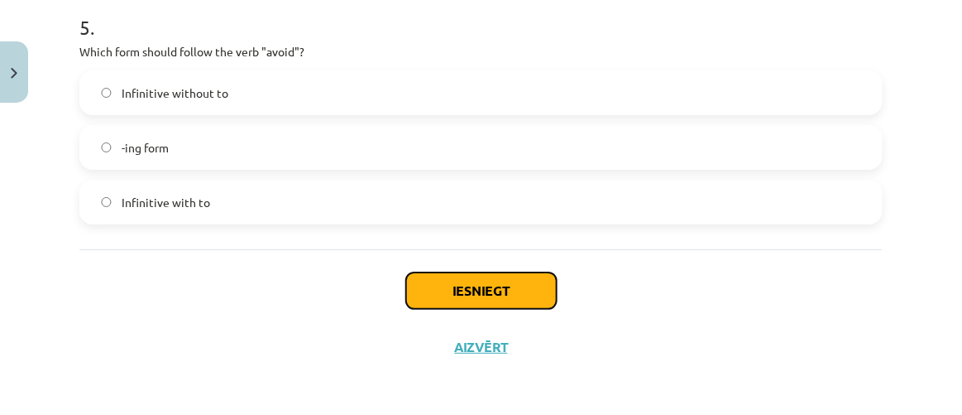
click at [485, 285] on button "Iesniegt" at bounding box center [481, 290] width 151 height 36
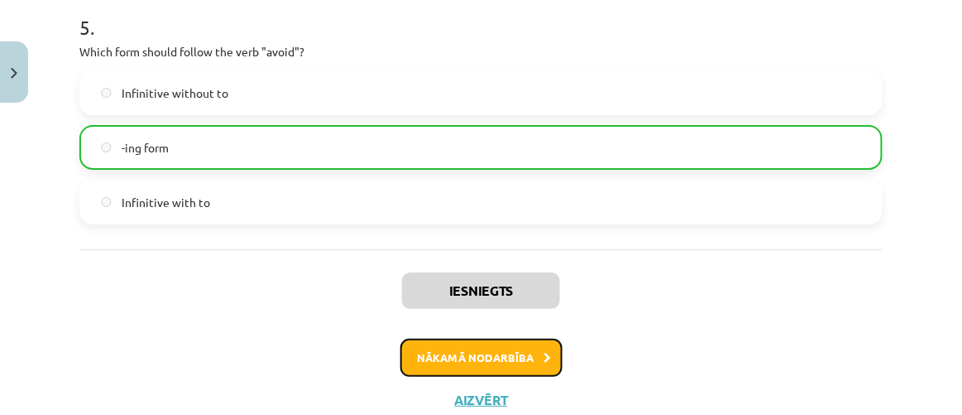
click at [485, 348] on button "Nākamā nodarbība" at bounding box center [481, 357] width 162 height 38
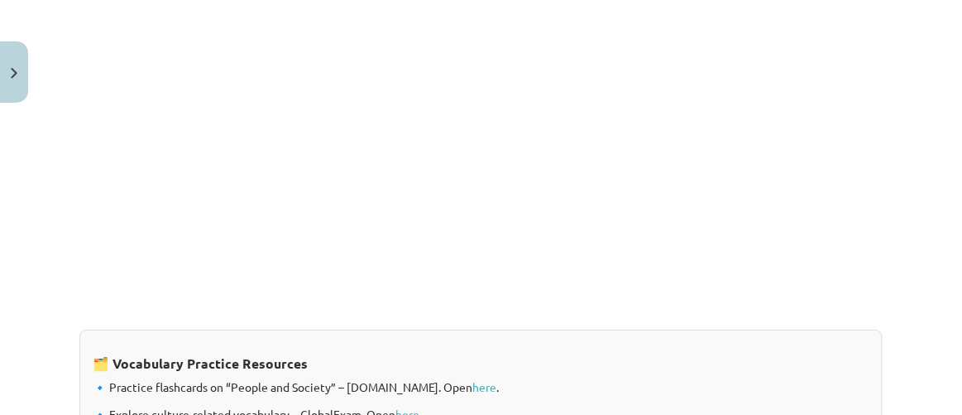
scroll to position [1535, 0]
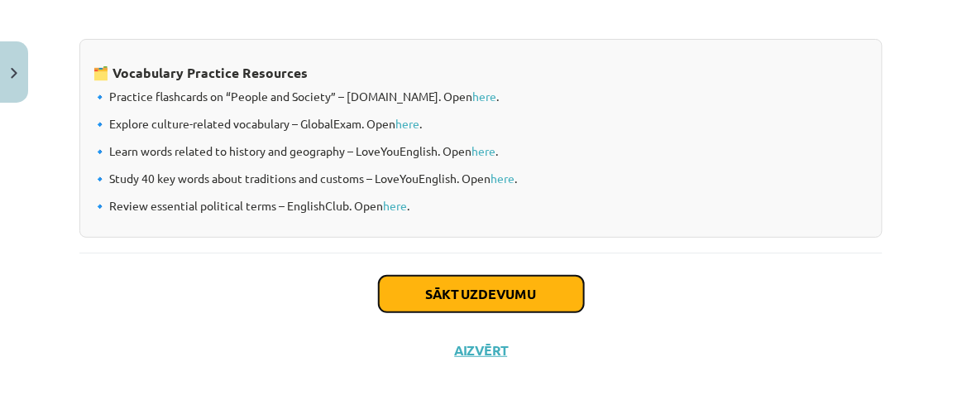
click at [497, 292] on button "Sākt uzdevumu" at bounding box center [481, 294] width 205 height 36
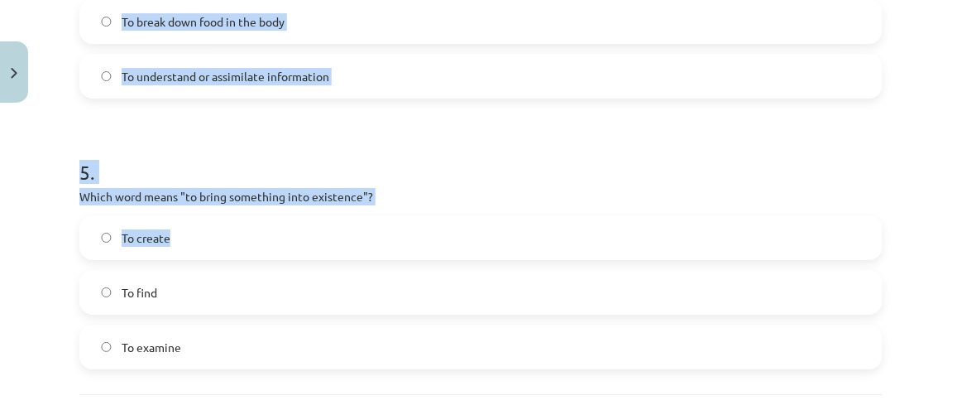
scroll to position [1479, 0]
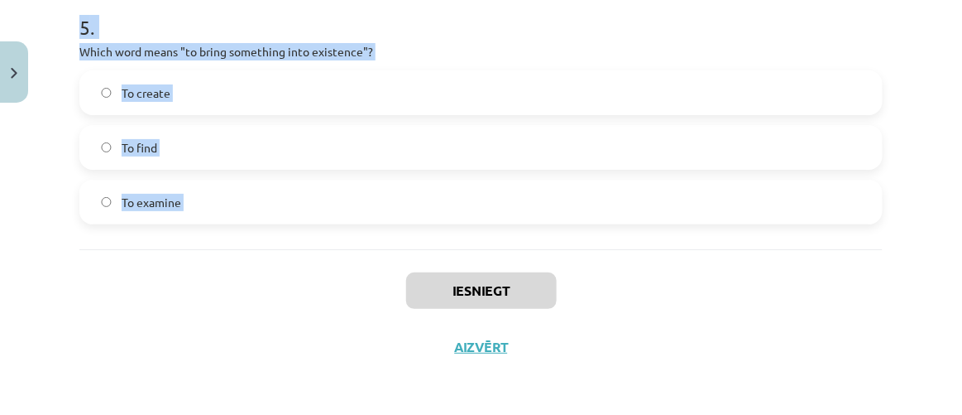
drag, startPoint x: 77, startPoint y: 127, endPoint x: 186, endPoint y: 262, distance: 174.2
copy form "Which of the following means "the surroundings or conditions in which a person,…"
click at [429, 43] on p "Which word means "to bring something into existence"?" at bounding box center [480, 51] width 803 height 17
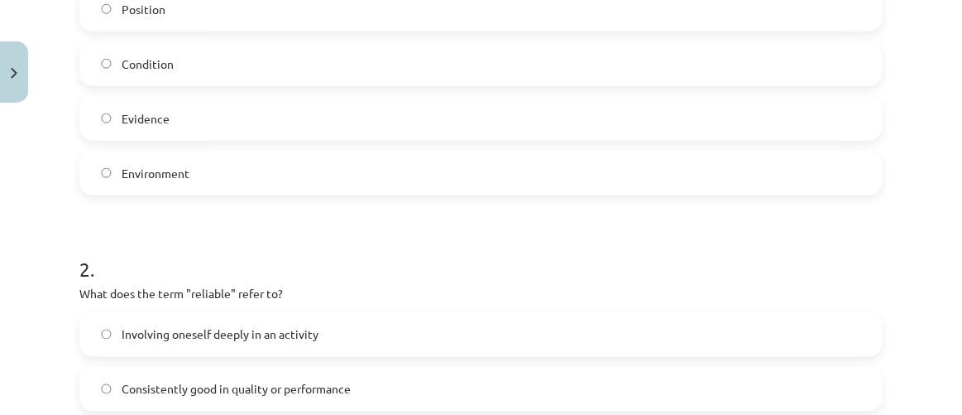
scroll to position [501, 0]
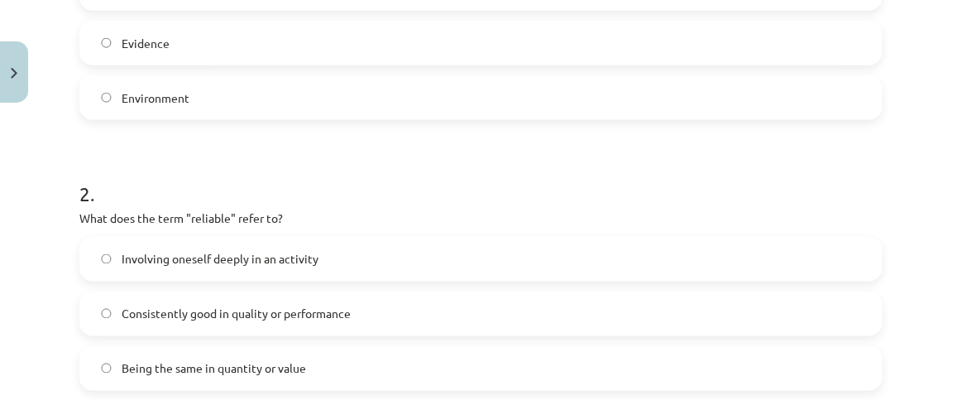
click at [418, 324] on label "Consistently good in quality or performance" at bounding box center [481, 313] width 800 height 41
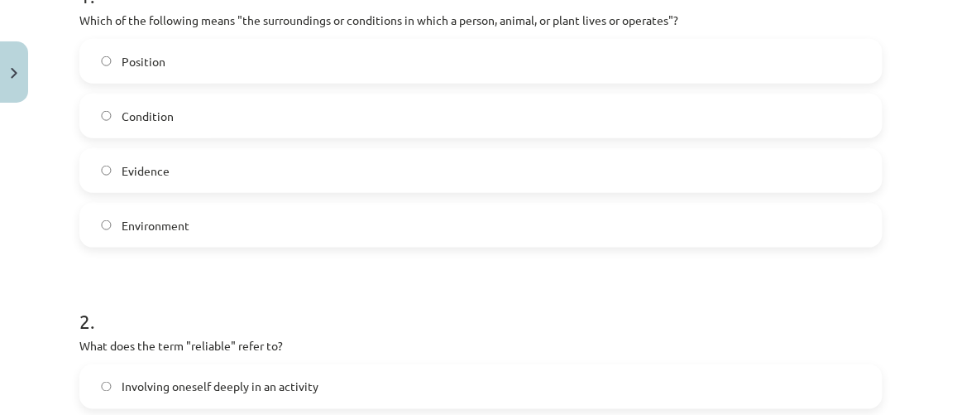
scroll to position [351, 0]
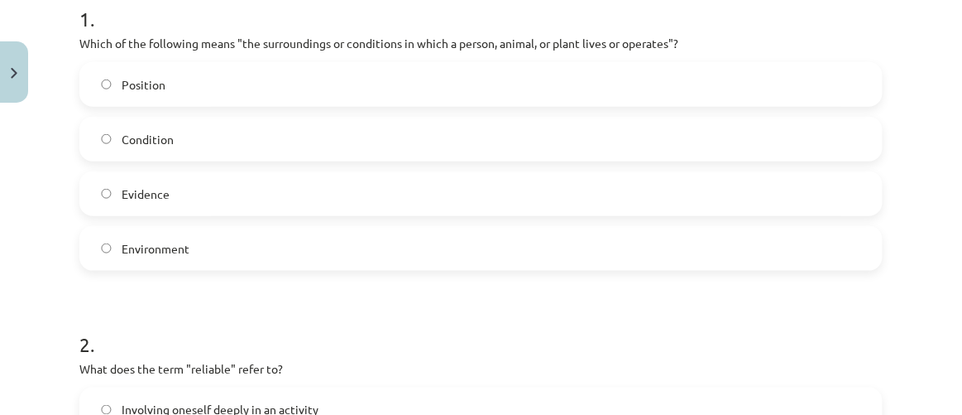
click at [235, 247] on label "Environment" at bounding box center [481, 248] width 800 height 41
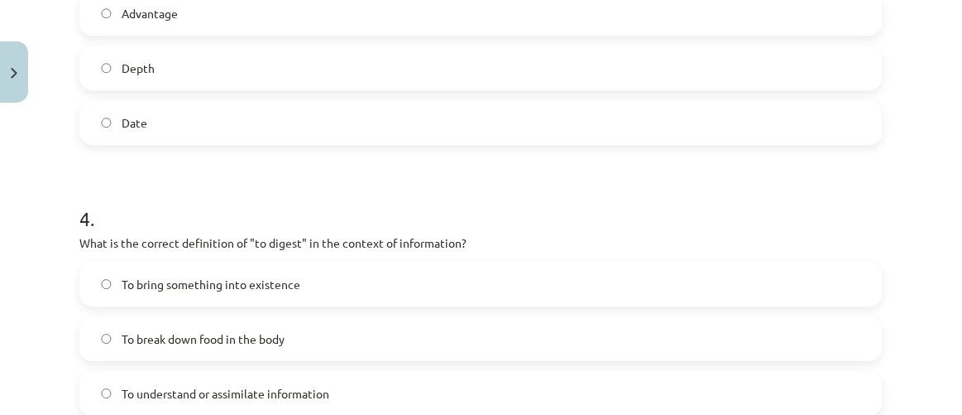
scroll to position [1028, 0]
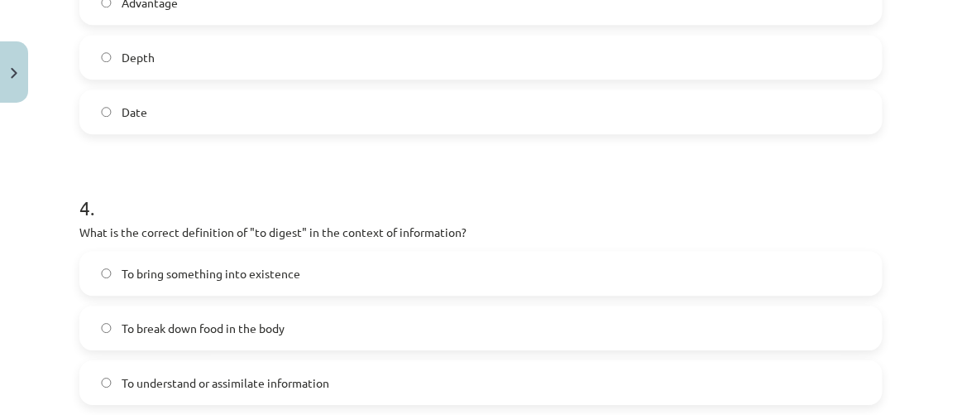
click at [326, 381] on span "To understand or assimilate information" at bounding box center [226, 382] width 208 height 17
click at [288, 116] on label "Date" at bounding box center [481, 111] width 800 height 41
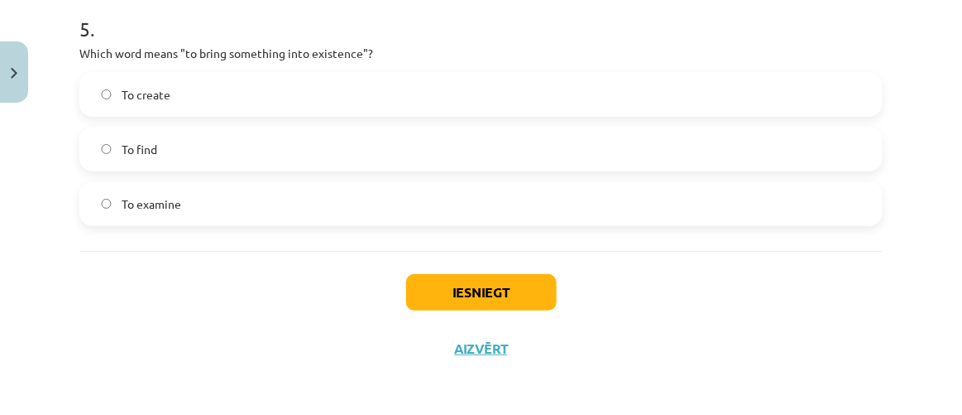
scroll to position [1479, 0]
click at [309, 80] on label "To create" at bounding box center [481, 92] width 800 height 41
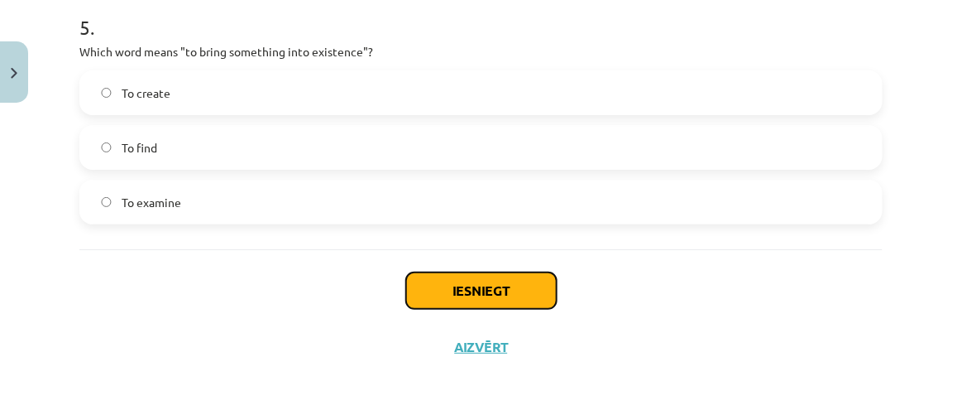
click at [494, 286] on button "Iesniegt" at bounding box center [481, 290] width 151 height 36
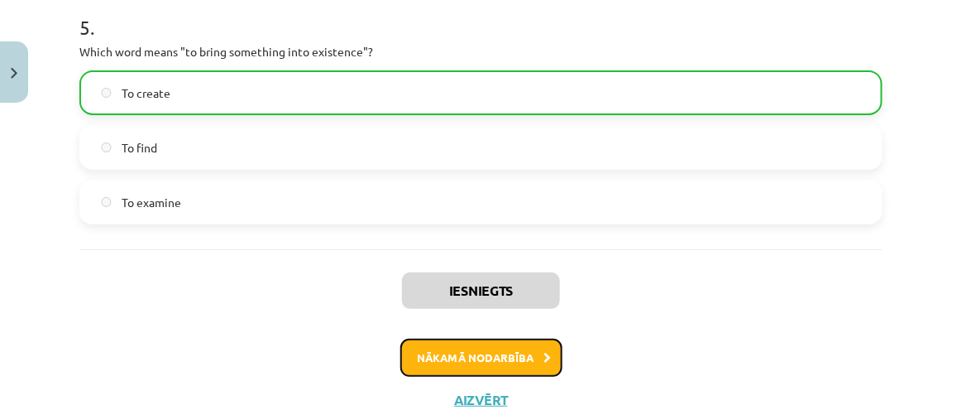
click at [447, 352] on button "Nākamā nodarbība" at bounding box center [481, 357] width 162 height 38
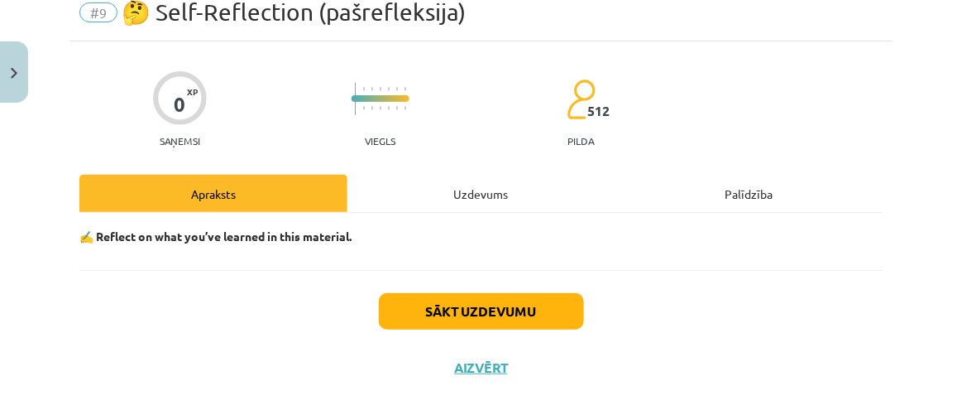
scroll to position [89, 0]
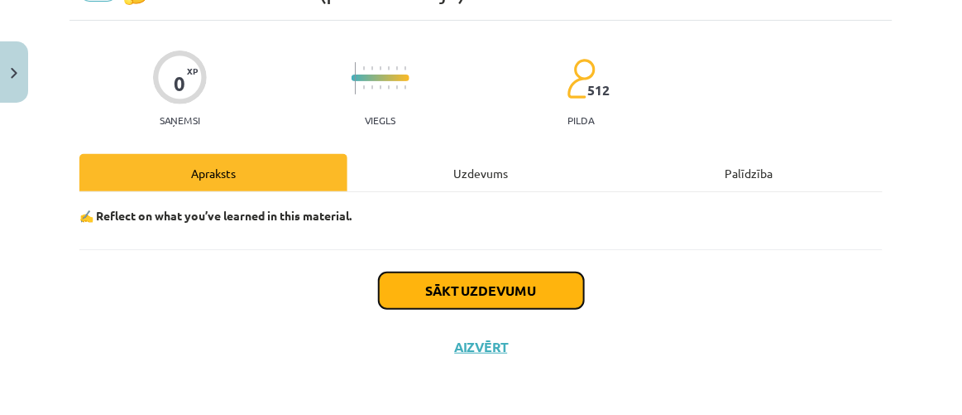
click at [516, 286] on button "Sākt uzdevumu" at bounding box center [481, 290] width 205 height 36
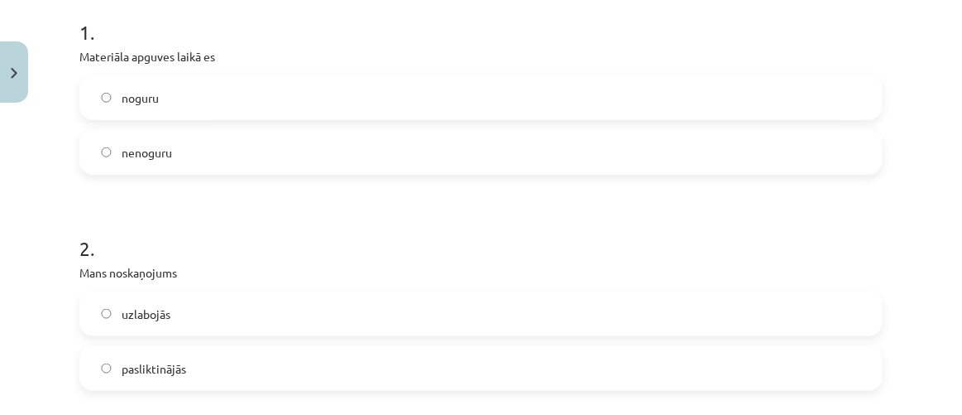
scroll to position [342, 0]
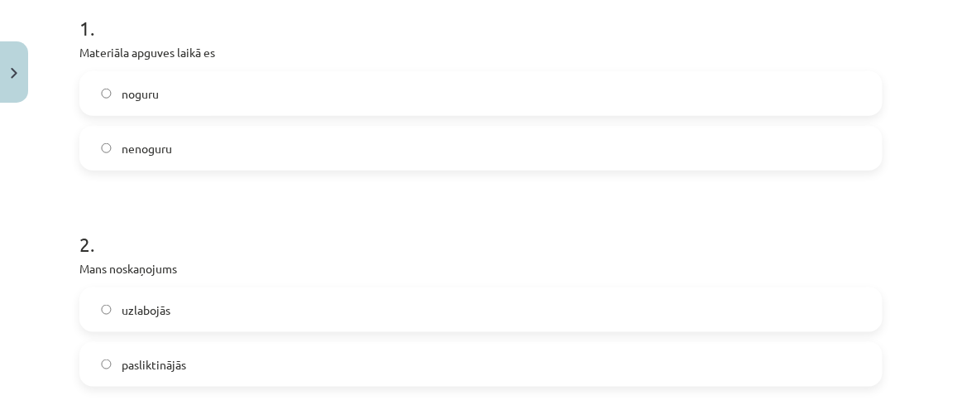
click at [299, 155] on label "nenoguru" at bounding box center [481, 147] width 800 height 41
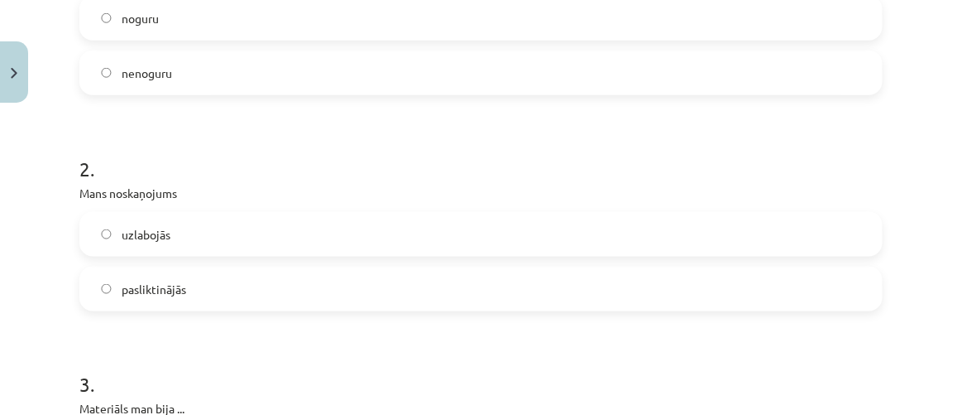
click at [370, 227] on label "uzlabojās" at bounding box center [481, 233] width 800 height 41
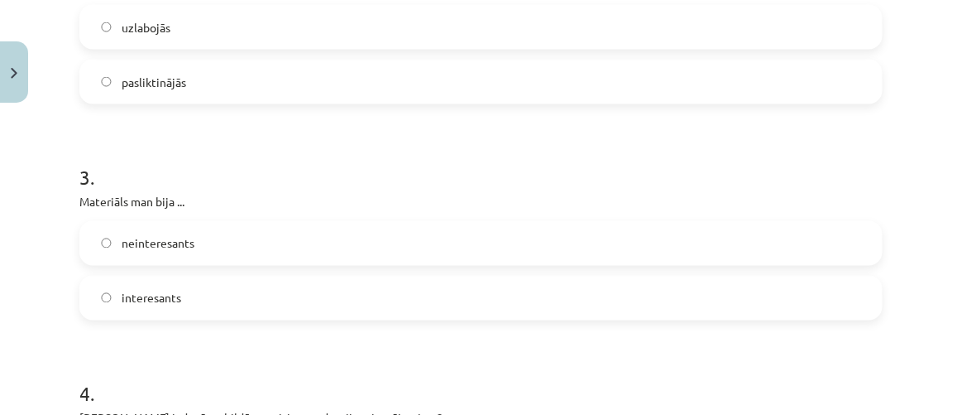
scroll to position [643, 0]
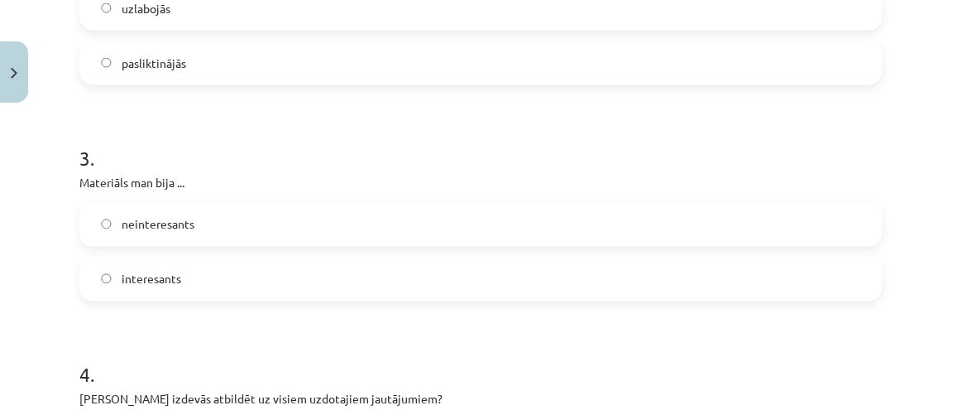
click at [334, 288] on label "interesants" at bounding box center [481, 278] width 800 height 41
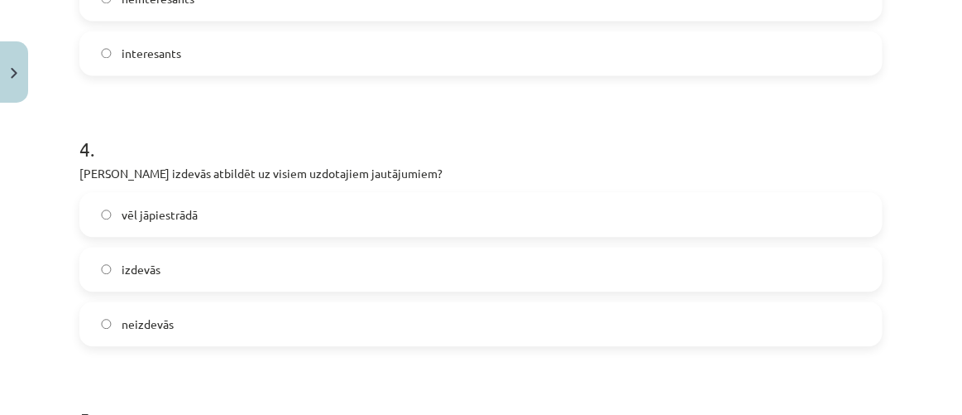
click at [376, 213] on label "vēl jāpiestrādā" at bounding box center [481, 214] width 800 height 41
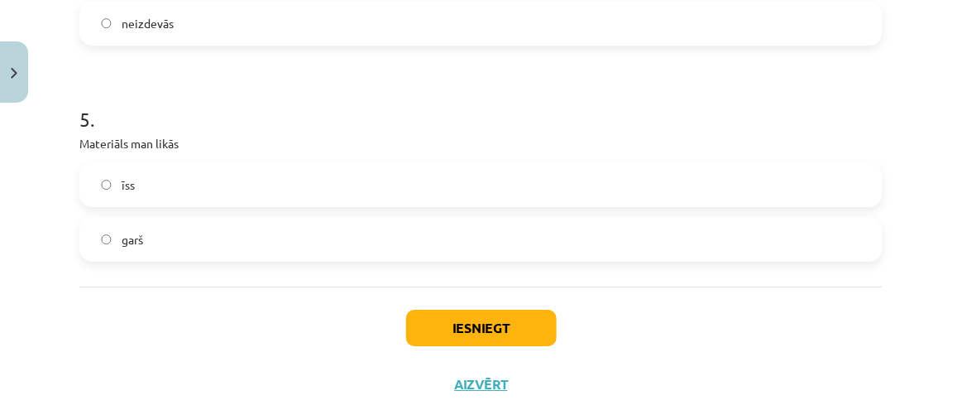
scroll to position [1169, 0]
click at [367, 251] on label "garš" at bounding box center [481, 238] width 800 height 41
click at [487, 317] on button "Iesniegt" at bounding box center [481, 327] width 151 height 36
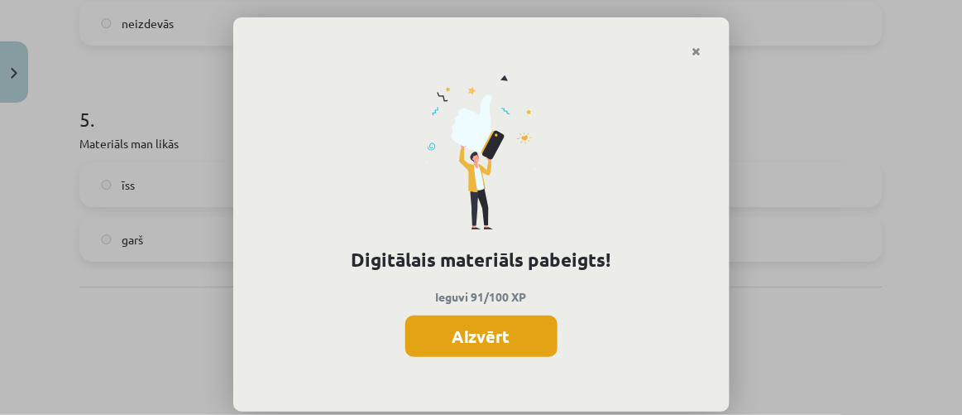
click at [476, 349] on button "Aizvērt" at bounding box center [481, 335] width 152 height 41
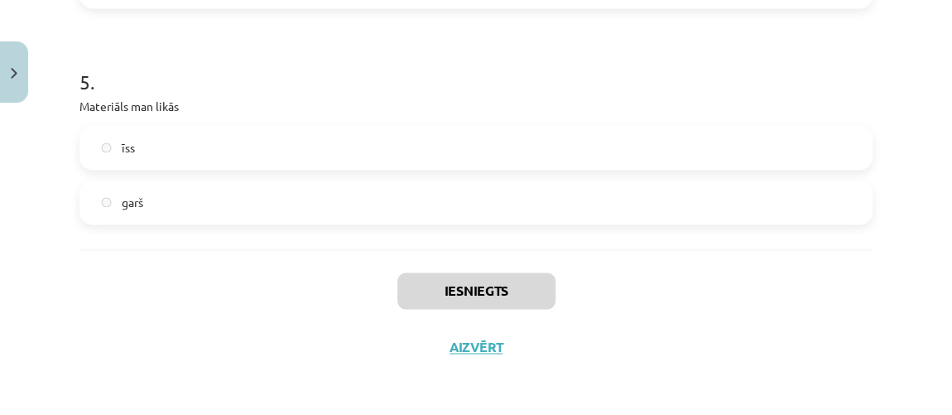
scroll to position [677, 0]
click at [476, 351] on button "Aizvērt" at bounding box center [475, 346] width 63 height 17
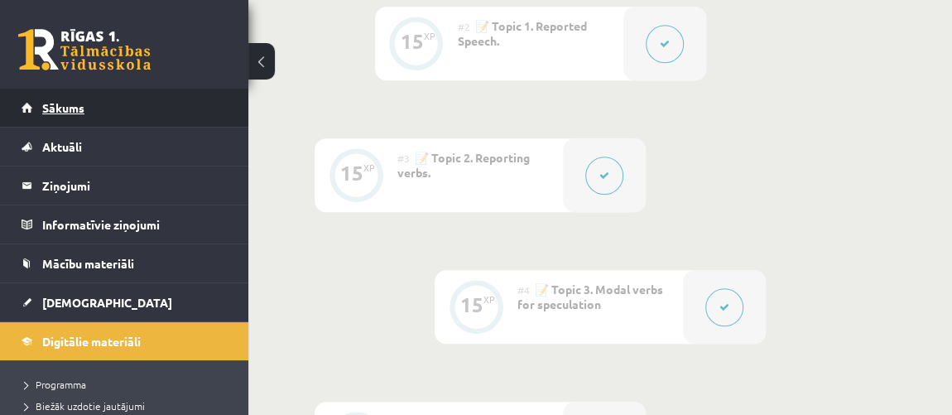
click at [60, 108] on span "Sākums" at bounding box center [63, 107] width 42 height 15
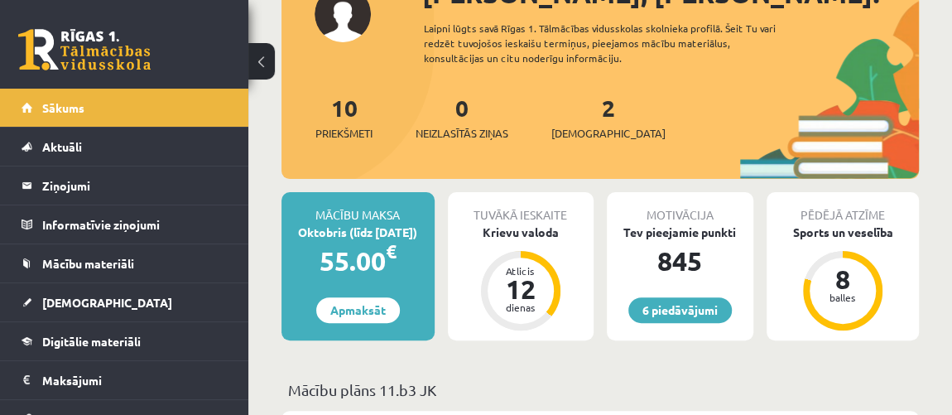
scroll to position [150, 0]
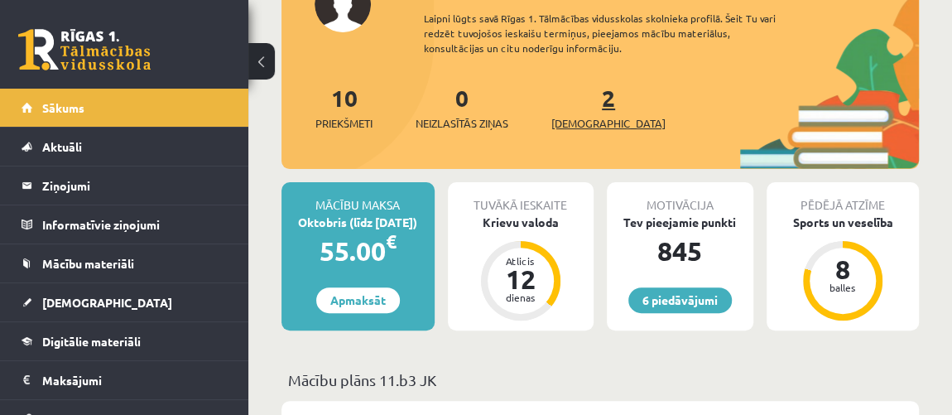
click at [592, 123] on span "[DEMOGRAPHIC_DATA]" at bounding box center [608, 123] width 114 height 17
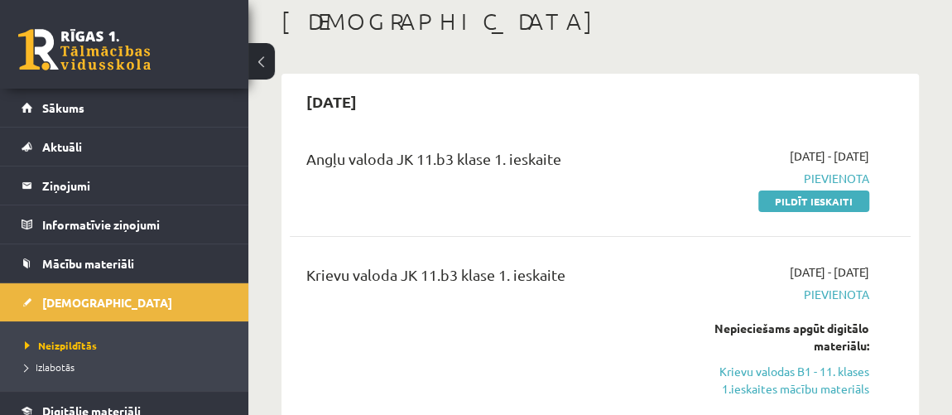
scroll to position [74, 0]
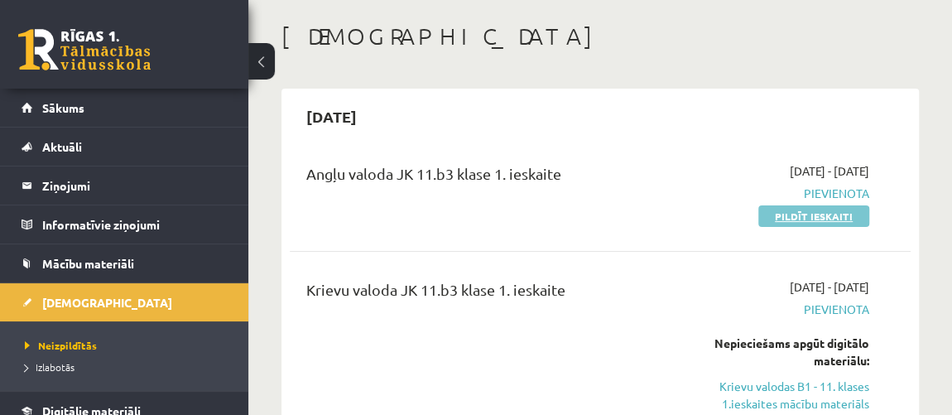
click at [788, 213] on link "Pildīt ieskaiti" at bounding box center [813, 216] width 111 height 22
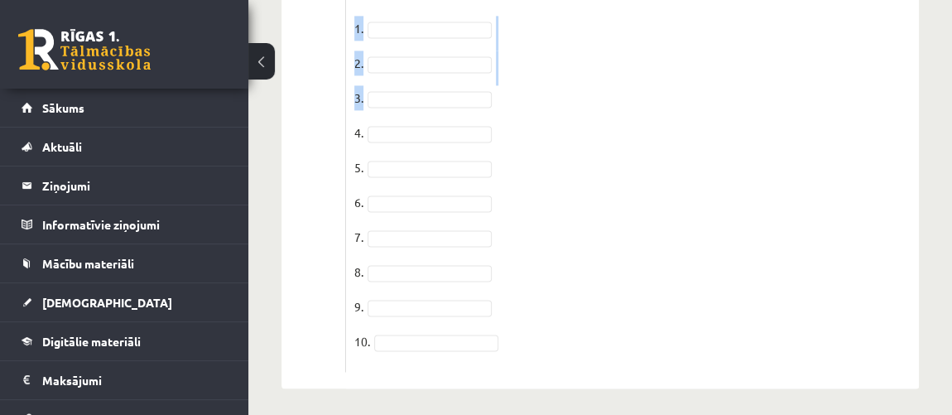
scroll to position [1220, 0]
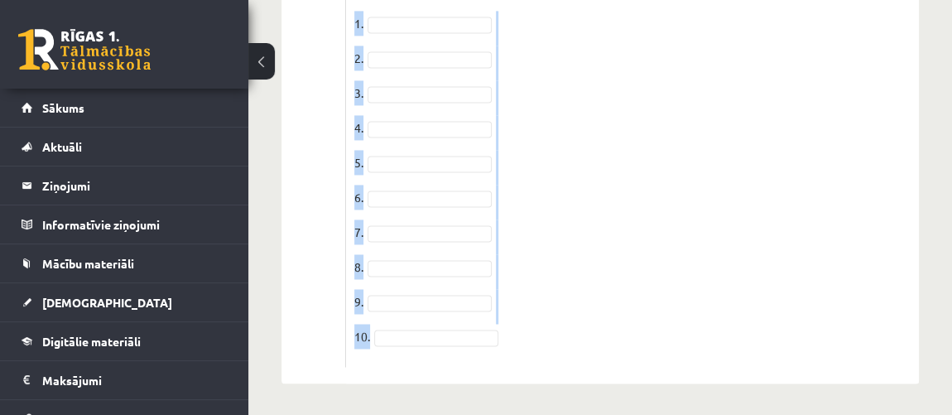
drag, startPoint x: 351, startPoint y: 76, endPoint x: 563, endPoint y: 354, distance: 349.5
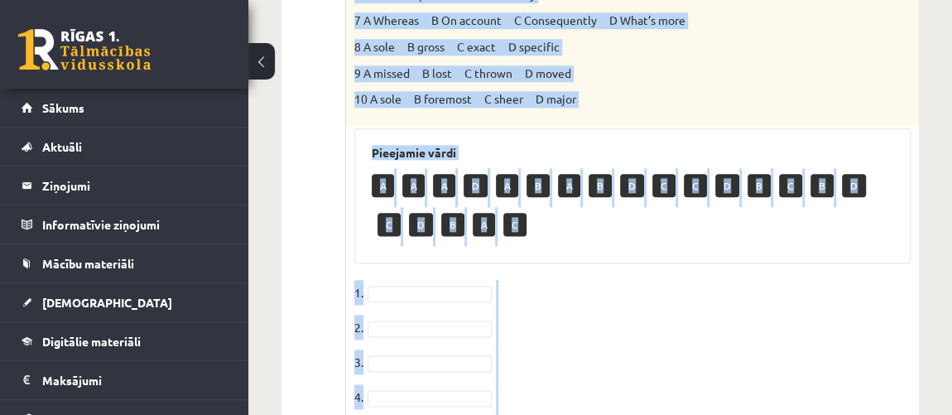
scroll to position [920, 0]
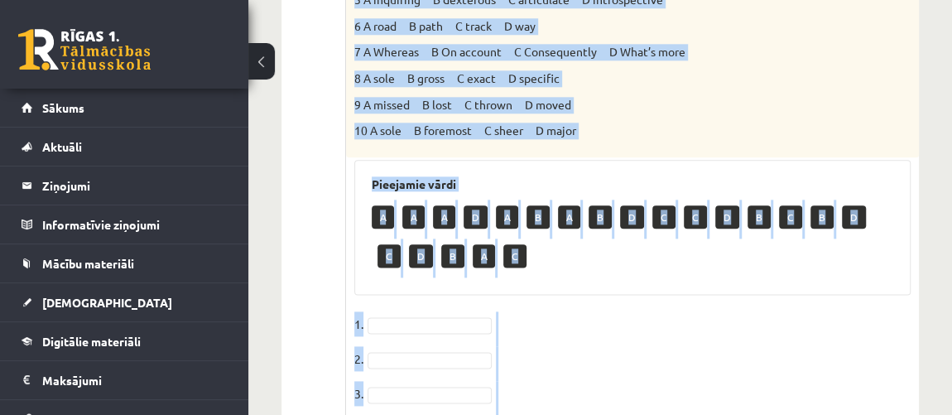
copy div "1. The genes we inherit from our parents ________________ our appearance and, i…"
click at [703, 163] on div "Pieejamie vārdi A A A D A B A B D C C D B C B D C D B A C" at bounding box center [632, 227] width 556 height 135
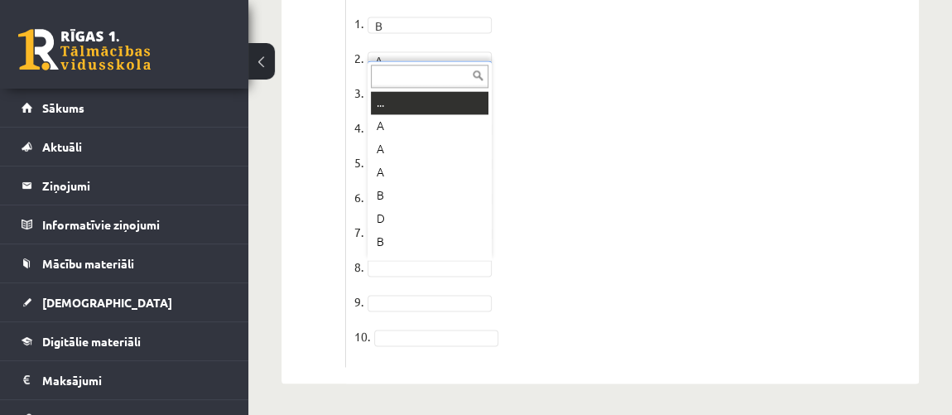
scroll to position [19, 0]
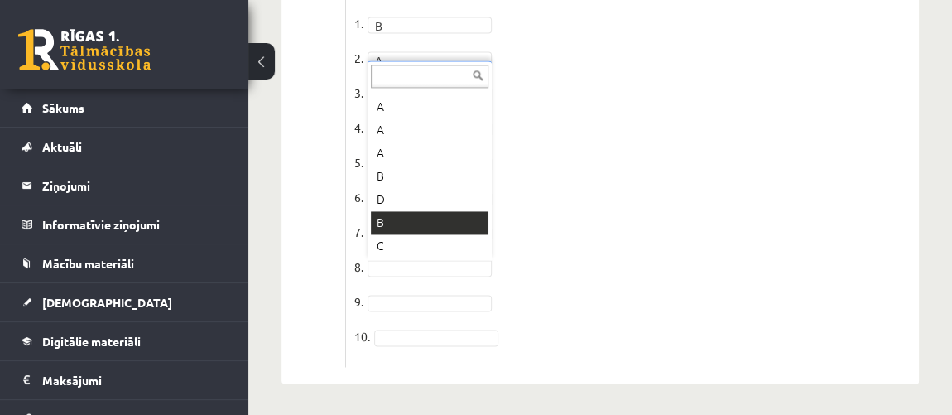
drag, startPoint x: 427, startPoint y: 243, endPoint x: 423, endPoint y: 224, distance: 19.5
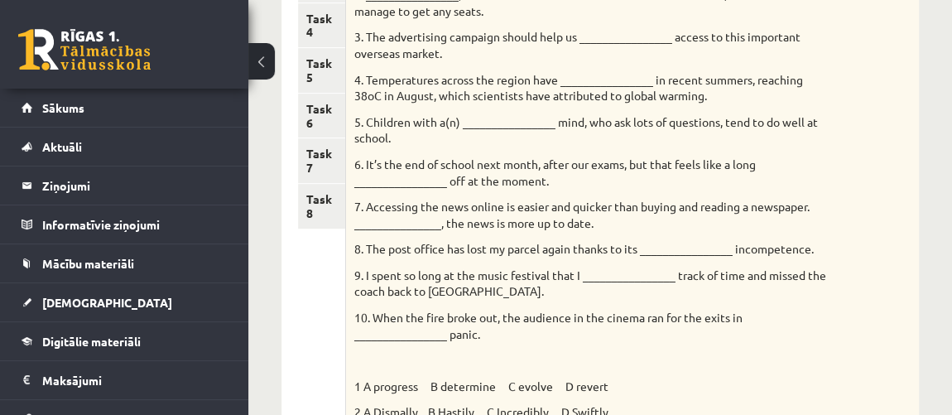
scroll to position [279, 0]
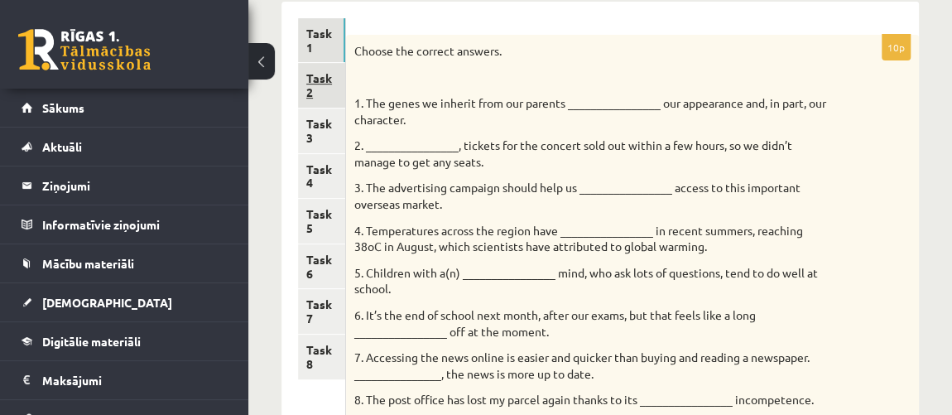
click at [320, 93] on link "Task 2" at bounding box center [321, 85] width 47 height 45
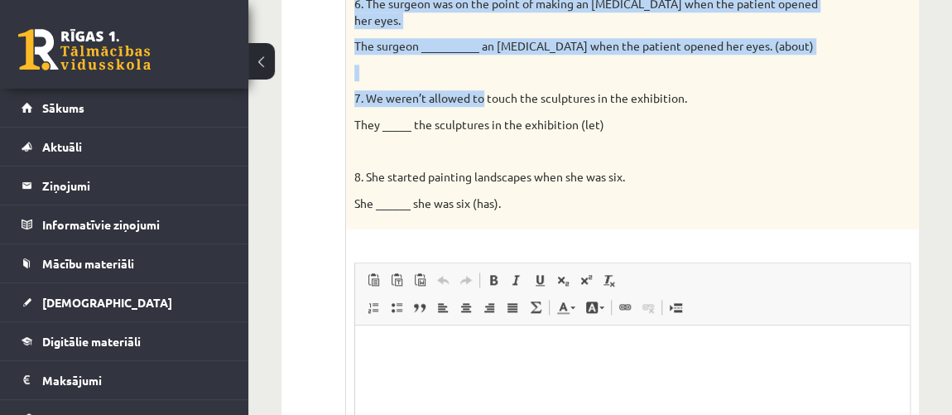
scroll to position [802, 0]
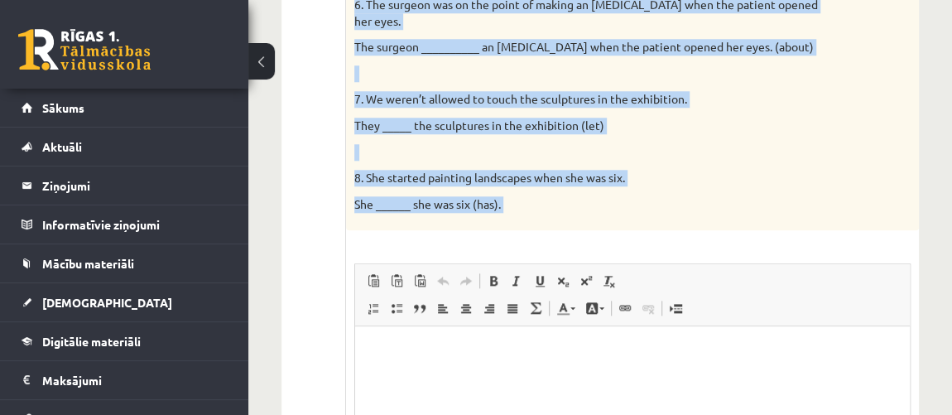
drag, startPoint x: 352, startPoint y: 50, endPoint x: 565, endPoint y: 215, distance: 269.5
click at [565, 215] on div "8p Complete the second sentence so that it has a similar meaning to the first s…" at bounding box center [632, 60] width 573 height 1096
copy div "Complete the second sentence so that it has a similar meaning to the first sent…"
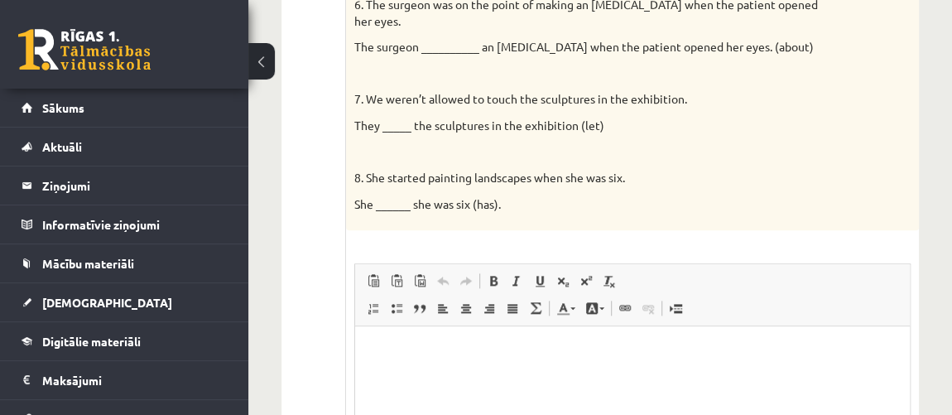
click at [499, 349] on p "Визуальный текстовый редактор, wiswyg-editor-user-answer-47024922170280" at bounding box center [632, 351] width 521 height 17
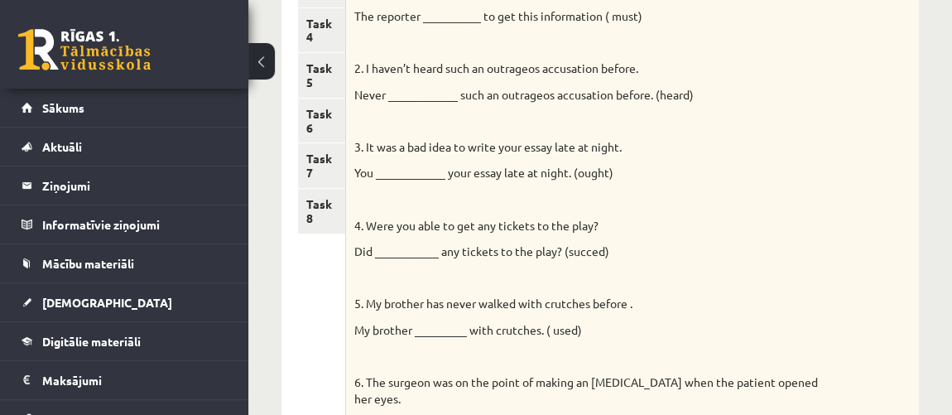
scroll to position [260, 0]
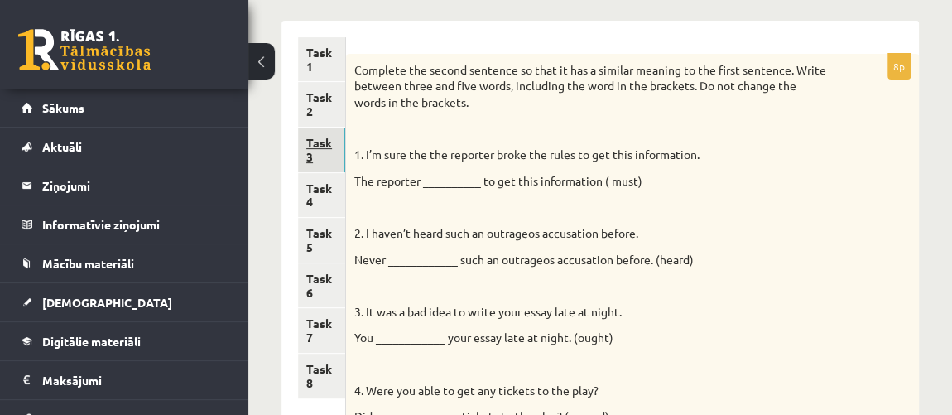
click at [324, 139] on link "Task 3" at bounding box center [321, 149] width 47 height 45
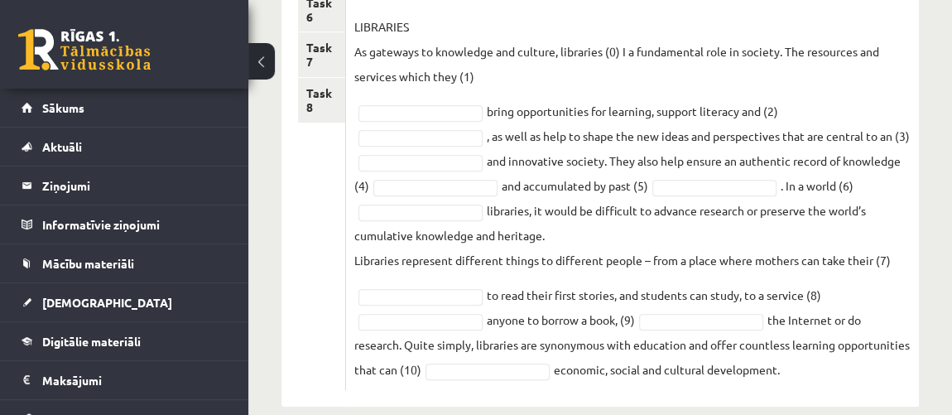
scroll to position [541, 0]
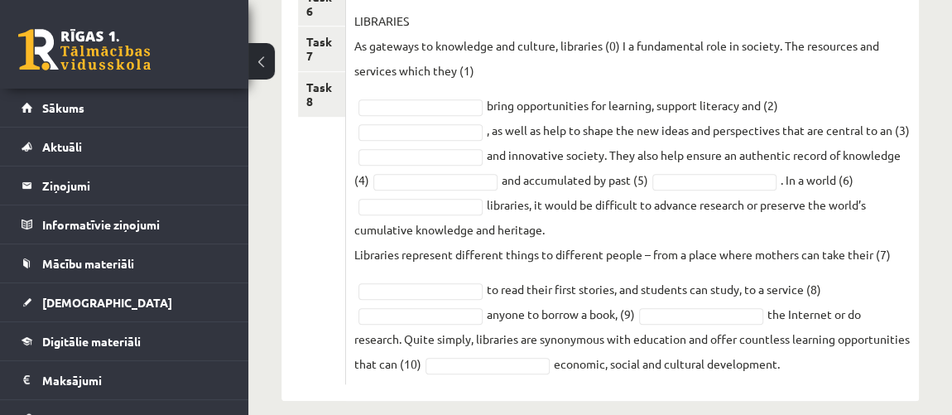
drag, startPoint x: 355, startPoint y: 65, endPoint x: 901, endPoint y: 343, distance: 612.8
click at [901, 343] on div "10p Fill each of the numbered gaps in the following passage with the most appro…" at bounding box center [632, 78] width 573 height 612
copy div "Fill each of the numbered gaps in the following passage with the most appropria…"
click at [510, 46] on p "LIBRARIES As gateways to knowledge and culture, libraries (0) I a fundamental r…" at bounding box center [632, 45] width 556 height 74
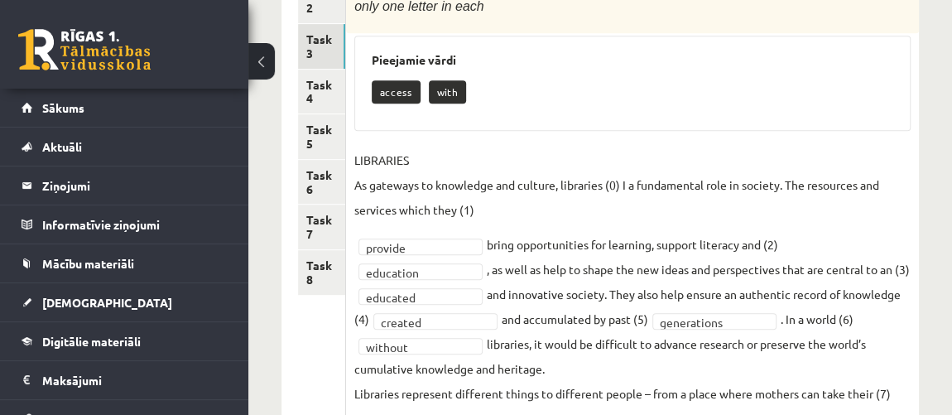
scroll to position [352, 0]
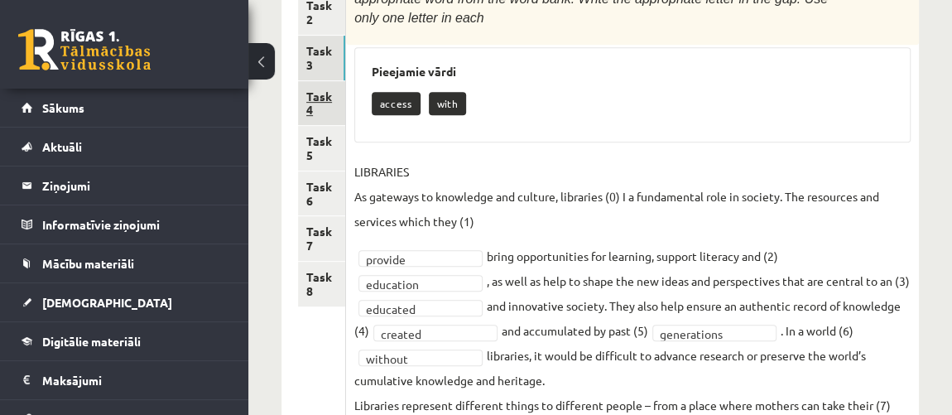
click at [323, 109] on link "Task 4" at bounding box center [321, 103] width 47 height 45
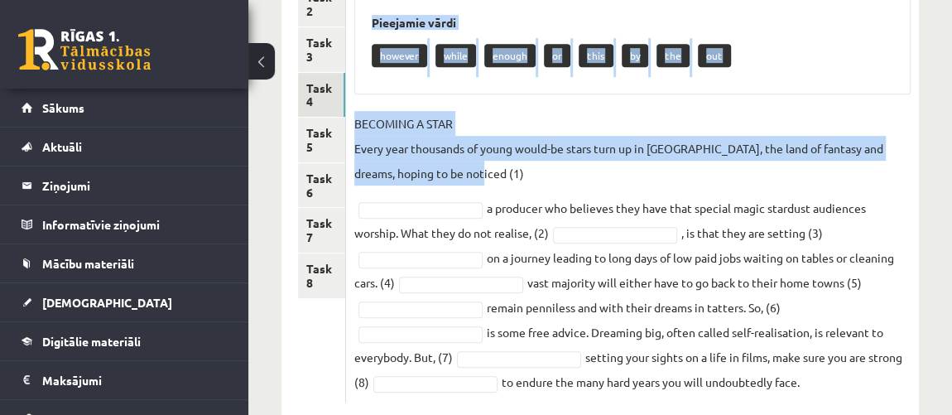
scroll to position [396, 0]
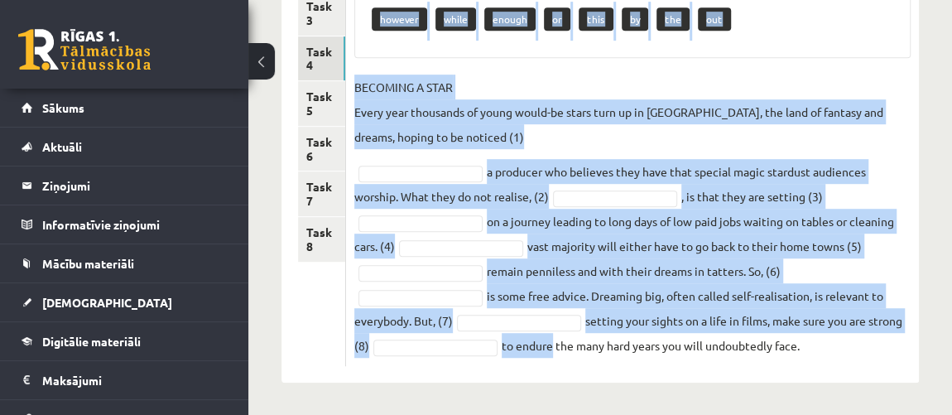
drag, startPoint x: 354, startPoint y: 123, endPoint x: 547, endPoint y: 417, distance: 351.4
copy div "Fill each of the numbered gaps in the following passage. Pieejamie vārdi howeve…"
click at [541, 135] on p "BECOMING A STAR Every year thousands of young would-be stars turn up in Hollywo…" at bounding box center [632, 111] width 556 height 74
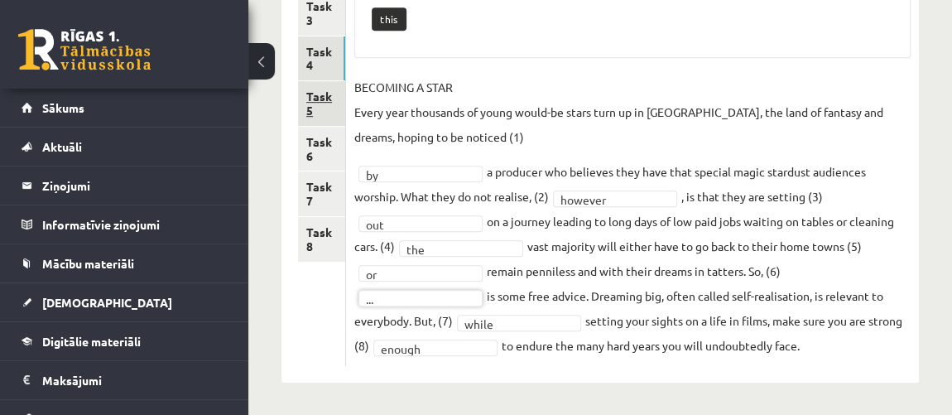
click at [324, 102] on link "Task 5" at bounding box center [321, 103] width 47 height 45
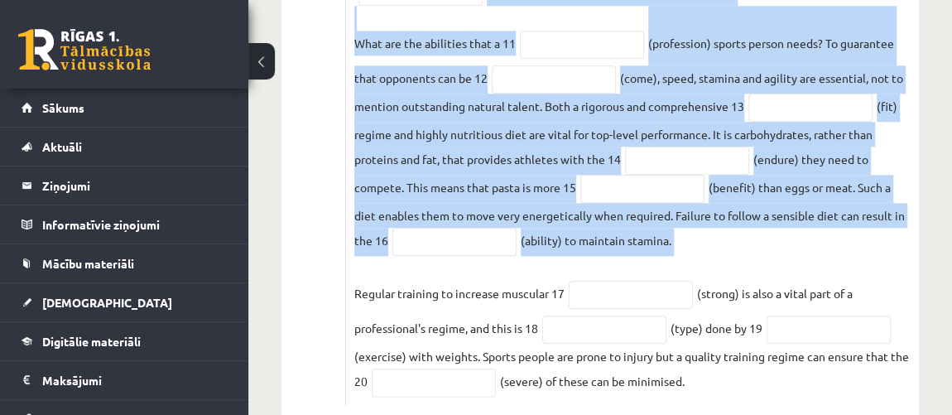
scroll to position [824, 0]
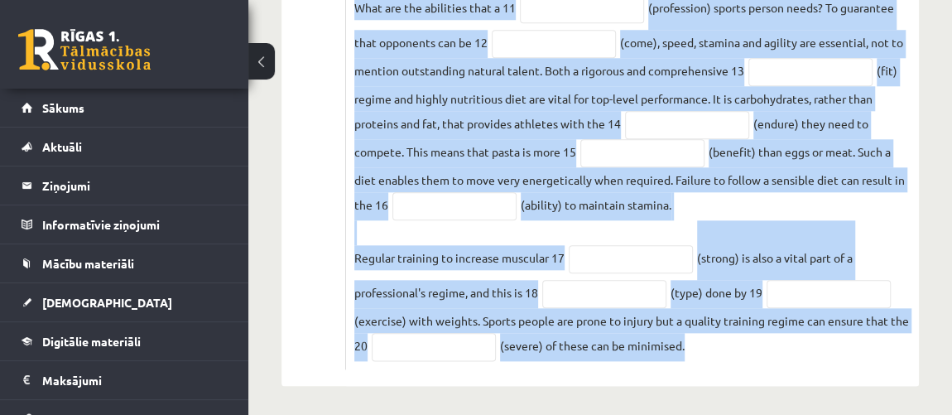
drag, startPoint x: 356, startPoint y: 229, endPoint x: 714, endPoint y: 355, distance: 379.7
copy div "Use the word in brackets to form a word that fits the gap. The economy of the 2…"
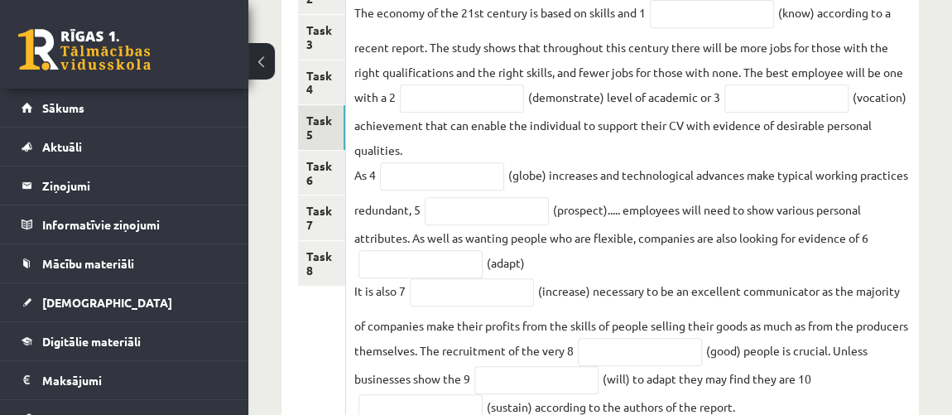
scroll to position [297, 0]
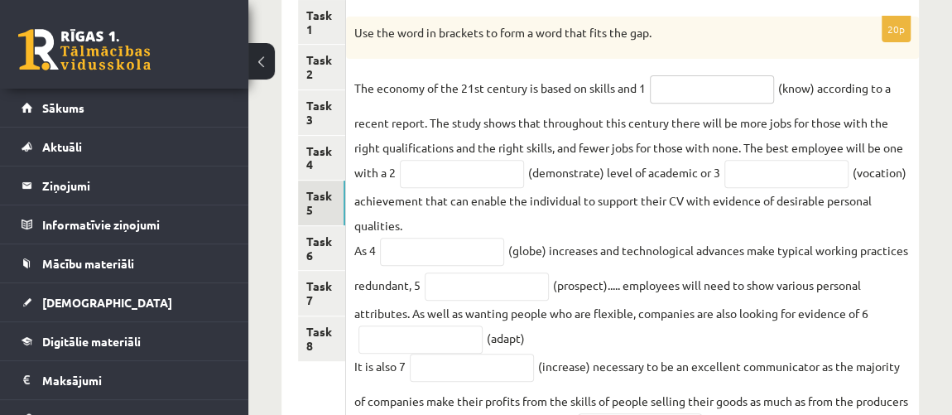
click at [691, 96] on input "text" at bounding box center [712, 89] width 124 height 28
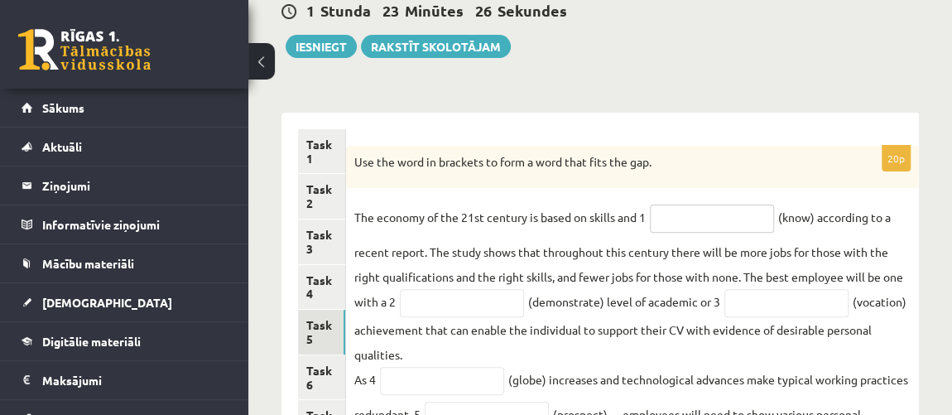
scroll to position [147, 0]
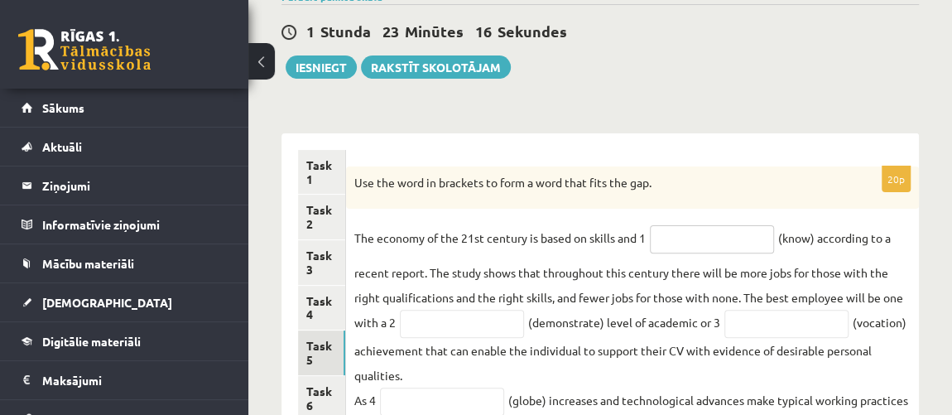
paste input "*********"
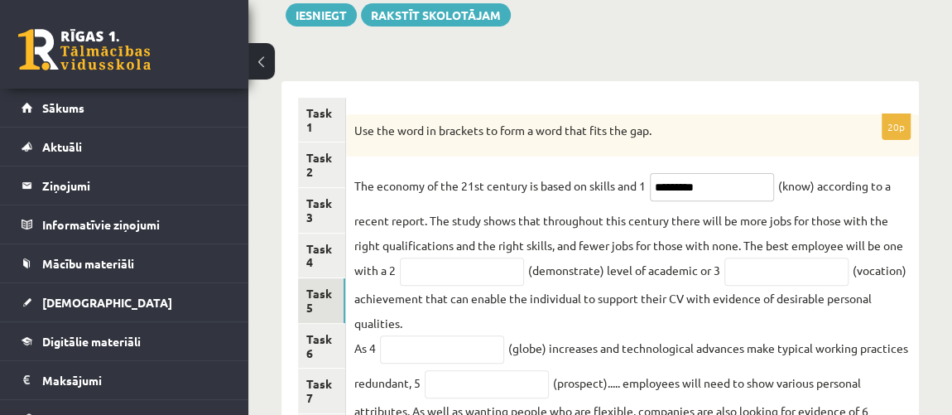
scroll to position [223, 0]
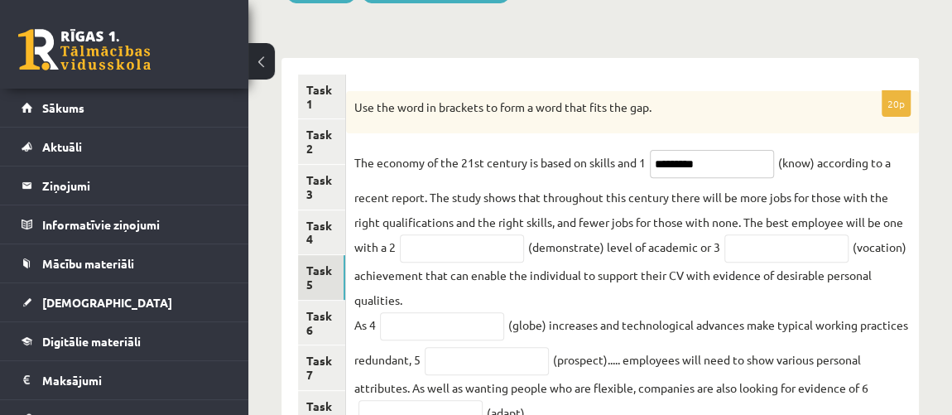
type input "*********"
paste input "**********"
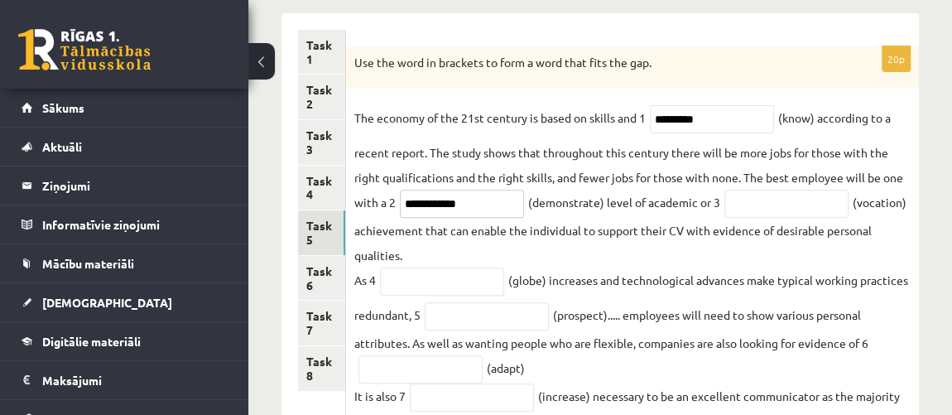
scroll to position [297, 0]
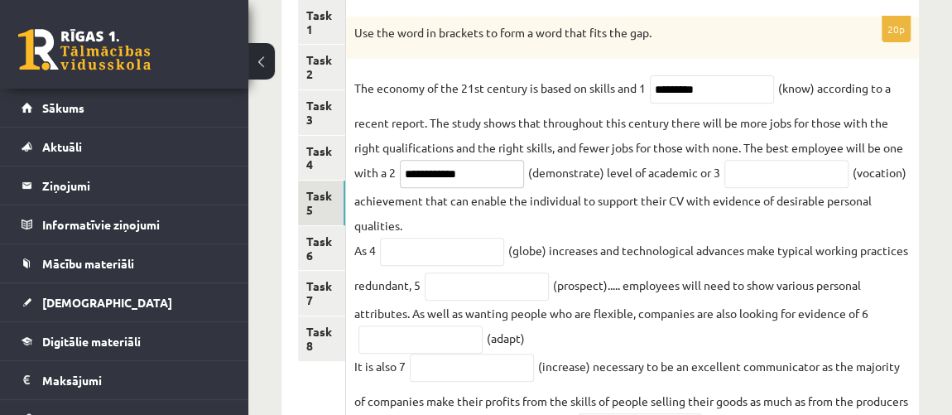
type input "**********"
paste input "**********"
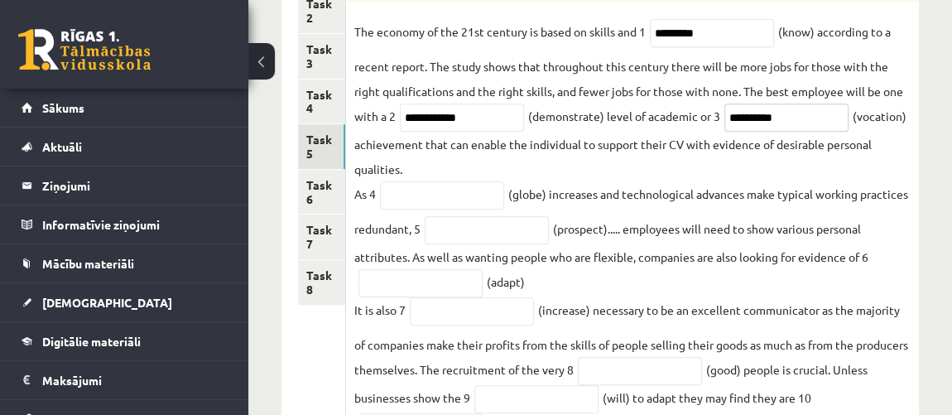
scroll to position [372, 0]
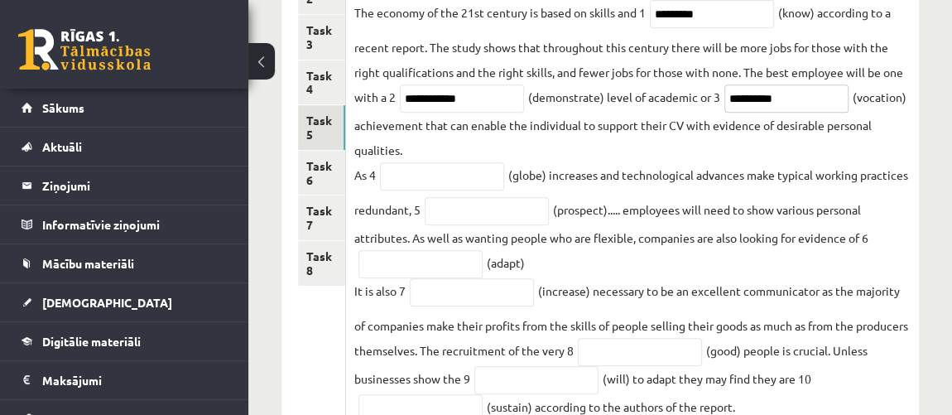
type input "**********"
paste input "******"
type input "******"
click at [506, 218] on input "text" at bounding box center [486, 211] width 124 height 28
paste input "**********"
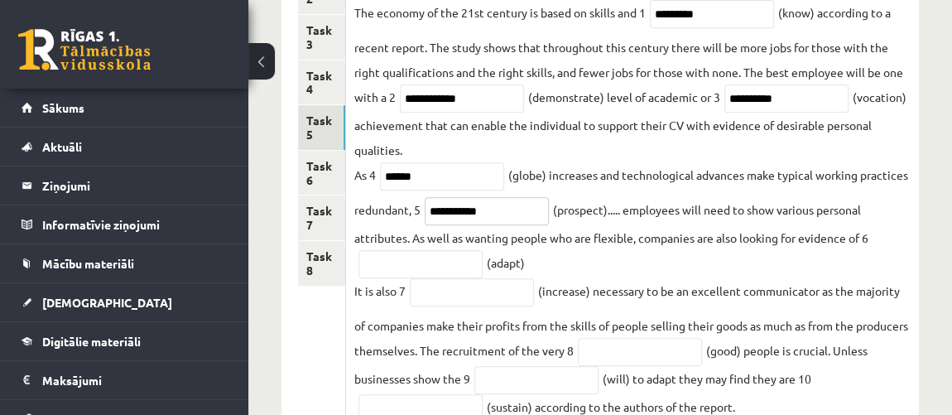
type input "**********"
click at [419, 261] on input "text" at bounding box center [420, 264] width 124 height 28
click at [439, 265] on input "text" at bounding box center [420, 264] width 124 height 28
paste input "**********"
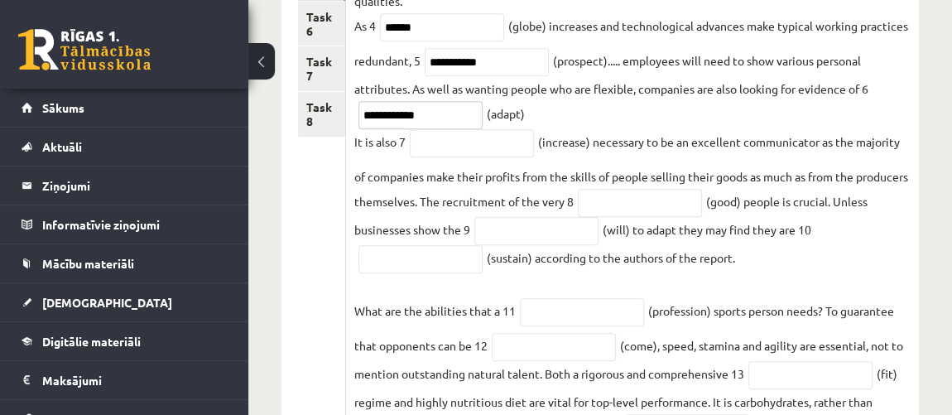
scroll to position [523, 0]
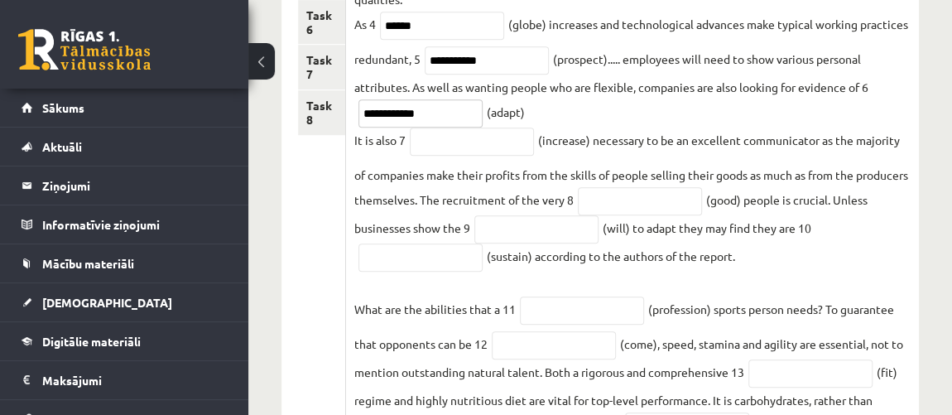
type input "**********"
paste input "**********"
type input "**********"
paste input "****"
type input "****"
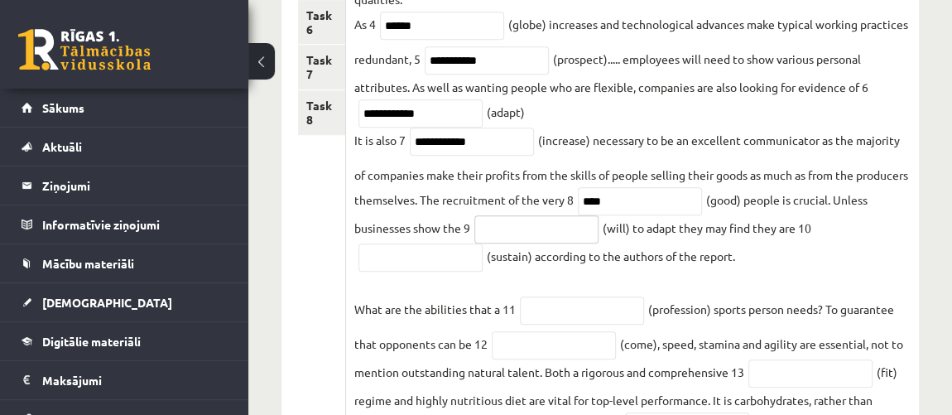
click at [592, 242] on input "text" at bounding box center [536, 229] width 124 height 28
paste input "**********"
type input "**********"
paste input "**********"
type input "**********"
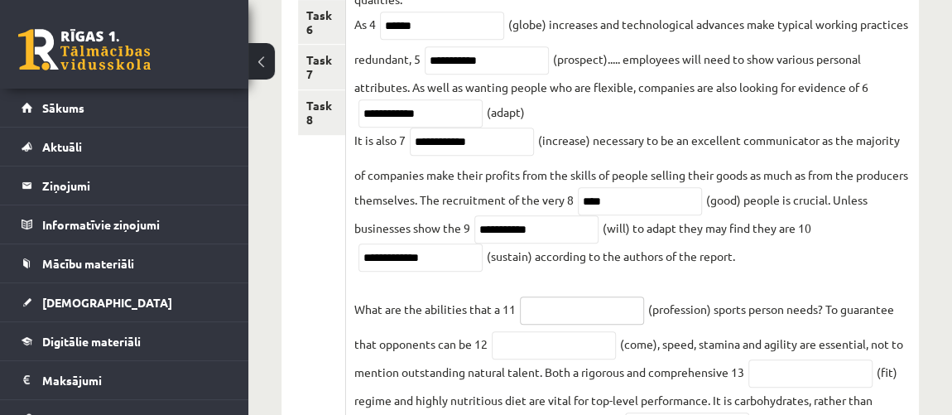
paste input "**********"
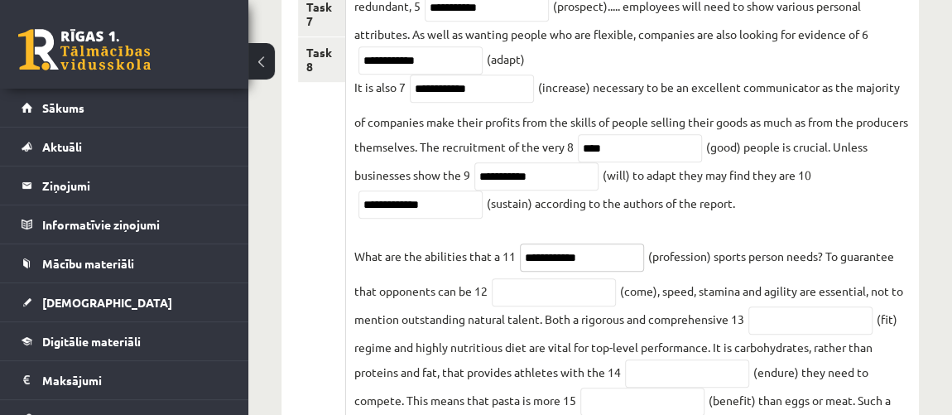
scroll to position [598, 0]
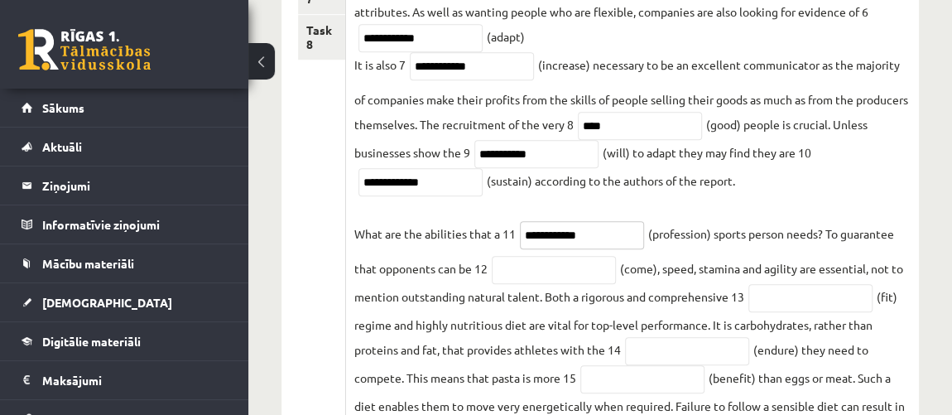
type input "**********"
paste input "********"
type input "********"
paste input "*******"
type input "*******"
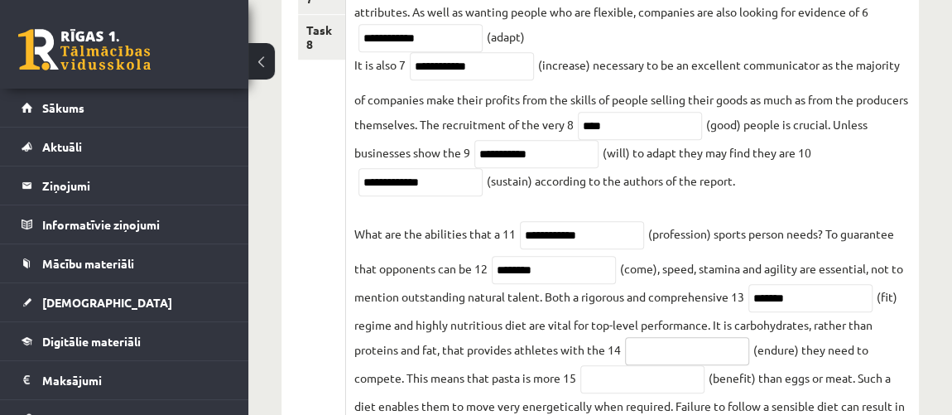
paste input "*********"
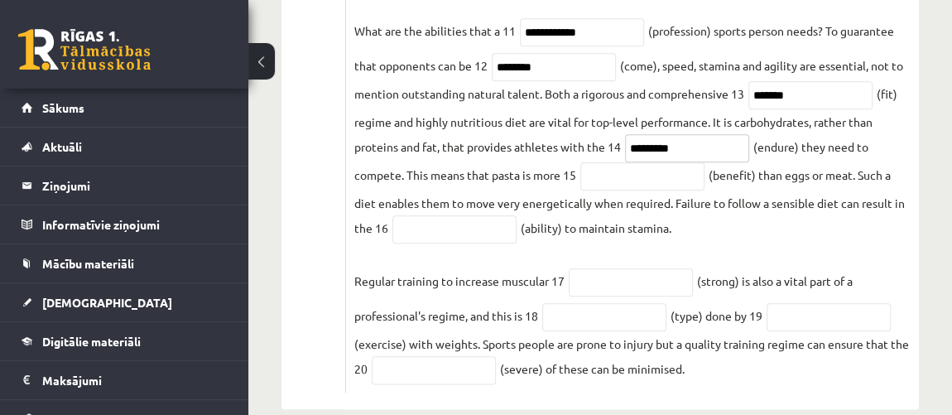
scroll to position [824, 0]
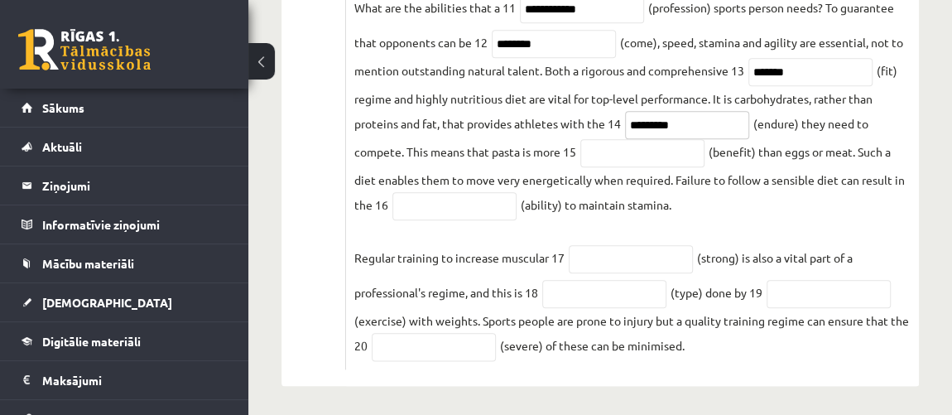
type input "*********"
paste input "**********"
type input "**********"
paste input "*********"
type input "*********"
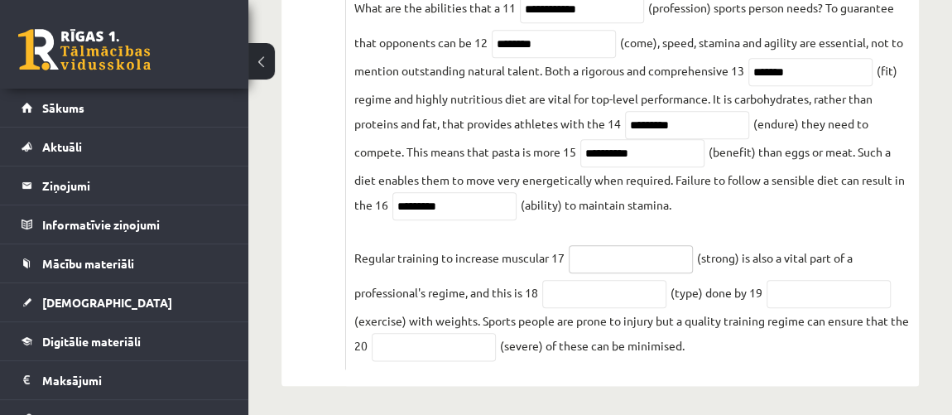
paste input "********"
type input "********"
paste input "*********"
type input "*********"
paste input "**********"
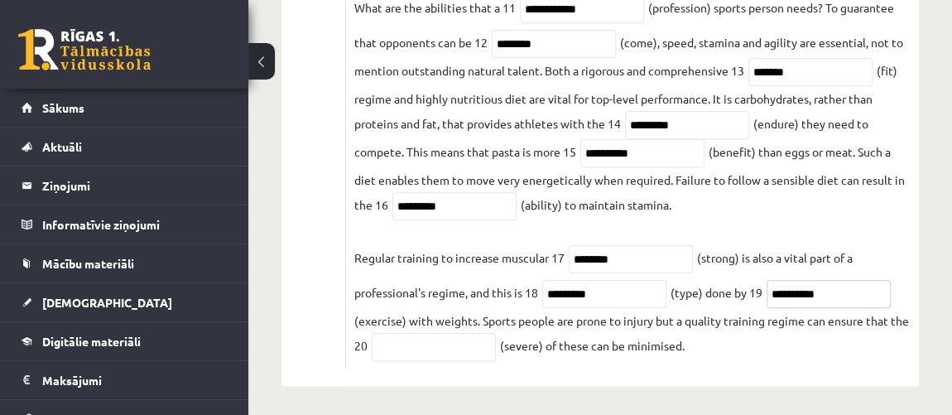
type input "**********"
paste input "********"
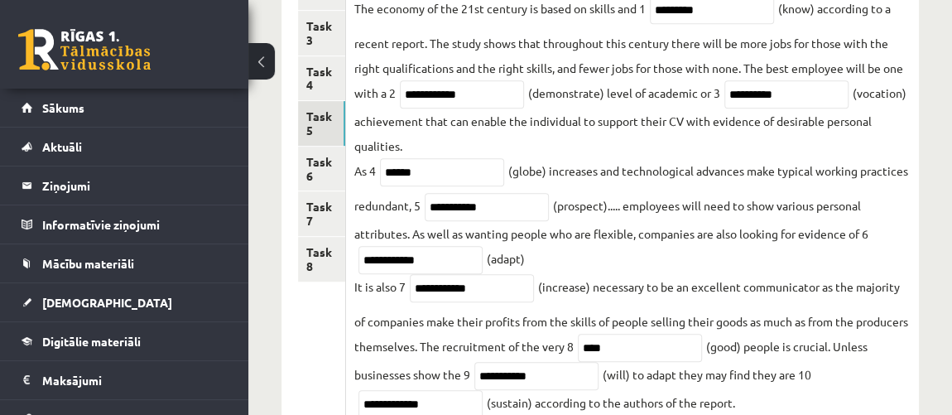
scroll to position [372, 0]
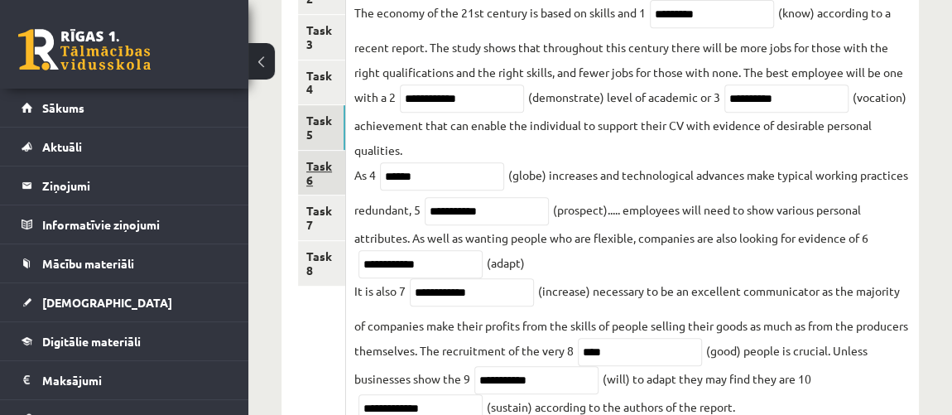
type input "********"
click at [331, 160] on link "Task 6" at bounding box center [321, 173] width 47 height 45
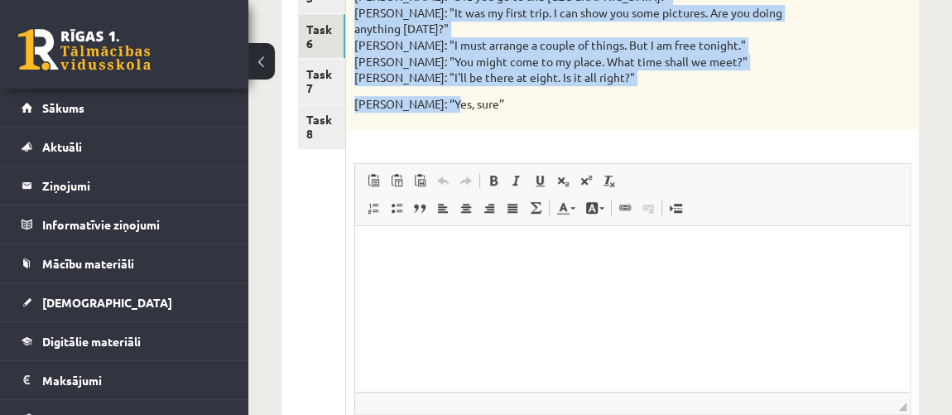
scroll to position [514, 0]
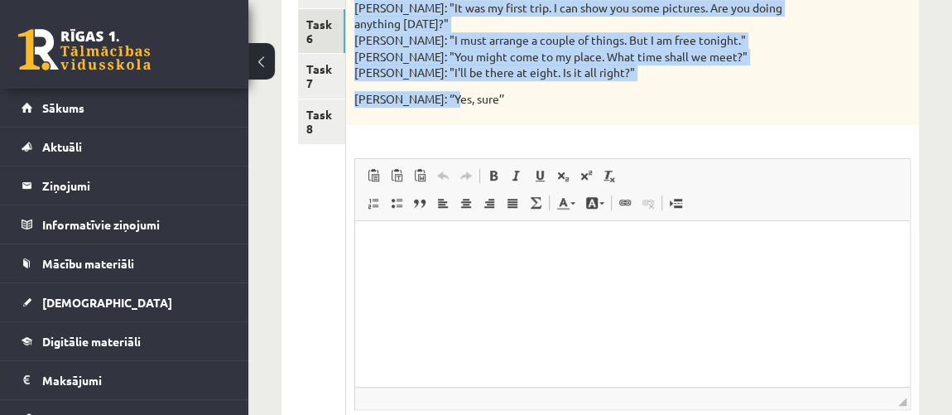
drag, startPoint x: 359, startPoint y: 92, endPoint x: 443, endPoint y: 64, distance: 88.2
click at [443, 64] on div "Change of the verb tense - 1 point for each correct sentence. 10p Report the co…" at bounding box center [632, 143] width 573 height 753
copy form "Change of the verb tense - 1 point for each correct sentence. 10p Report the co…"
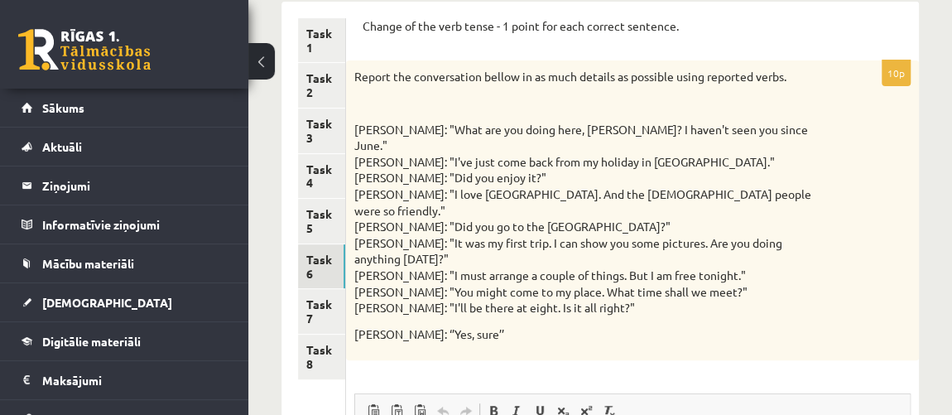
scroll to position [363, 0]
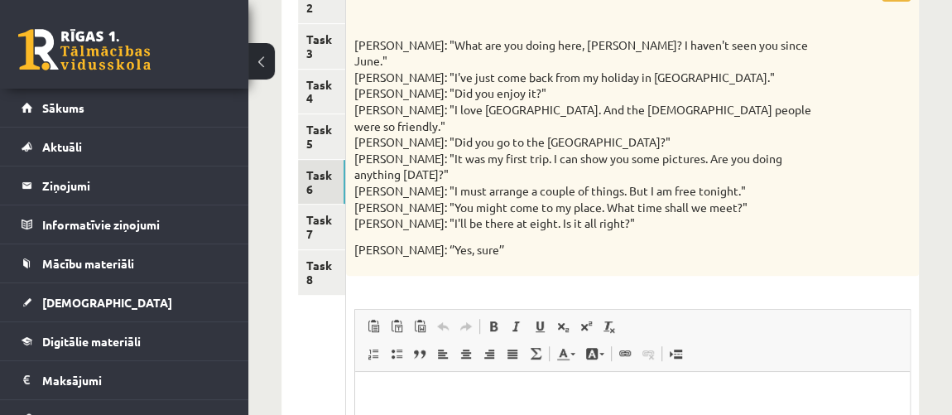
click at [458, 386] on html at bounding box center [632, 397] width 554 height 50
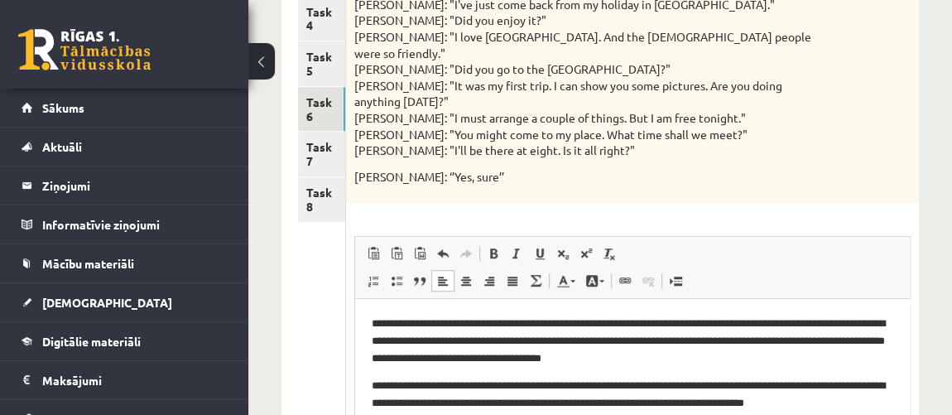
scroll to position [7, 0]
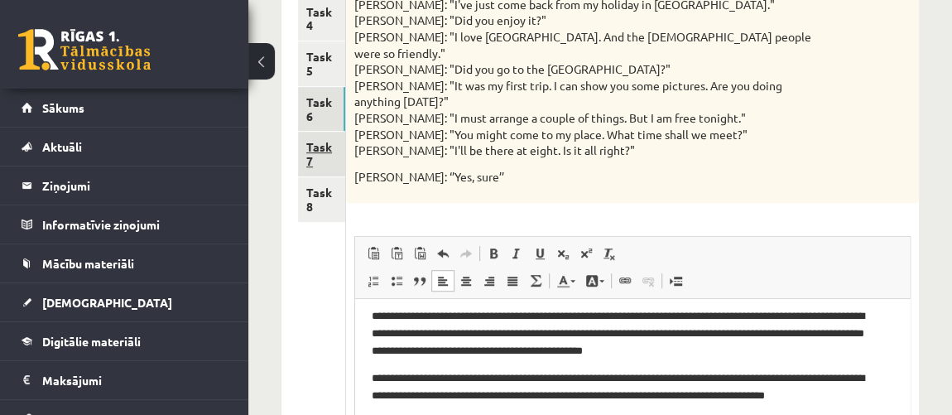
click at [316, 158] on link "Task 7" at bounding box center [321, 154] width 47 height 45
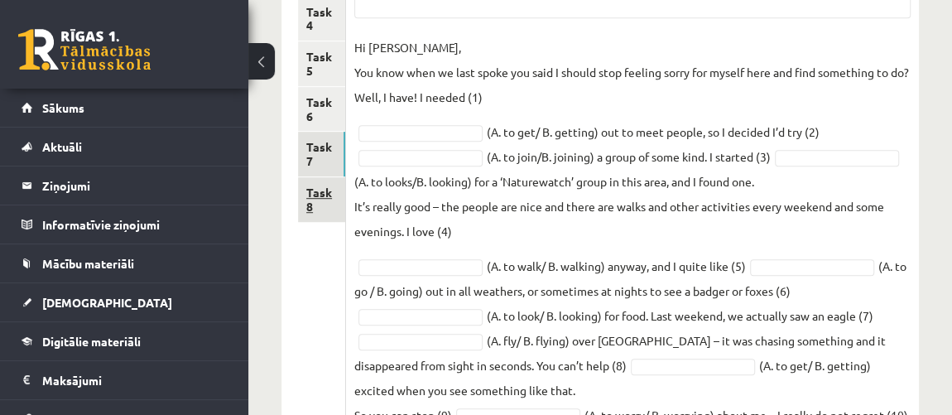
click at [315, 192] on link "Task 8" at bounding box center [321, 199] width 47 height 45
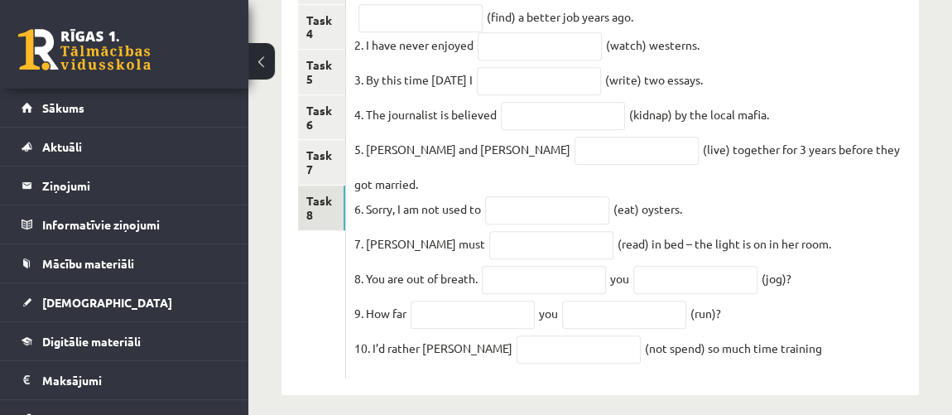
scroll to position [277, 0]
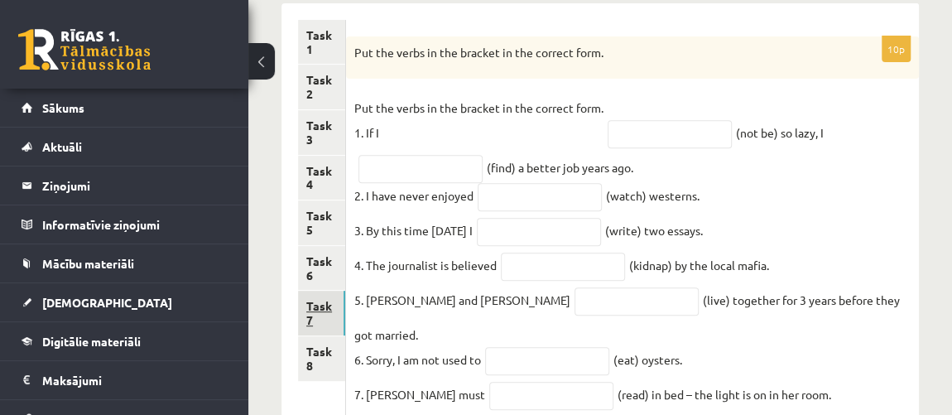
click at [315, 307] on link "Task 7" at bounding box center [321, 312] width 47 height 45
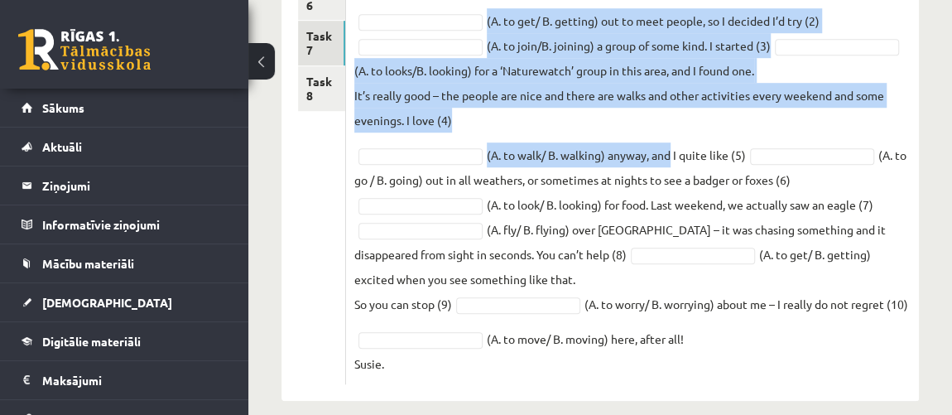
scroll to position [565, 0]
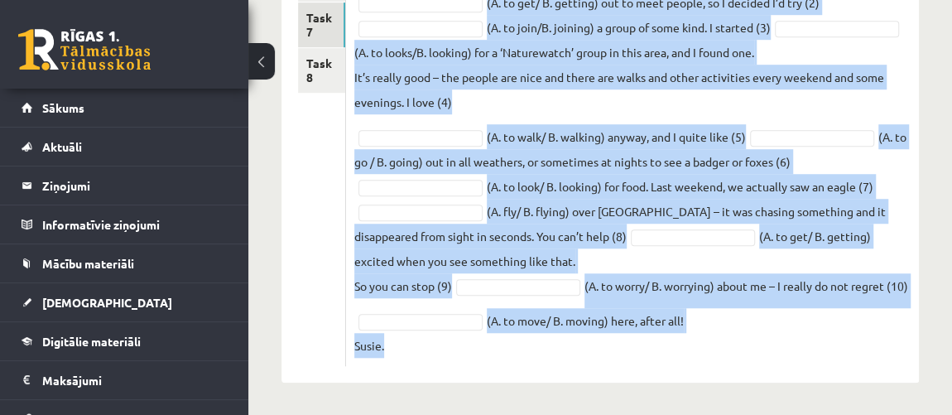
drag, startPoint x: 355, startPoint y: 55, endPoint x: 698, endPoint y: 355, distance: 455.0
click at [698, 355] on div "10p Choose the correct form of the verb (use an – ing form or an infinitive ). …" at bounding box center [632, 56] width 573 height 617
copy div "Choose the correct form of the verb (use an – ing form or an infinitive ). Piee…"
click at [755, 107] on p "It’s really good – the people are nice and there are walks and other activities…" at bounding box center [632, 90] width 556 height 50
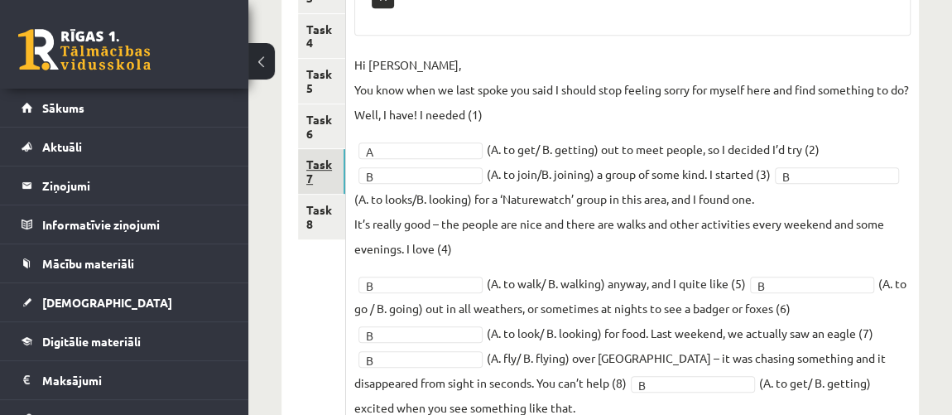
scroll to position [415, 0]
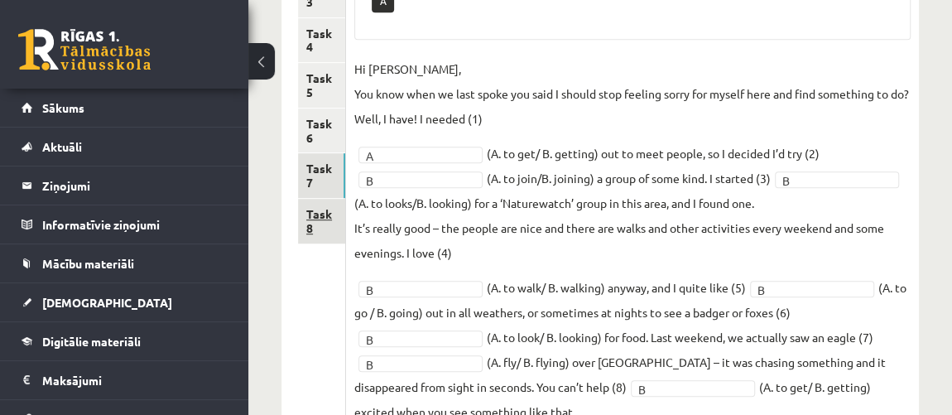
click at [330, 209] on link "Task 8" at bounding box center [321, 221] width 47 height 45
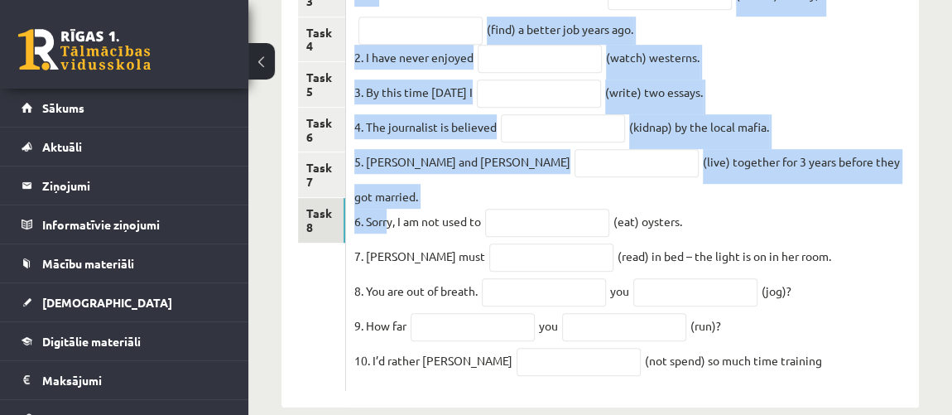
scroll to position [428, 0]
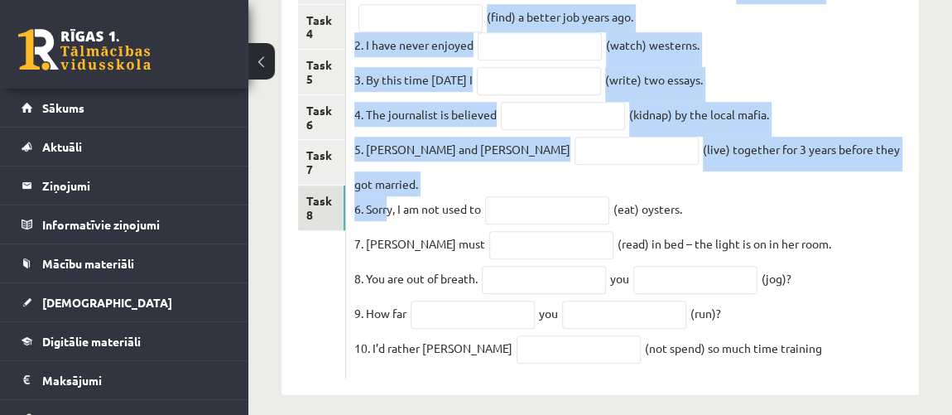
drag, startPoint x: 352, startPoint y: 189, endPoint x: 807, endPoint y: 338, distance: 478.8
click at [807, 338] on div "10p Put the verbs in the bracket in the correct form. Put the verbs in the brac…" at bounding box center [632, 132] width 573 height 493
copy fieldset "Put the verbs in the bracket in the correct form. 1. If I (not be) so lazy, I (…"
click at [833, 92] on fieldset "Put the verbs in the bracket in the correct form. 1. If I (not be) so lazy, I (…" at bounding box center [632, 157] width 556 height 425
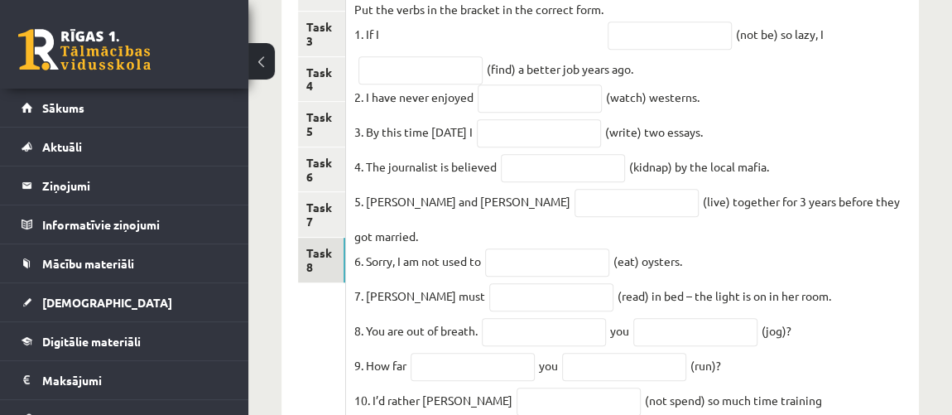
scroll to position [352, 0]
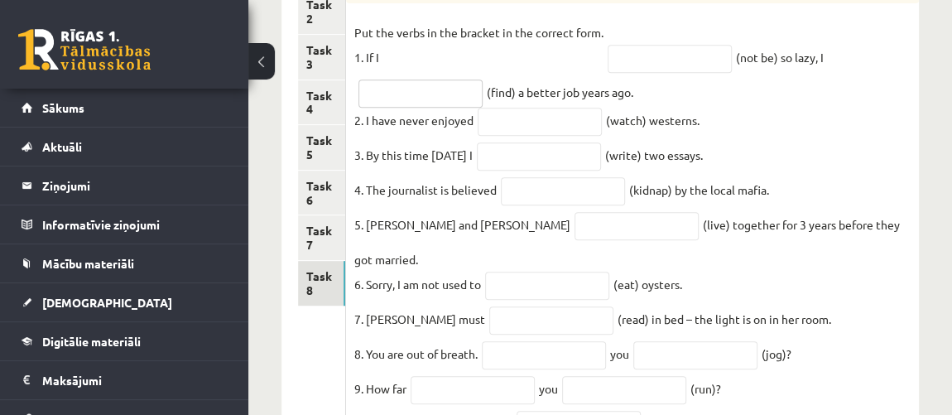
click at [456, 89] on input "text" at bounding box center [420, 93] width 124 height 28
paste input "**********"
type input "**********"
click at [511, 108] on input "text" at bounding box center [539, 122] width 124 height 28
paste input "********"
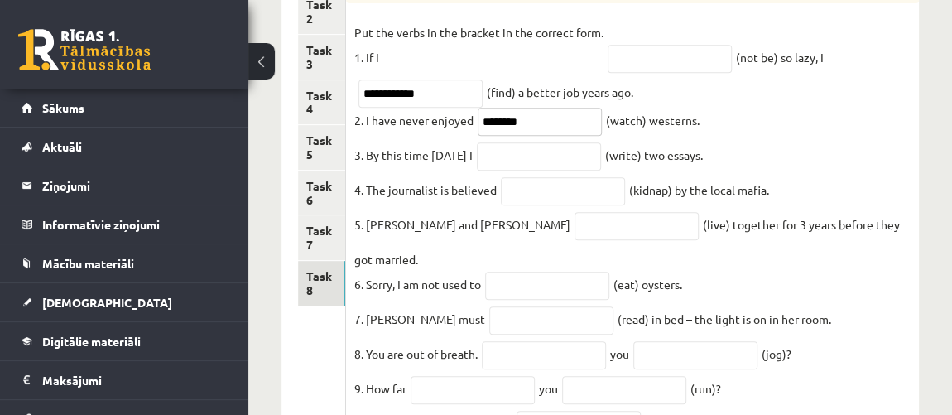
type input "********"
paste input "**********"
type input "**********"
paste input "**********"
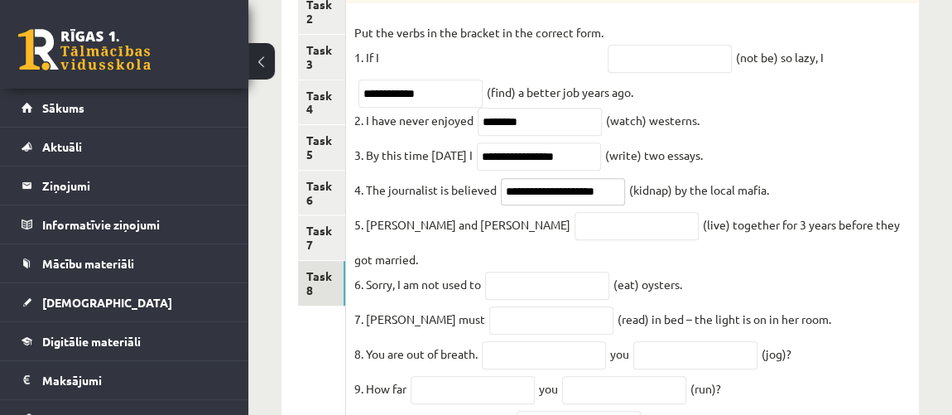
type input "**********"
paste input "**********"
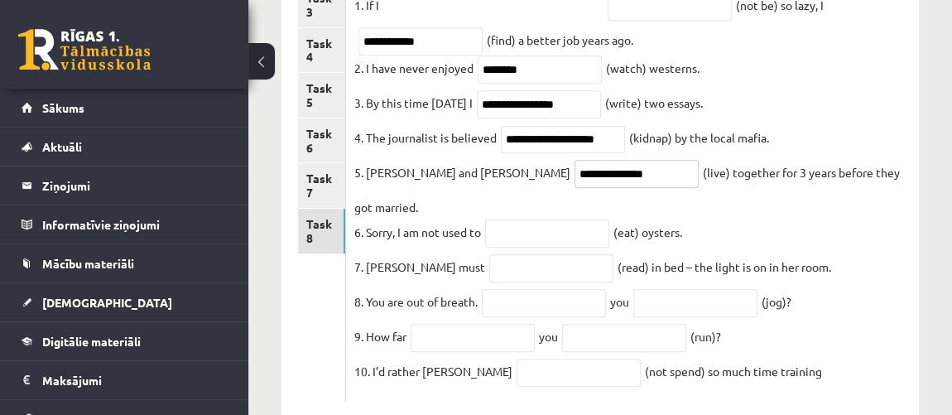
scroll to position [428, 0]
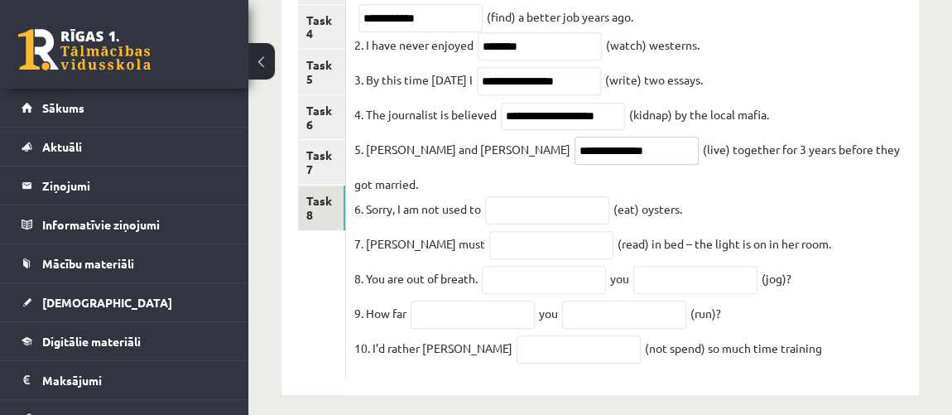
type input "**********"
paste input "******"
type input "******"
paste input "**********"
type input "**********"
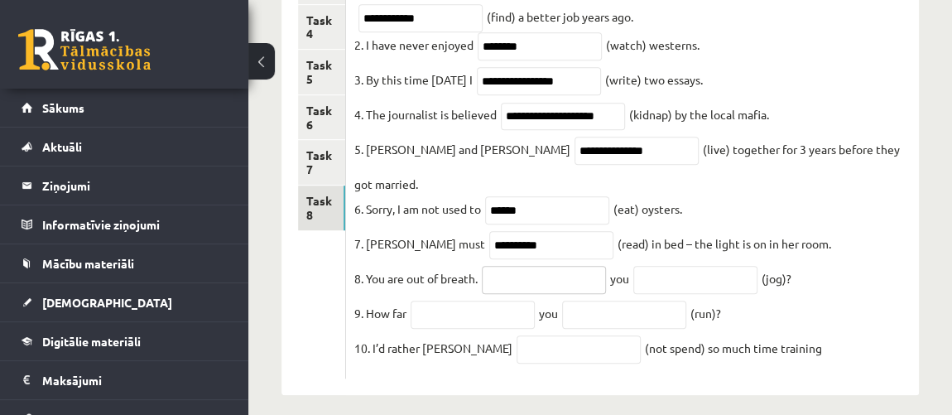
paste input "****"
type input "****"
paste input "**********"
type input "**********"
paste input "****"
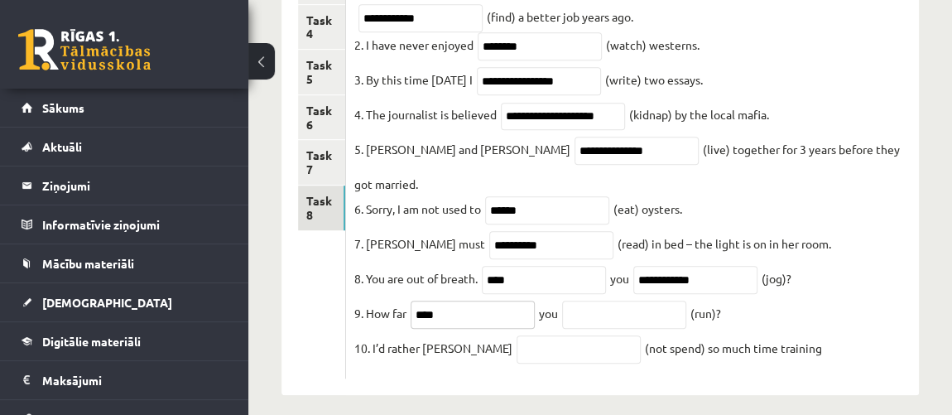
type input "****"
paste input "***"
type input "***"
paste input "**********"
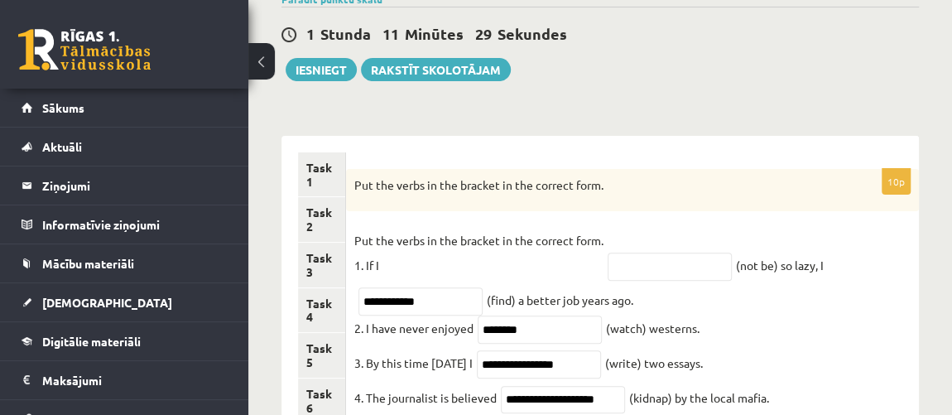
scroll to position [52, 0]
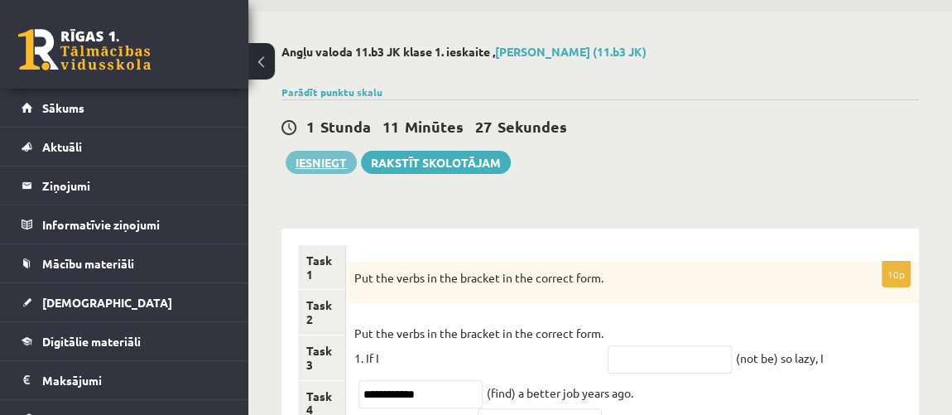
type input "**********"
click at [324, 162] on button "Iesniegt" at bounding box center [320, 162] width 71 height 23
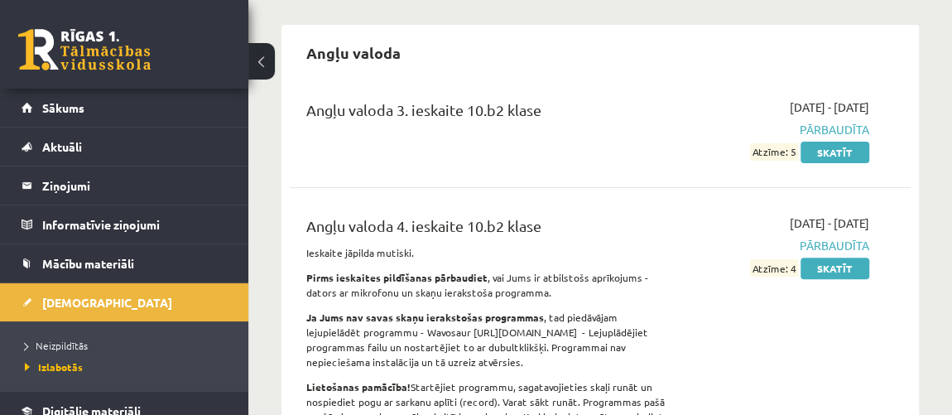
scroll to position [150, 0]
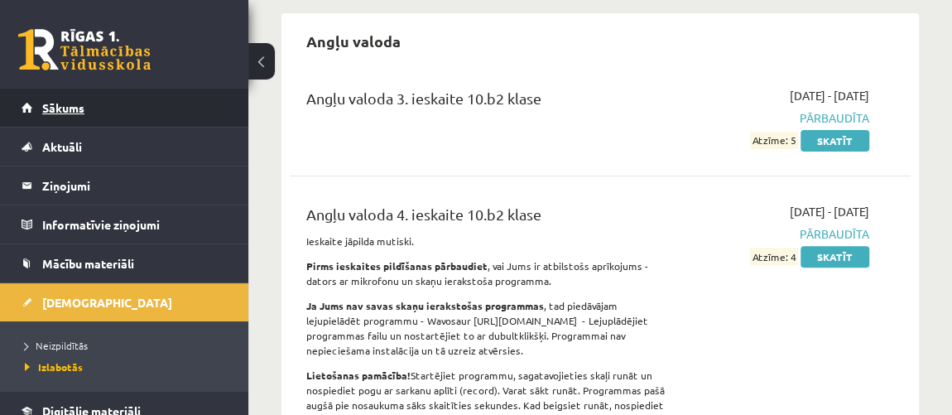
click at [98, 103] on link "Sākums" at bounding box center [125, 108] width 206 height 38
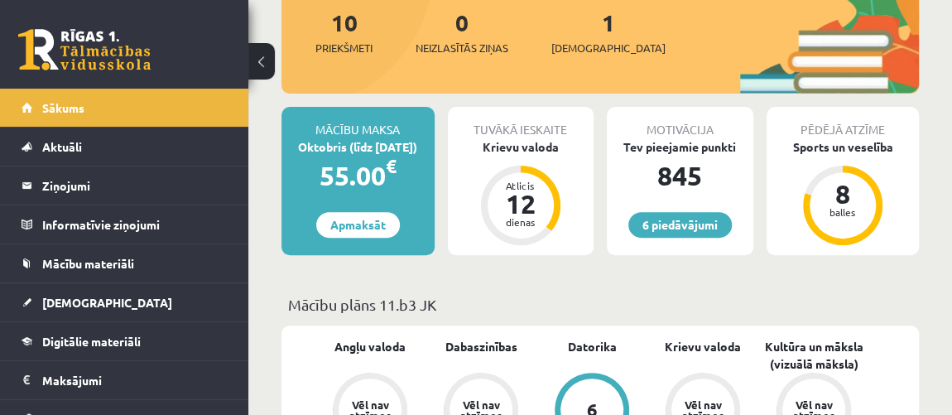
scroll to position [300, 0]
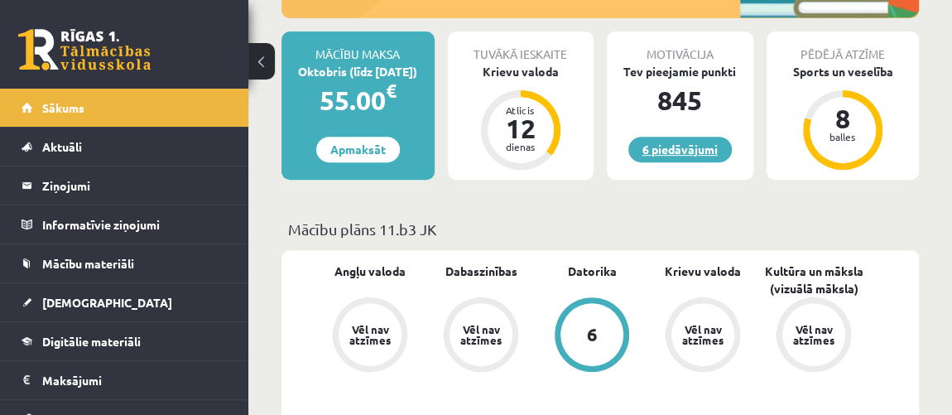
click at [702, 154] on link "6 piedāvājumi" at bounding box center [679, 150] width 103 height 26
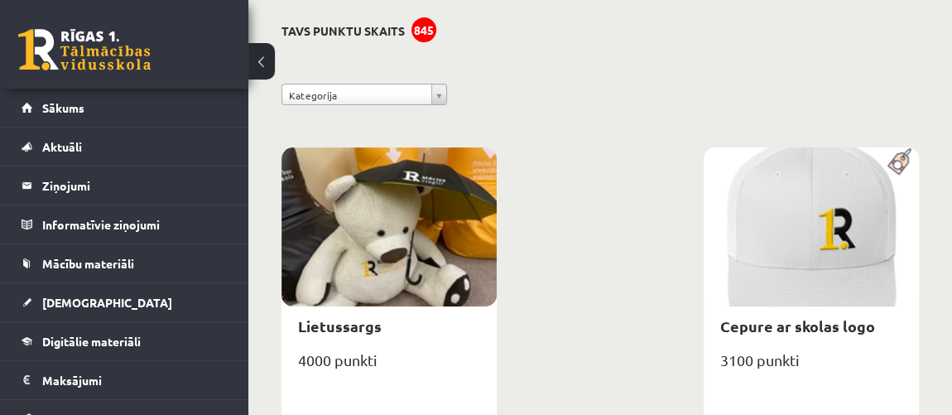
scroll to position [74, 0]
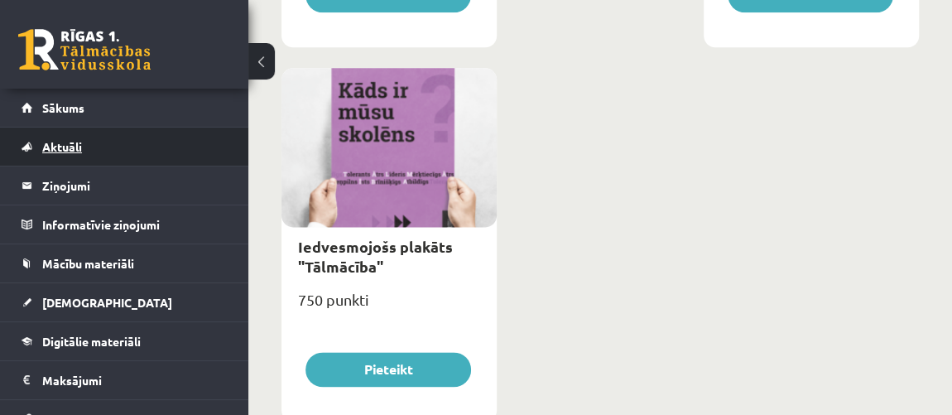
scroll to position [930, 0]
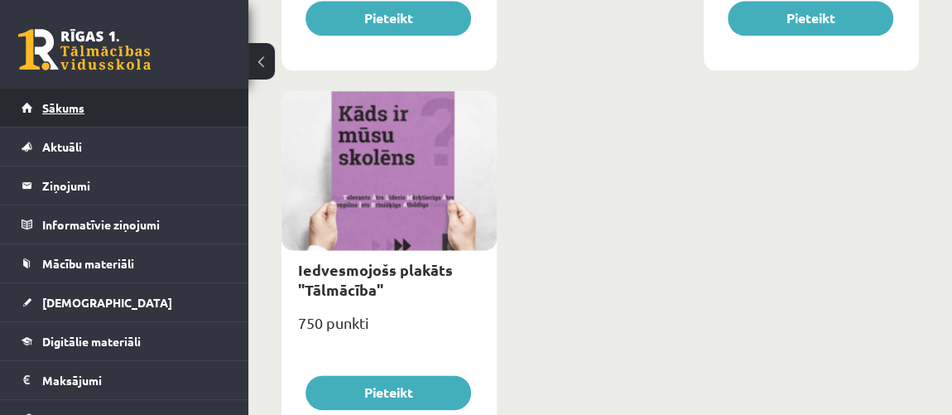
click at [88, 104] on link "Sākums" at bounding box center [125, 108] width 206 height 38
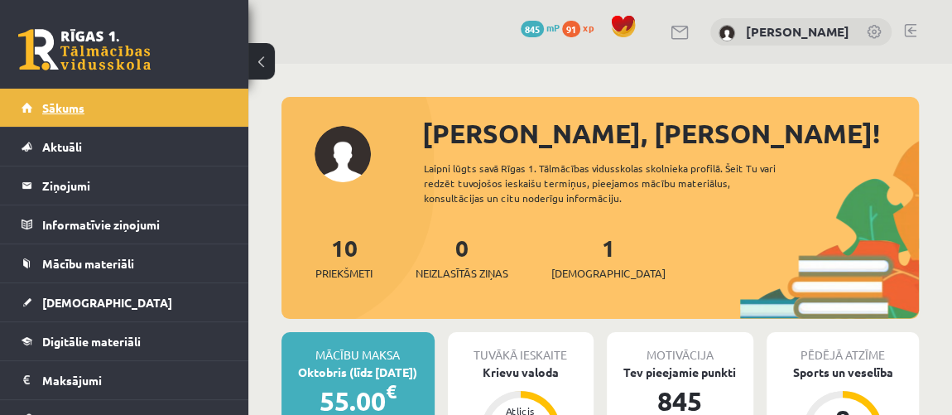
scroll to position [37, 0]
